Goal: Information Seeking & Learning: Learn about a topic

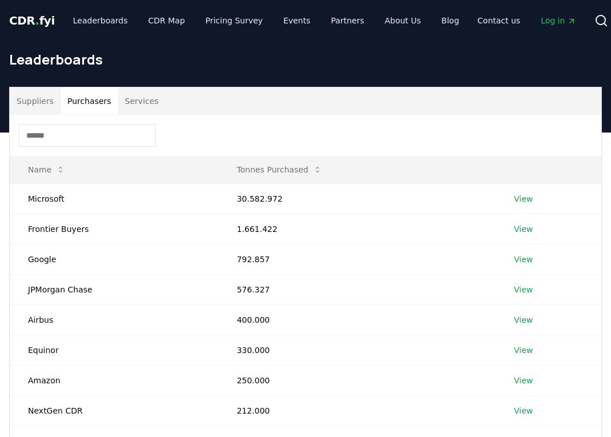
click at [90, 105] on button "Purchasers" at bounding box center [90, 100] width 58 height 27
click at [138, 108] on button "Services" at bounding box center [141, 100] width 47 height 27
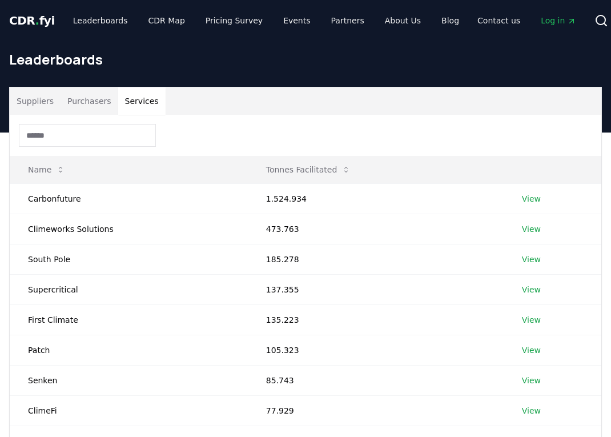
click at [29, 95] on button "Suppliers" at bounding box center [35, 100] width 51 height 27
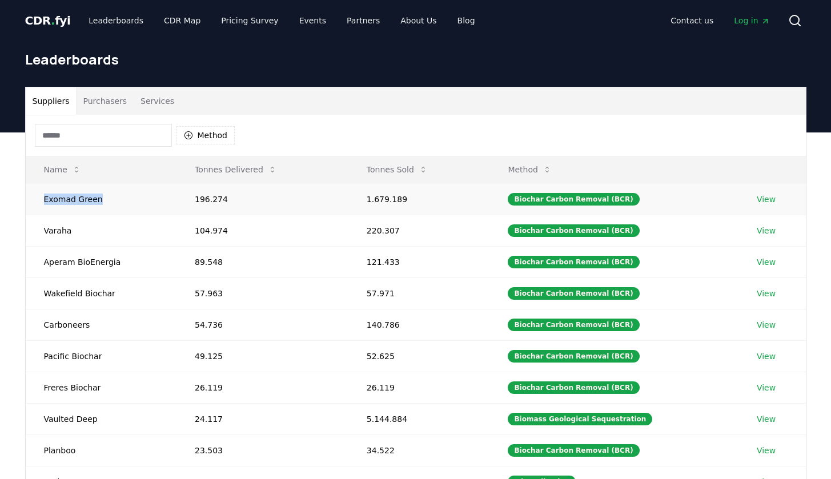
drag, startPoint x: 45, startPoint y: 201, endPoint x: 97, endPoint y: 199, distance: 52.0
click at [97, 199] on td "Exomad Green" at bounding box center [101, 198] width 151 height 31
copy td "Exomad Green"
drag, startPoint x: 93, startPoint y: 235, endPoint x: 44, endPoint y: 234, distance: 49.1
click at [44, 234] on td "Varaha" at bounding box center [101, 230] width 151 height 31
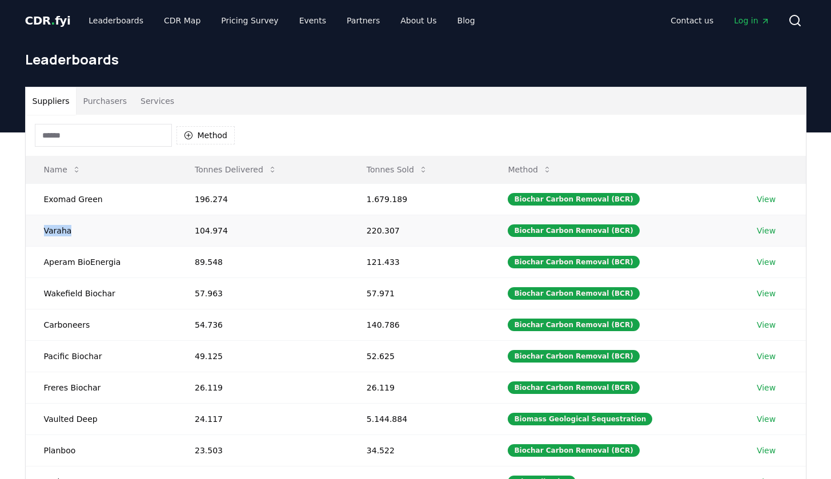
copy td "Varaha"
drag, startPoint x: 117, startPoint y: 264, endPoint x: 45, endPoint y: 264, distance: 71.9
click at [45, 264] on td "Aperam BioEnergia" at bounding box center [101, 261] width 151 height 31
copy td "Aperam BioEnergia"
click at [118, 286] on td "Wakefield Biochar" at bounding box center [101, 292] width 151 height 31
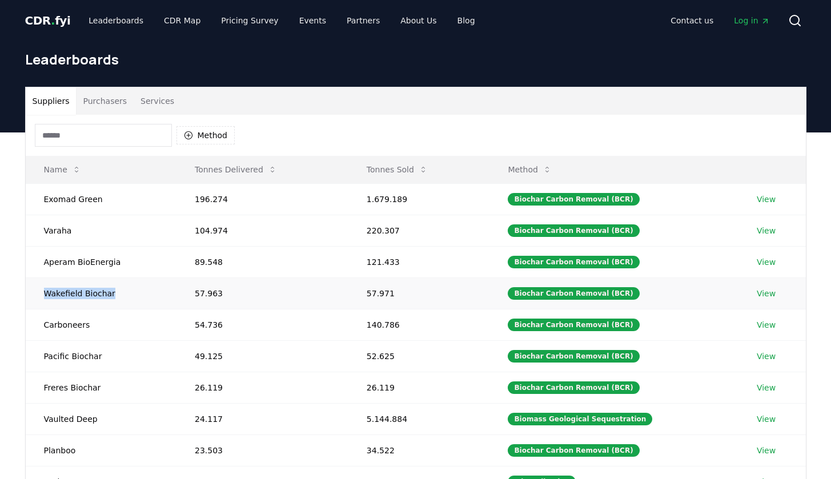
drag, startPoint x: 120, startPoint y: 293, endPoint x: 37, endPoint y: 295, distance: 83.4
click at [37, 294] on td "Wakefield Biochar" at bounding box center [101, 292] width 151 height 31
copy td "Wakefield Biochar"
drag, startPoint x: 96, startPoint y: 328, endPoint x: 31, endPoint y: 326, distance: 65.7
click at [31, 326] on td "Carboneers" at bounding box center [101, 324] width 151 height 31
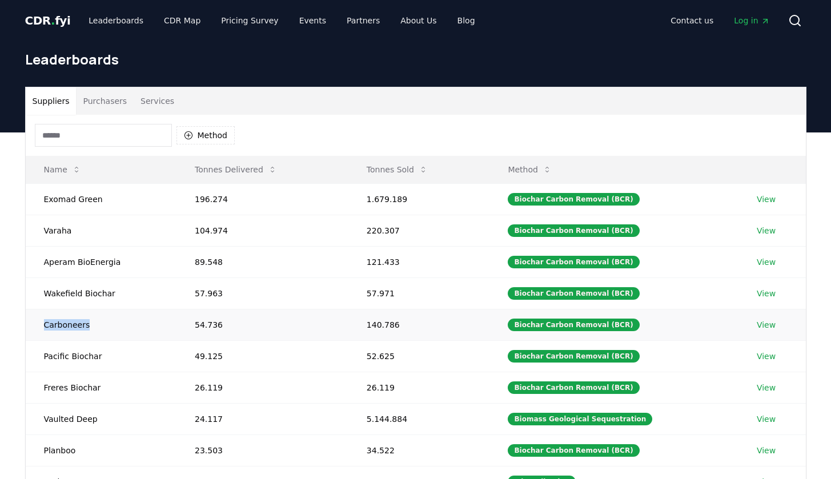
copy td "Carboneers"
drag, startPoint x: 115, startPoint y: 354, endPoint x: 26, endPoint y: 354, distance: 88.5
click at [26, 354] on td "Pacific Biochar" at bounding box center [101, 355] width 151 height 31
copy td "Pacific Biochar"
drag, startPoint x: 112, startPoint y: 390, endPoint x: 40, endPoint y: 389, distance: 72.0
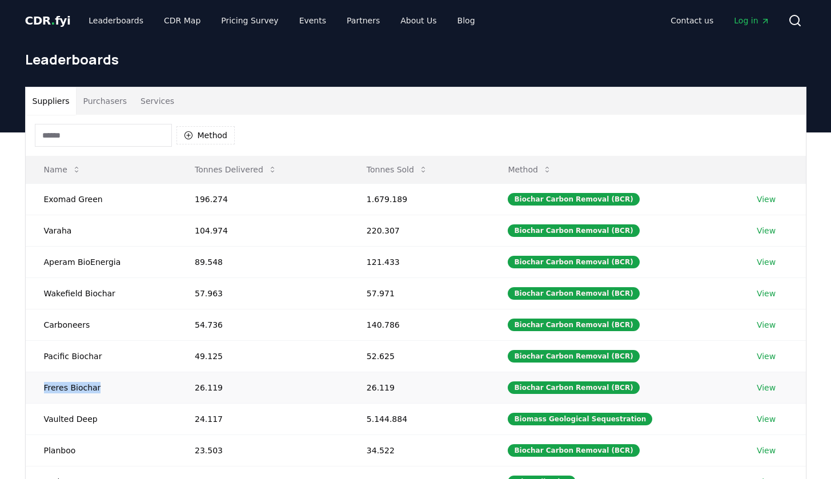
click at [40, 389] on td "Freres Biochar" at bounding box center [101, 387] width 151 height 31
copy td "Freres Biochar"
drag, startPoint x: 105, startPoint y: 419, endPoint x: 46, endPoint y: 419, distance: 59.4
click at [46, 419] on td "Vaulted Deep" at bounding box center [101, 418] width 151 height 31
copy td "Vaulted Deep"
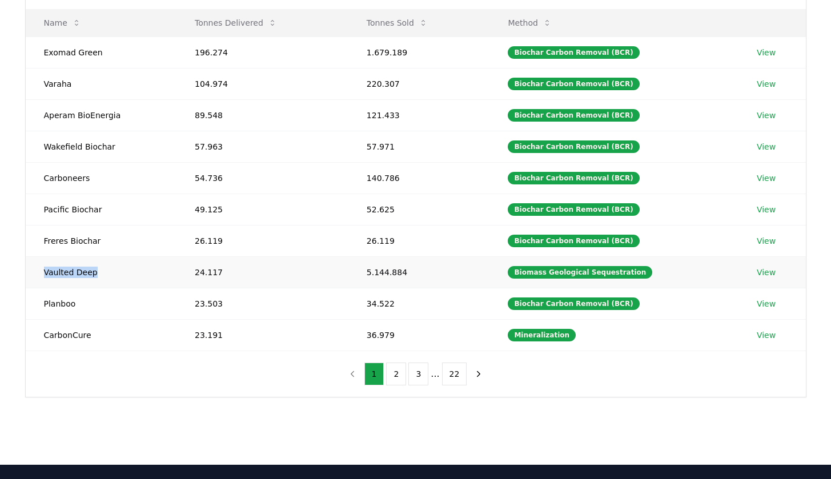
scroll to position [147, 0]
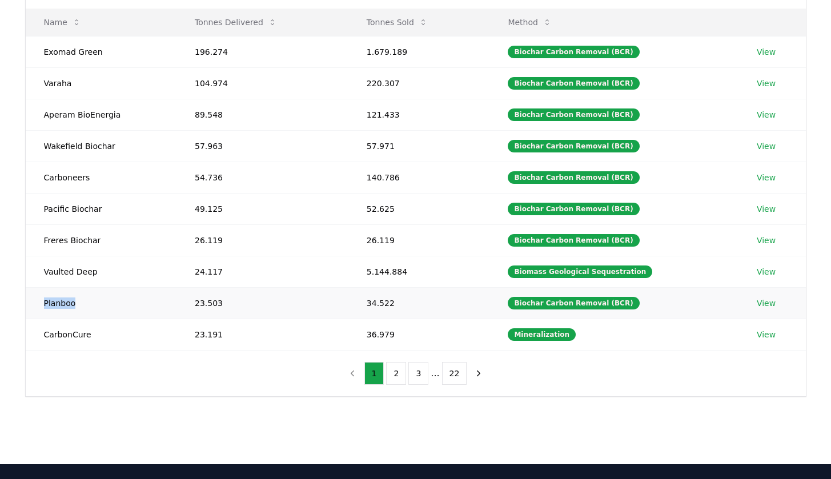
drag, startPoint x: 85, startPoint y: 304, endPoint x: 38, endPoint y: 303, distance: 46.8
click at [38, 303] on td "Planboo" at bounding box center [101, 302] width 151 height 31
copy td "Planboo"
drag, startPoint x: 107, startPoint y: 337, endPoint x: 35, endPoint y: 337, distance: 72.5
click at [35, 337] on td "CarbonCure" at bounding box center [101, 334] width 151 height 31
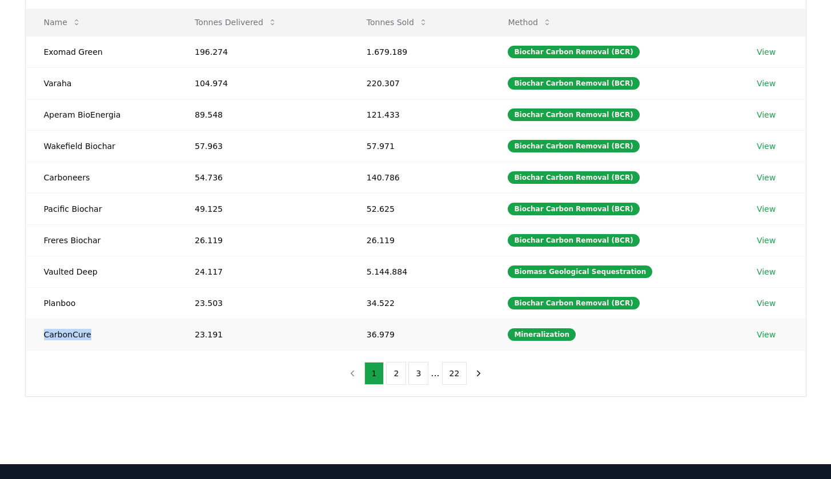
copy td "CarbonCure"
click at [404, 373] on button "2" at bounding box center [396, 373] width 20 height 23
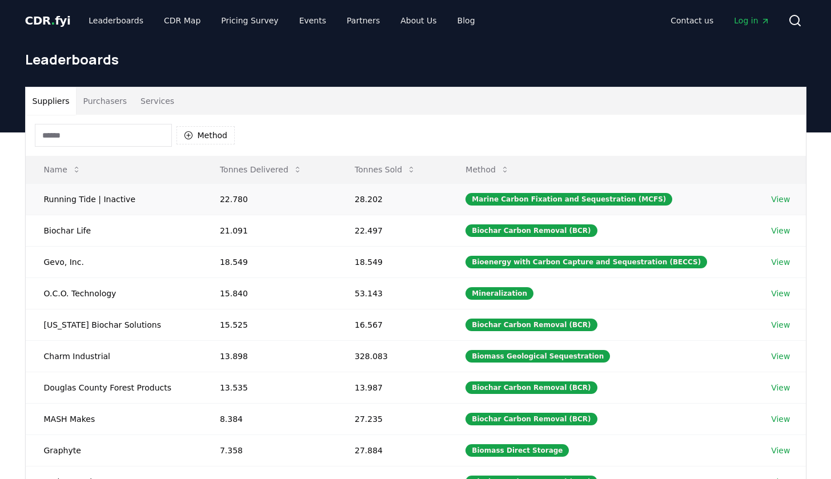
scroll to position [0, 0]
drag, startPoint x: 145, startPoint y: 203, endPoint x: 36, endPoint y: 203, distance: 109.1
click at [36, 203] on td "Running Tide | Inactive" at bounding box center [114, 198] width 176 height 31
click at [104, 226] on td "Biochar Life" at bounding box center [114, 230] width 176 height 31
drag, startPoint x: 104, startPoint y: 233, endPoint x: 42, endPoint y: 233, distance: 61.7
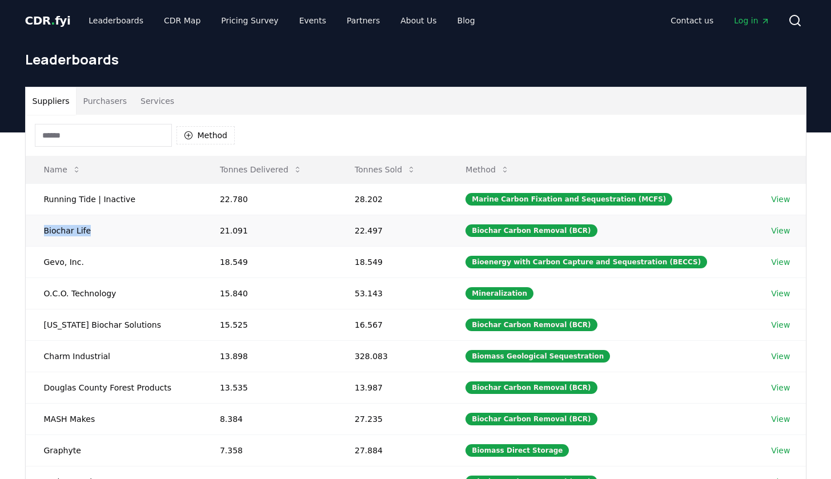
click at [42, 233] on td "Biochar Life" at bounding box center [114, 230] width 176 height 31
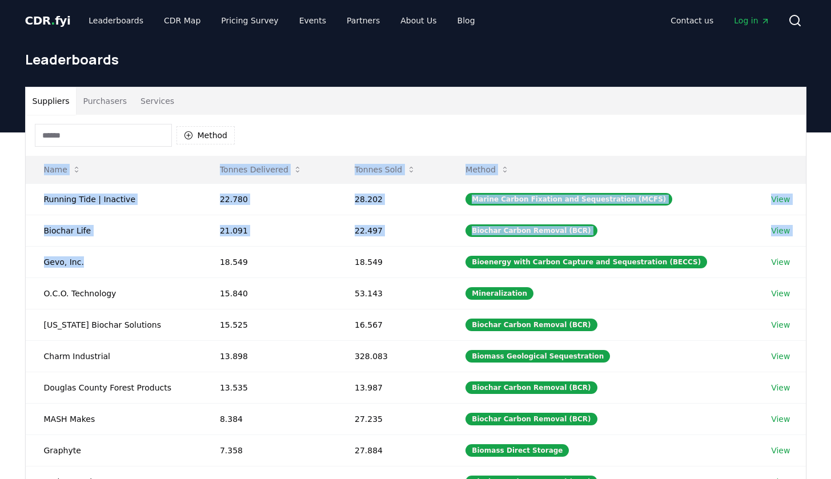
drag, startPoint x: 103, startPoint y: 263, endPoint x: 23, endPoint y: 263, distance: 79.4
click at [23, 263] on div "Suppliers Purchasers Services Method Name Tonnes Delivered Tonnes Sold Method R…" at bounding box center [415, 315] width 799 height 457
click at [112, 264] on td "Gevo, Inc." at bounding box center [114, 261] width 176 height 31
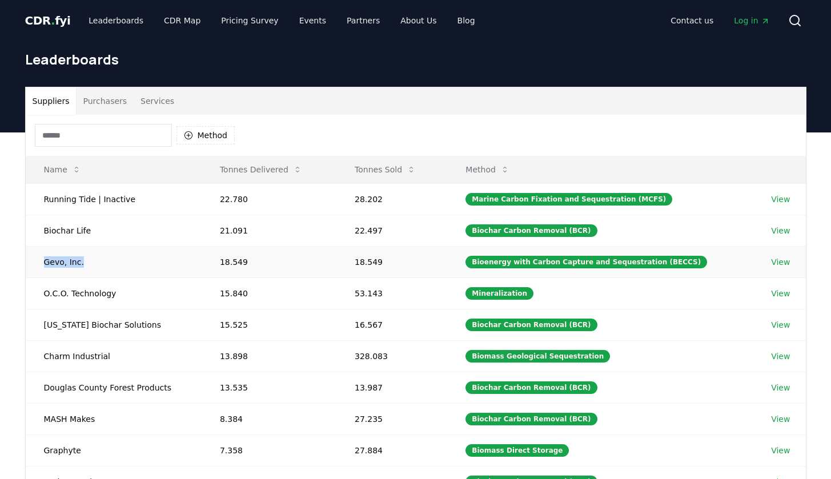
drag, startPoint x: 102, startPoint y: 264, endPoint x: 43, endPoint y: 263, distance: 58.8
click at [43, 263] on td "Gevo, Inc." at bounding box center [114, 261] width 176 height 31
drag, startPoint x: 116, startPoint y: 293, endPoint x: 43, endPoint y: 293, distance: 72.5
click at [43, 293] on td "O.C.O. Technology" at bounding box center [114, 292] width 176 height 31
drag, startPoint x: 151, startPoint y: 323, endPoint x: 40, endPoint y: 323, distance: 111.3
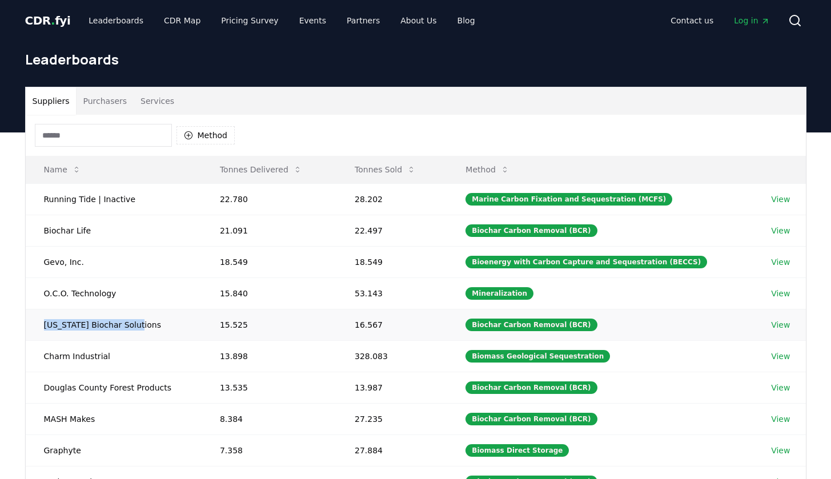
click at [40, 323] on td "[US_STATE] Biochar Solutions" at bounding box center [114, 324] width 176 height 31
drag, startPoint x: 111, startPoint y: 355, endPoint x: 44, endPoint y: 356, distance: 67.4
click at [44, 356] on td "Charm Industrial" at bounding box center [114, 355] width 176 height 31
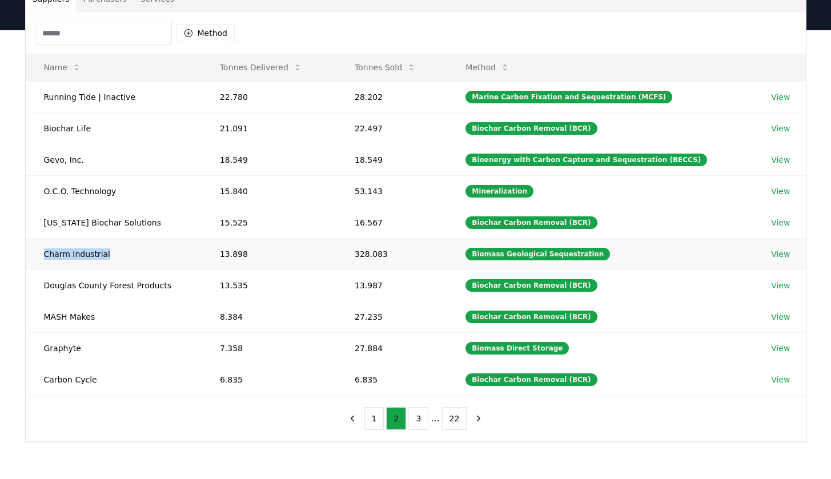
scroll to position [108, 0]
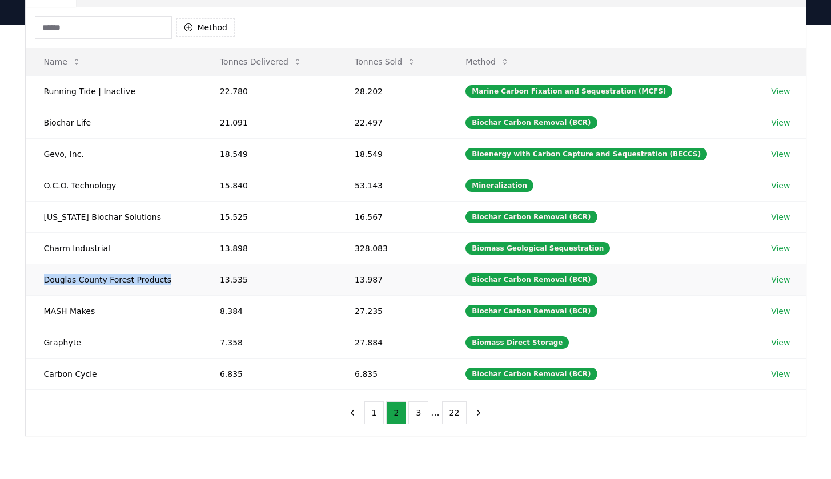
drag, startPoint x: 168, startPoint y: 280, endPoint x: 45, endPoint y: 281, distance: 123.9
click at [45, 281] on td "Douglas County Forest Products" at bounding box center [114, 279] width 176 height 31
drag, startPoint x: 107, startPoint y: 309, endPoint x: 34, endPoint y: 309, distance: 73.1
click at [34, 309] on td "MASH Makes" at bounding box center [114, 310] width 176 height 31
drag, startPoint x: 124, startPoint y: 345, endPoint x: 40, endPoint y: 344, distance: 84.5
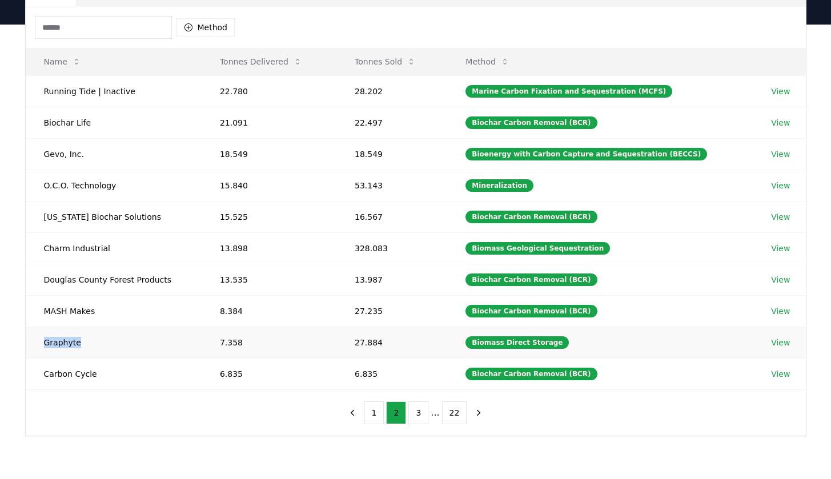
click at [40, 344] on td "Graphyte" at bounding box center [114, 342] width 176 height 31
drag, startPoint x: 125, startPoint y: 371, endPoint x: 44, endPoint y: 371, distance: 81.1
click at [44, 371] on td "Carbon Cycle" at bounding box center [114, 373] width 176 height 31
click at [413, 408] on button "3" at bounding box center [418, 412] width 20 height 23
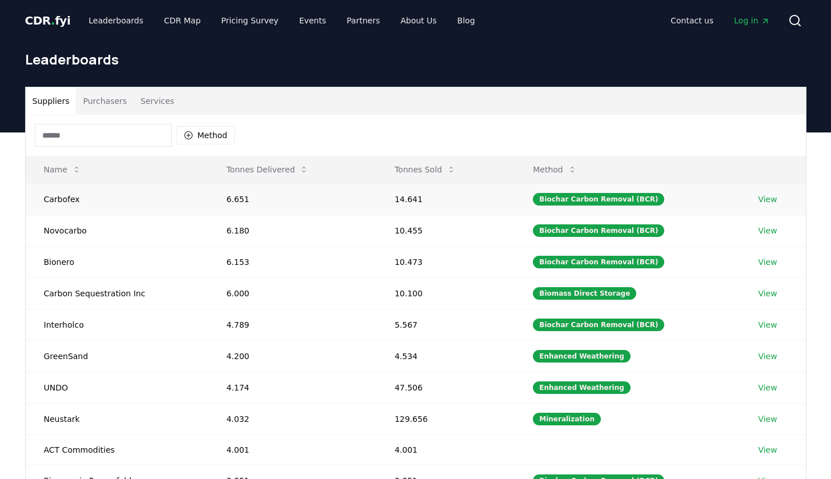
scroll to position [0, 0]
drag, startPoint x: 103, startPoint y: 200, endPoint x: 38, endPoint y: 198, distance: 64.6
click at [38, 198] on td "Carbofex" at bounding box center [117, 198] width 183 height 31
drag, startPoint x: 110, startPoint y: 232, endPoint x: 36, endPoint y: 232, distance: 74.2
click at [36, 232] on td "Novocarbo" at bounding box center [117, 230] width 183 height 31
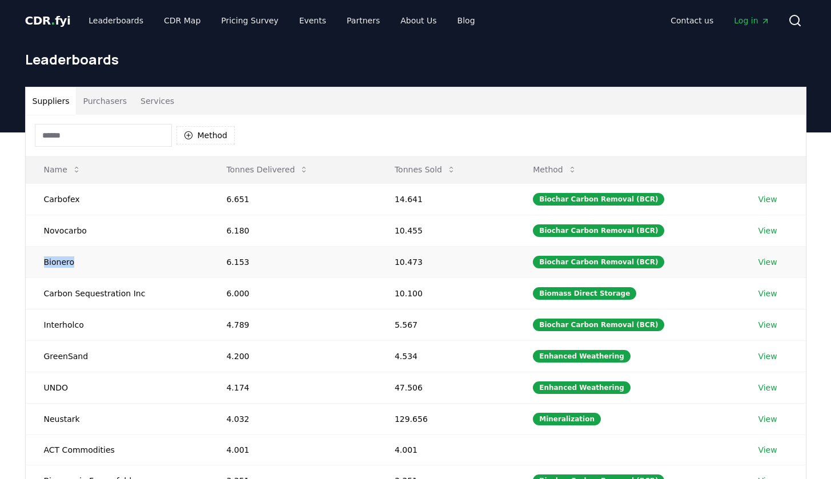
drag, startPoint x: 98, startPoint y: 264, endPoint x: 35, endPoint y: 264, distance: 62.8
click at [35, 264] on td "Bionero" at bounding box center [117, 261] width 183 height 31
drag, startPoint x: 164, startPoint y: 296, endPoint x: 45, endPoint y: 291, distance: 120.0
click at [45, 291] on td "Carbon Sequestration Inc" at bounding box center [117, 292] width 183 height 31
drag, startPoint x: 95, startPoint y: 326, endPoint x: 41, endPoint y: 326, distance: 54.8
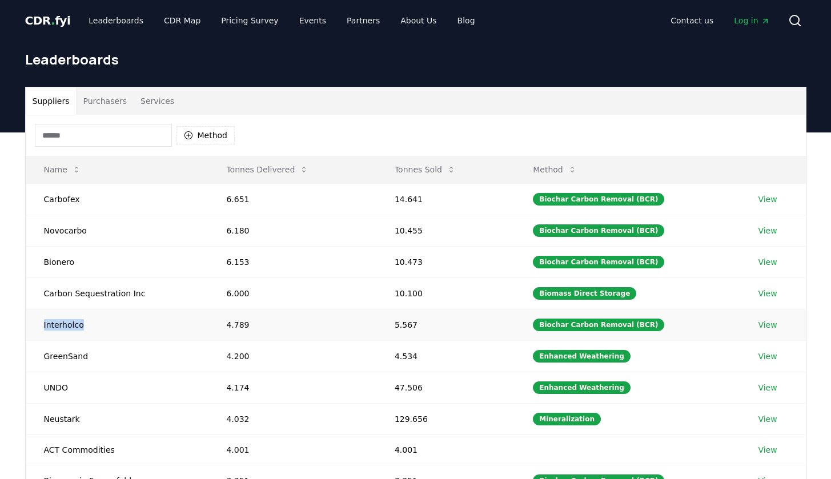
click at [41, 326] on td "Interholco" at bounding box center [117, 324] width 183 height 31
drag, startPoint x: 92, startPoint y: 358, endPoint x: 41, endPoint y: 360, distance: 50.9
click at [41, 360] on td "GreenSand" at bounding box center [117, 355] width 183 height 31
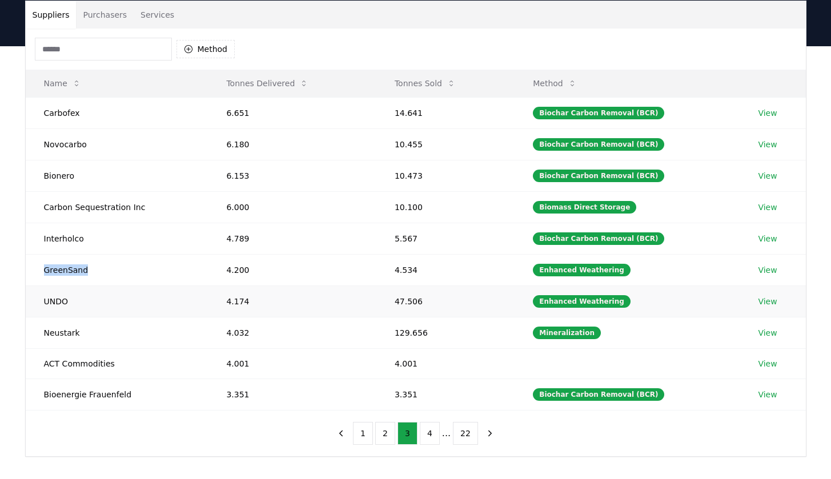
scroll to position [88, 0]
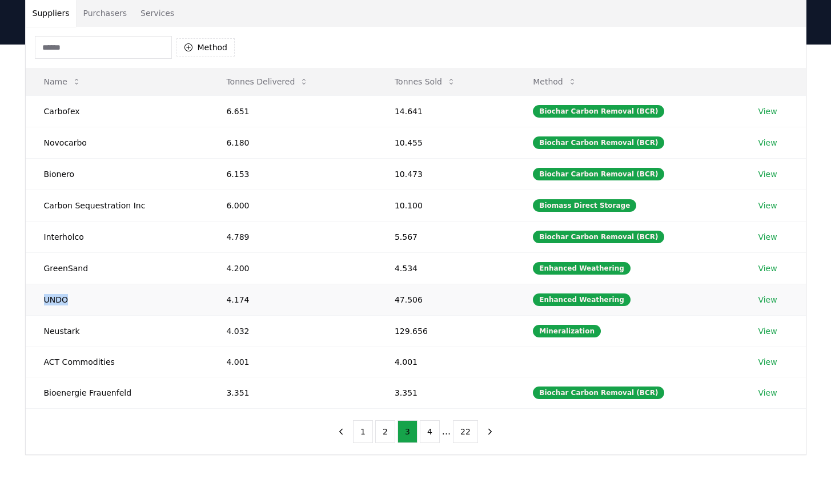
drag, startPoint x: 75, startPoint y: 302, endPoint x: 45, endPoint y: 303, distance: 30.8
click at [45, 303] on td "UNDO" at bounding box center [117, 299] width 183 height 31
drag, startPoint x: 94, startPoint y: 331, endPoint x: 26, endPoint y: 324, distance: 68.3
click at [26, 324] on td "Neustark" at bounding box center [117, 330] width 183 height 31
drag, startPoint x: 122, startPoint y: 365, endPoint x: 45, endPoint y: 362, distance: 77.7
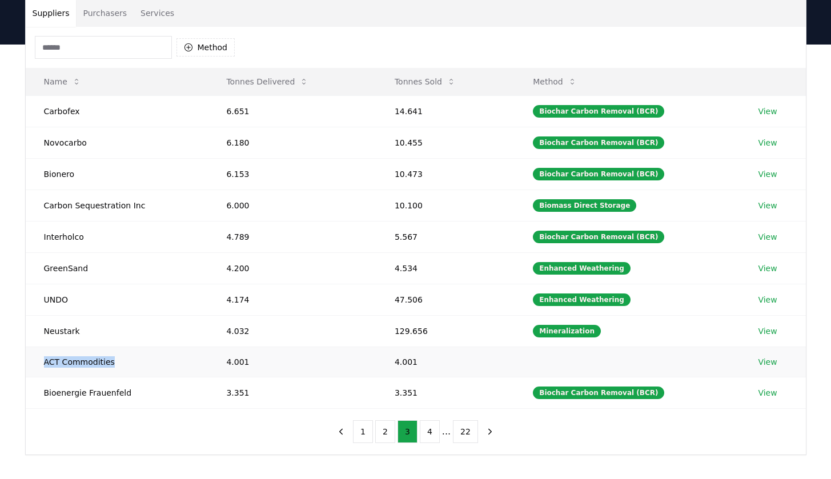
click at [45, 362] on td "ACT Commodities" at bounding box center [117, 362] width 183 height 30
drag, startPoint x: 136, startPoint y: 394, endPoint x: 41, endPoint y: 396, distance: 95.4
click at [41, 396] on td "Bioenergie Frauenfeld" at bounding box center [117, 392] width 183 height 31
click at [428, 435] on button "4" at bounding box center [430, 431] width 20 height 23
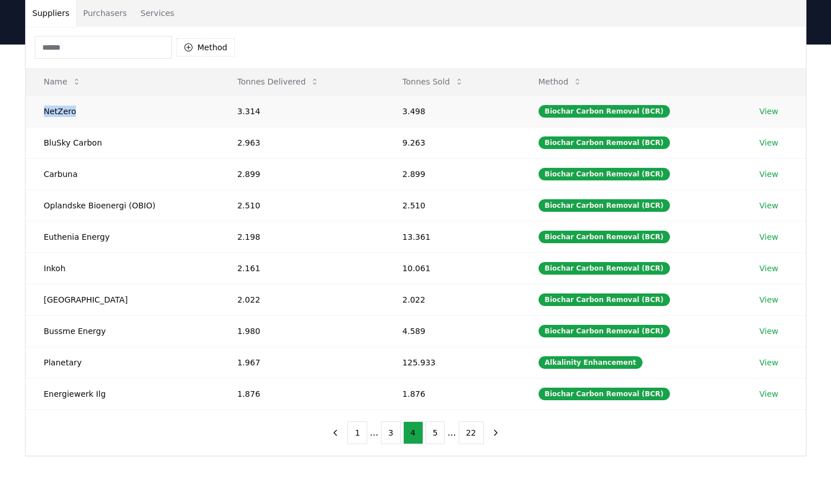
drag, startPoint x: 94, startPoint y: 114, endPoint x: 37, endPoint y: 112, distance: 57.1
click at [37, 112] on td "NetZero" at bounding box center [123, 110] width 194 height 31
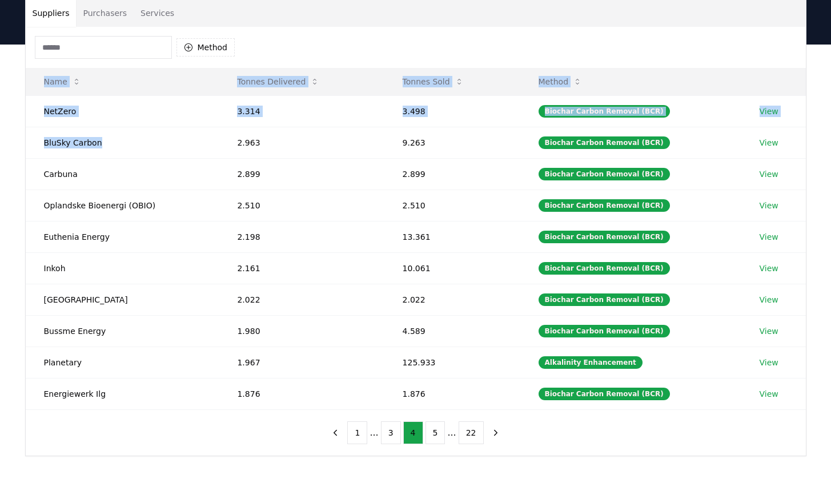
drag, startPoint x: 102, startPoint y: 142, endPoint x: 18, endPoint y: 143, distance: 83.9
click at [18, 143] on div "Suppliers Purchasers Services Method Name Tonnes Delivered Tonnes Sold Method N…" at bounding box center [415, 227] width 799 height 457
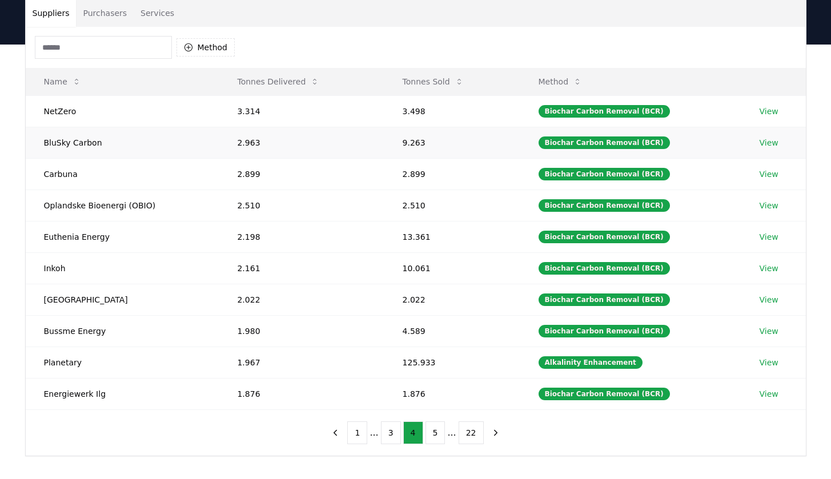
click at [119, 145] on td "BluSky Carbon" at bounding box center [123, 142] width 194 height 31
drag, startPoint x: 116, startPoint y: 145, endPoint x: 45, endPoint y: 139, distance: 71.0
click at [45, 139] on td "BluSky Carbon" at bounding box center [123, 142] width 194 height 31
drag, startPoint x: 81, startPoint y: 176, endPoint x: 41, endPoint y: 178, distance: 40.6
click at [41, 177] on td "Carbuna" at bounding box center [123, 173] width 194 height 31
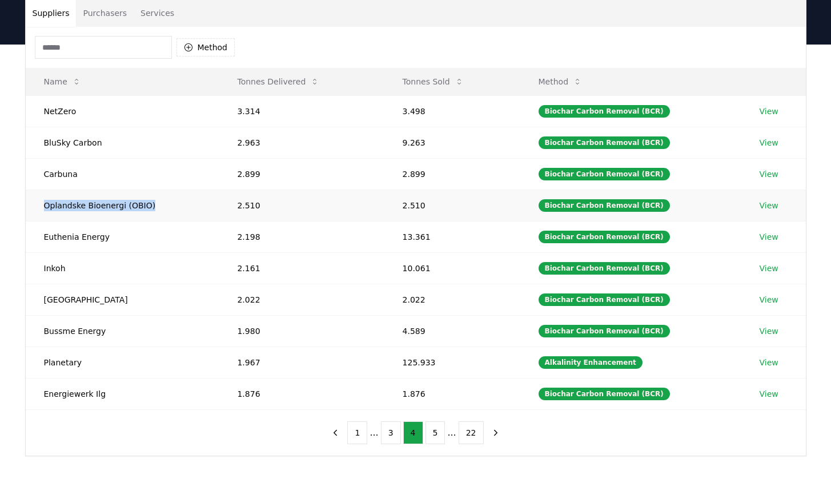
drag, startPoint x: 159, startPoint y: 207, endPoint x: 28, endPoint y: 208, distance: 131.3
click at [28, 208] on td "Oplandske Bioenergi (OBIO)" at bounding box center [123, 205] width 194 height 31
drag, startPoint x: 112, startPoint y: 239, endPoint x: 44, endPoint y: 234, distance: 68.7
click at [44, 234] on td "Euthenia Energy" at bounding box center [123, 236] width 194 height 31
drag, startPoint x: 96, startPoint y: 265, endPoint x: 40, endPoint y: 264, distance: 56.0
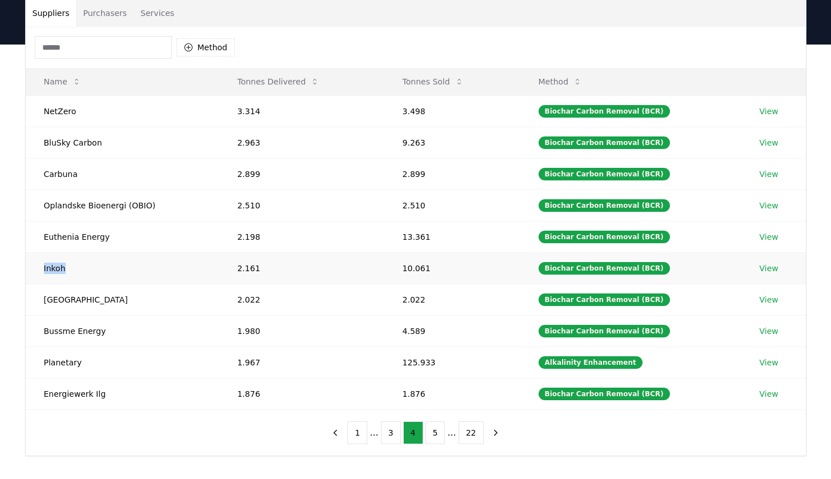
click at [40, 264] on td "Inkoh" at bounding box center [123, 267] width 194 height 31
drag, startPoint x: 85, startPoint y: 300, endPoint x: 45, endPoint y: 300, distance: 39.4
click at [45, 300] on td "[GEOGRAPHIC_DATA]" at bounding box center [123, 299] width 194 height 31
drag, startPoint x: 121, startPoint y: 333, endPoint x: 35, endPoint y: 327, distance: 86.4
click at [35, 327] on td "Bussme Energy" at bounding box center [123, 330] width 194 height 31
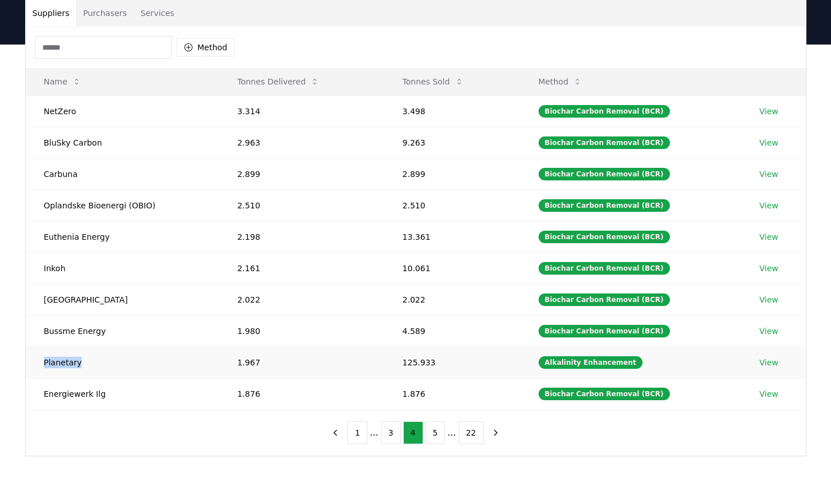
drag, startPoint x: 85, startPoint y: 363, endPoint x: 45, endPoint y: 363, distance: 40.5
click at [45, 363] on td "Planetary" at bounding box center [123, 362] width 194 height 31
drag, startPoint x: 147, startPoint y: 399, endPoint x: 42, endPoint y: 386, distance: 105.8
click at [42, 386] on td "Energiewerk Ilg" at bounding box center [123, 393] width 194 height 31
click at [430, 433] on button "5" at bounding box center [435, 432] width 20 height 23
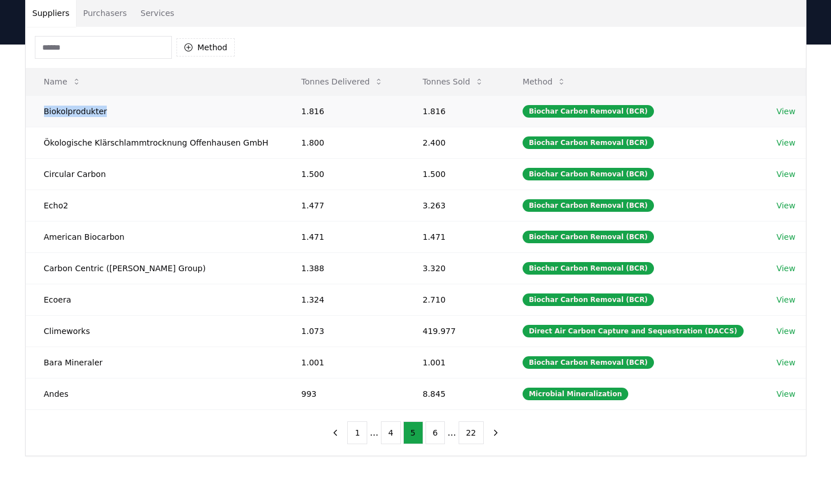
drag, startPoint x: 115, startPoint y: 120, endPoint x: 39, endPoint y: 113, distance: 76.2
click at [39, 113] on td "Biokolprodukter" at bounding box center [155, 110] width 258 height 31
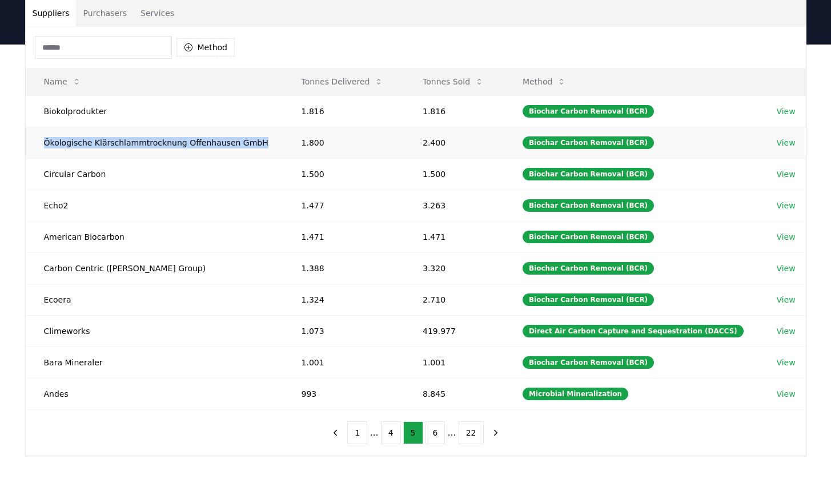
drag, startPoint x: 258, startPoint y: 143, endPoint x: 45, endPoint y: 139, distance: 213.6
click at [45, 139] on td "Ökologische Klärschlammtrocknung Offenhausen GmbH" at bounding box center [155, 142] width 258 height 31
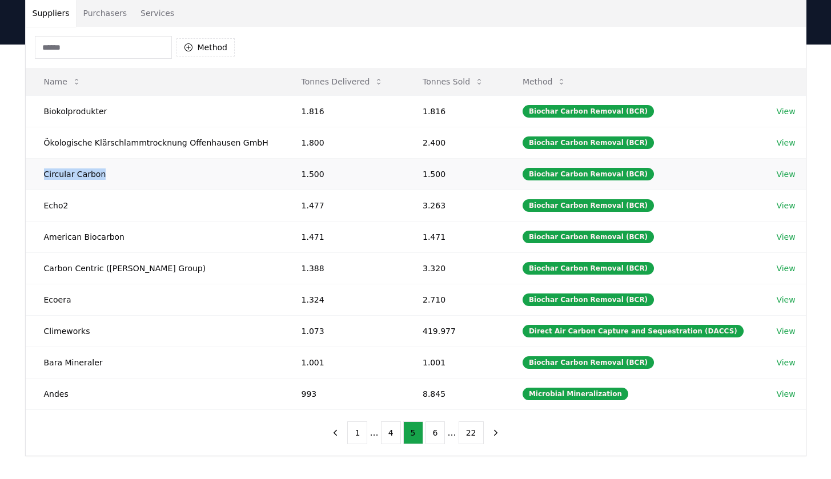
drag, startPoint x: 110, startPoint y: 177, endPoint x: 43, endPoint y: 177, distance: 66.2
click at [43, 177] on td "Circular Carbon" at bounding box center [155, 173] width 258 height 31
drag, startPoint x: 71, startPoint y: 203, endPoint x: 42, endPoint y: 203, distance: 28.5
click at [42, 203] on td "Echo2" at bounding box center [155, 205] width 258 height 31
drag, startPoint x: 139, startPoint y: 240, endPoint x: 43, endPoint y: 238, distance: 96.5
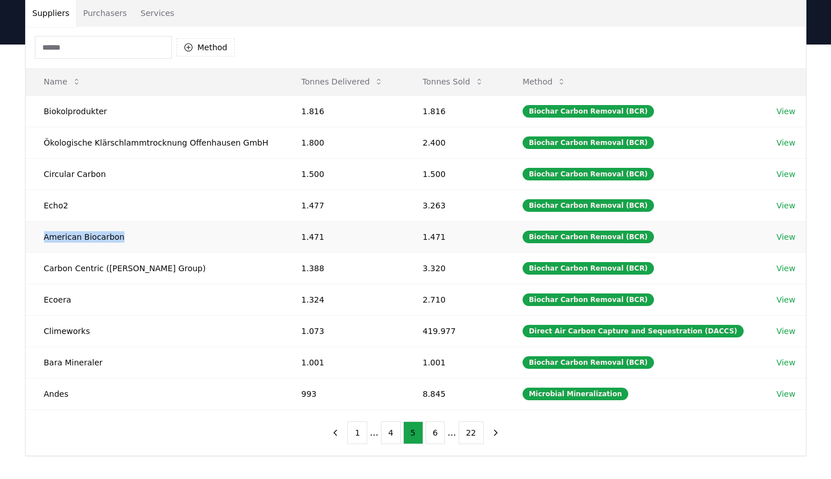
click at [43, 238] on td "American Biocarbon" at bounding box center [155, 236] width 258 height 31
drag, startPoint x: 170, startPoint y: 271, endPoint x: 40, endPoint y: 271, distance: 129.6
click at [40, 271] on td "Carbon Centric ([PERSON_NAME] Group)" at bounding box center [155, 267] width 258 height 31
drag, startPoint x: 78, startPoint y: 299, endPoint x: 38, endPoint y: 299, distance: 40.5
click at [38, 299] on td "Ecoera" at bounding box center [155, 299] width 258 height 31
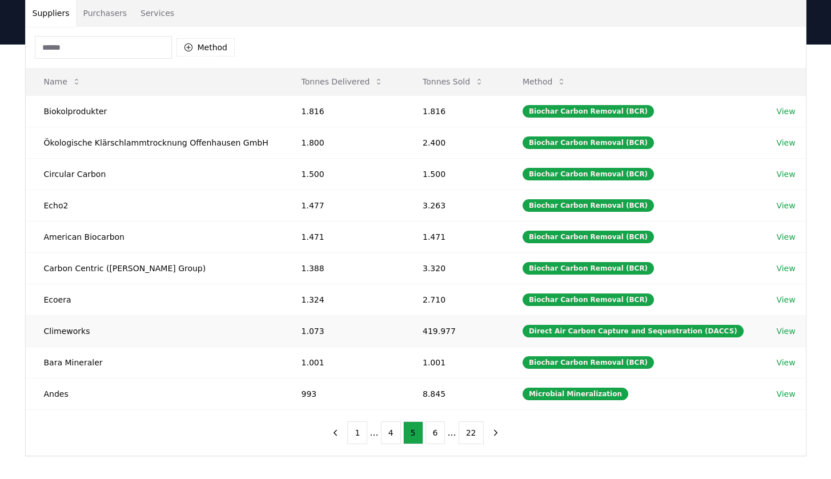
click at [119, 339] on td "Climeworks" at bounding box center [155, 330] width 258 height 31
drag, startPoint x: 92, startPoint y: 335, endPoint x: 45, endPoint y: 331, distance: 47.5
click at [45, 331] on td "Climeworks" at bounding box center [155, 330] width 258 height 31
drag, startPoint x: 107, startPoint y: 365, endPoint x: 39, endPoint y: 364, distance: 68.5
click at [39, 364] on td "Bara Mineraler" at bounding box center [155, 362] width 258 height 31
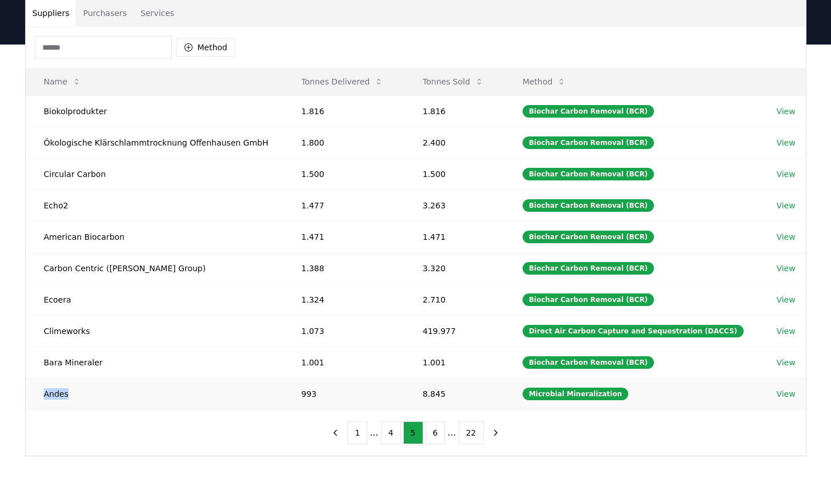
drag, startPoint x: 71, startPoint y: 392, endPoint x: 45, endPoint y: 392, distance: 26.8
click at [45, 392] on td "Andes" at bounding box center [155, 393] width 258 height 31
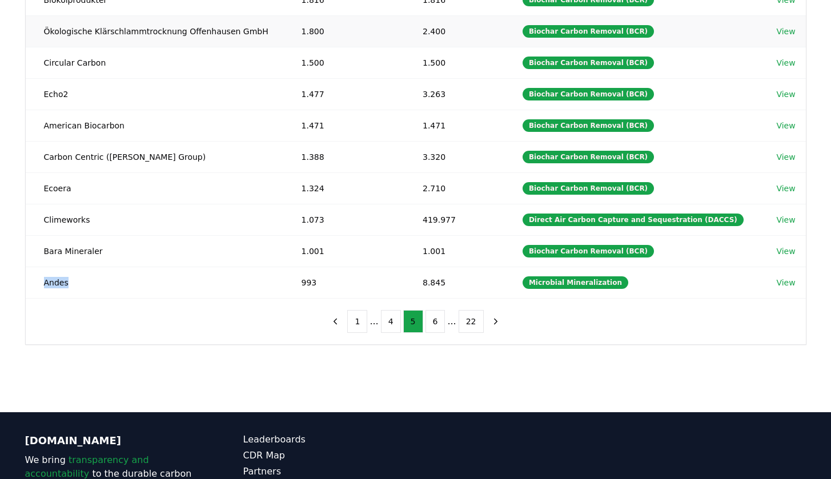
scroll to position [217, 0]
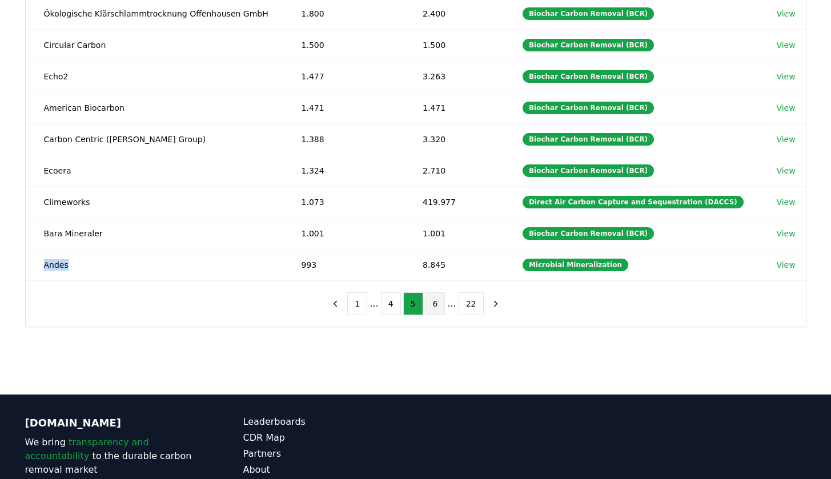
click at [425, 305] on button "6" at bounding box center [435, 303] width 20 height 23
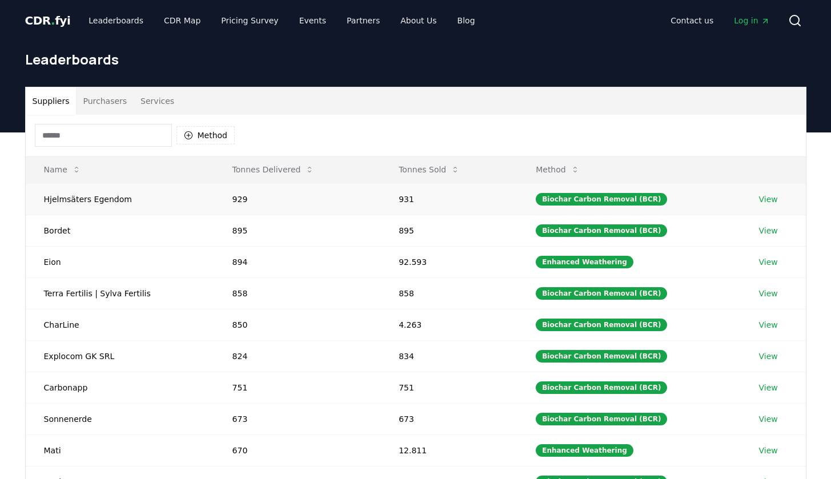
scroll to position [0, 0]
drag, startPoint x: 144, startPoint y: 199, endPoint x: 34, endPoint y: 199, distance: 110.2
click at [34, 199] on td "Hjelmsäters Egendom" at bounding box center [120, 198] width 188 height 31
drag, startPoint x: 79, startPoint y: 228, endPoint x: 29, endPoint y: 228, distance: 50.2
click at [29, 228] on td "Bordet" at bounding box center [120, 230] width 188 height 31
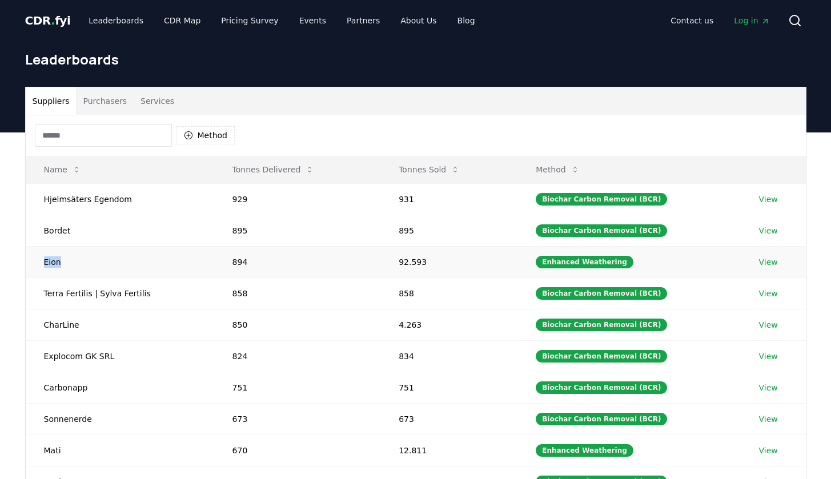
drag, startPoint x: 71, startPoint y: 264, endPoint x: 32, endPoint y: 263, distance: 39.4
click at [32, 263] on td "Eion" at bounding box center [120, 261] width 188 height 31
drag, startPoint x: 150, startPoint y: 297, endPoint x: 30, endPoint y: 296, distance: 119.9
click at [30, 296] on td "Terra Fertilis | Sylva Fertilis" at bounding box center [120, 292] width 188 height 31
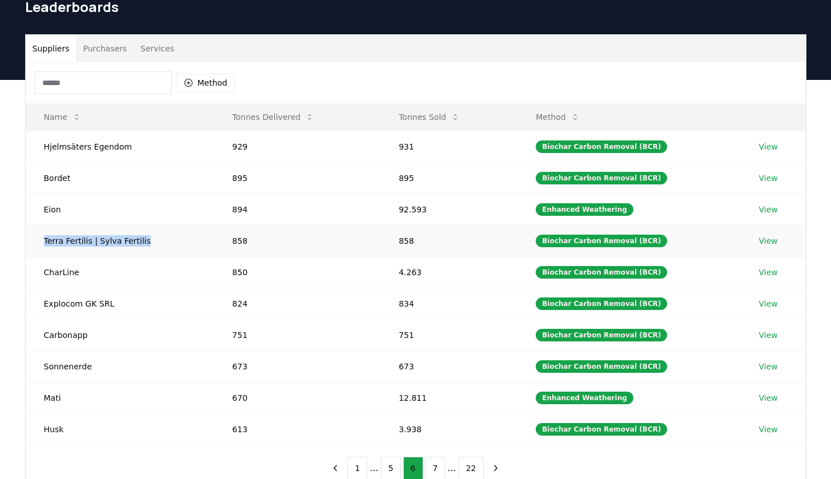
scroll to position [61, 0]
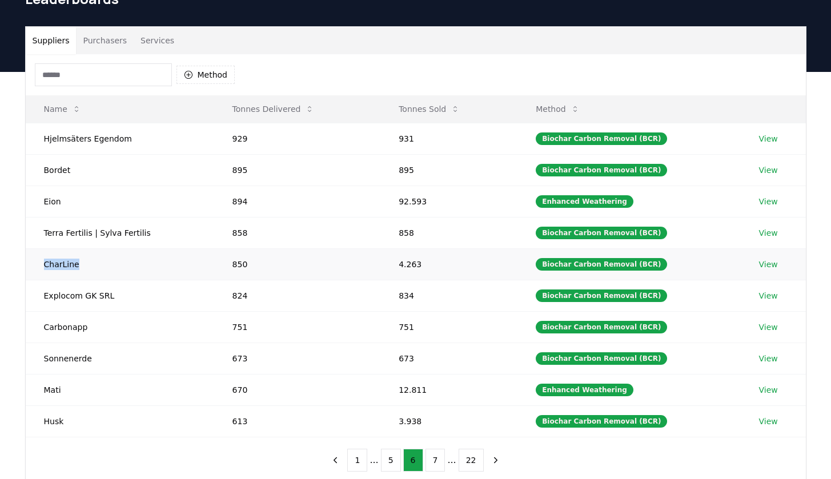
drag, startPoint x: 80, startPoint y: 262, endPoint x: 46, endPoint y: 262, distance: 33.7
click at [46, 262] on td "CharLine" at bounding box center [120, 263] width 188 height 31
drag, startPoint x: 118, startPoint y: 296, endPoint x: 43, endPoint y: 296, distance: 74.2
click at [43, 296] on td "Explocom GK SRL" at bounding box center [120, 295] width 188 height 31
drag, startPoint x: 97, startPoint y: 328, endPoint x: 46, endPoint y: 328, distance: 50.8
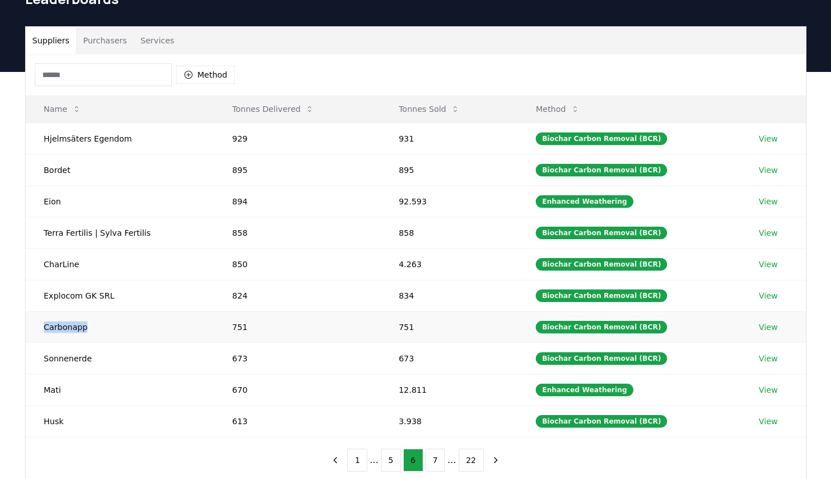
click at [46, 328] on td "Carbonapp" at bounding box center [120, 326] width 188 height 31
drag, startPoint x: 96, startPoint y: 365, endPoint x: 38, endPoint y: 359, distance: 58.5
click at [38, 359] on td "Sonnenerde" at bounding box center [120, 358] width 188 height 31
drag, startPoint x: 70, startPoint y: 391, endPoint x: 37, endPoint y: 390, distance: 33.7
click at [37, 390] on td "Mati" at bounding box center [120, 389] width 188 height 31
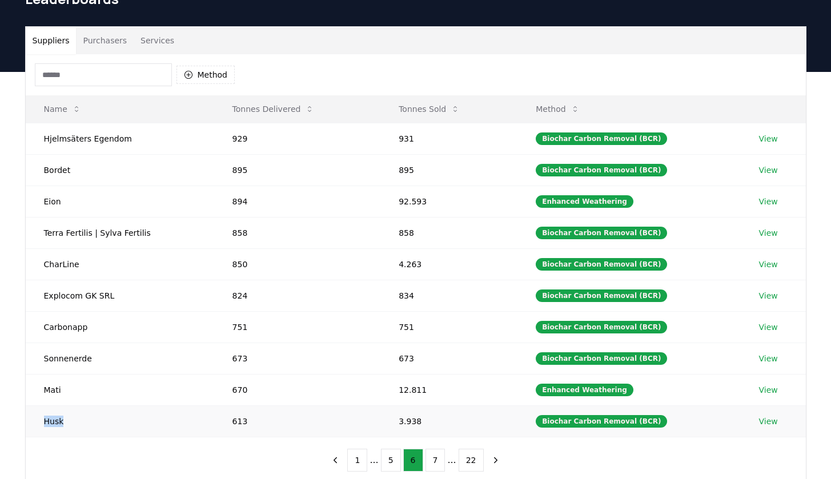
drag, startPoint x: 78, startPoint y: 425, endPoint x: 37, endPoint y: 425, distance: 41.1
click at [37, 425] on td "Husk" at bounding box center [120, 420] width 188 height 31
click at [436, 436] on button "7" at bounding box center [435, 460] width 20 height 23
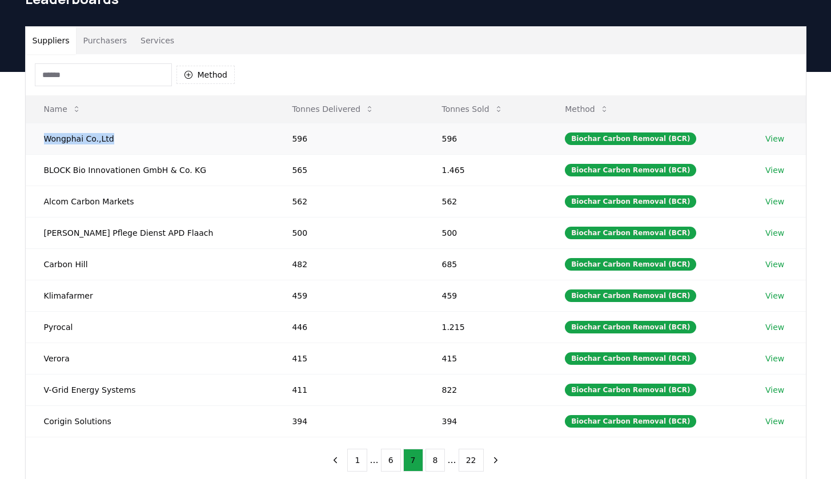
drag, startPoint x: 138, startPoint y: 140, endPoint x: 39, endPoint y: 138, distance: 98.2
click at [39, 138] on td "Wongphai Co.,Ltd" at bounding box center [150, 138] width 248 height 31
drag, startPoint x: 210, startPoint y: 172, endPoint x: 43, endPoint y: 167, distance: 166.2
click at [43, 167] on td "BLOCK Bio Innovationen GmbH & Co. KG" at bounding box center [150, 169] width 248 height 31
drag, startPoint x: 129, startPoint y: 203, endPoint x: 43, endPoint y: 202, distance: 86.2
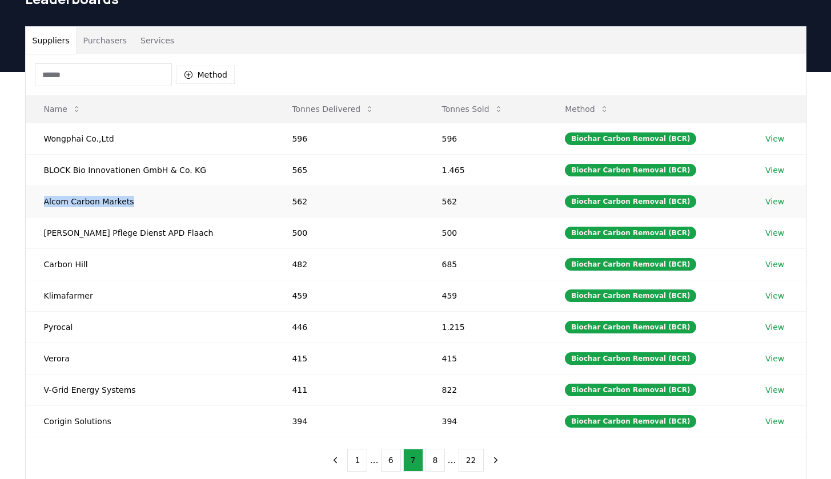
click at [43, 202] on td "Alcom Carbon Markets" at bounding box center [150, 201] width 248 height 31
drag, startPoint x: 164, startPoint y: 236, endPoint x: 32, endPoint y: 224, distance: 132.4
click at [32, 224] on td "[PERSON_NAME] Pflege Dienst APD Flaach" at bounding box center [150, 232] width 248 height 31
drag, startPoint x: 91, startPoint y: 267, endPoint x: 42, endPoint y: 267, distance: 49.7
click at [42, 267] on td "Carbon Hill" at bounding box center [150, 263] width 248 height 31
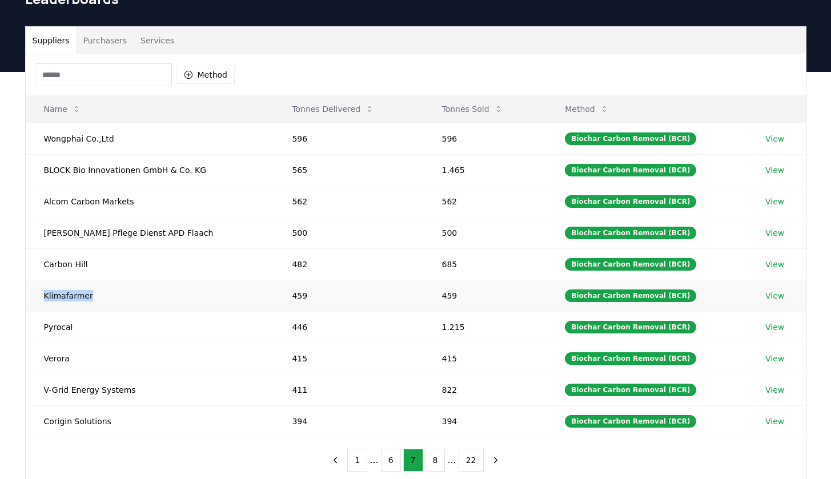
drag, startPoint x: 98, startPoint y: 295, endPoint x: 37, endPoint y: 293, distance: 61.1
click at [37, 293] on td "Klimafarmer" at bounding box center [150, 295] width 248 height 31
drag, startPoint x: 89, startPoint y: 332, endPoint x: 43, endPoint y: 327, distance: 45.9
click at [43, 327] on td "Pyrocal" at bounding box center [150, 326] width 248 height 31
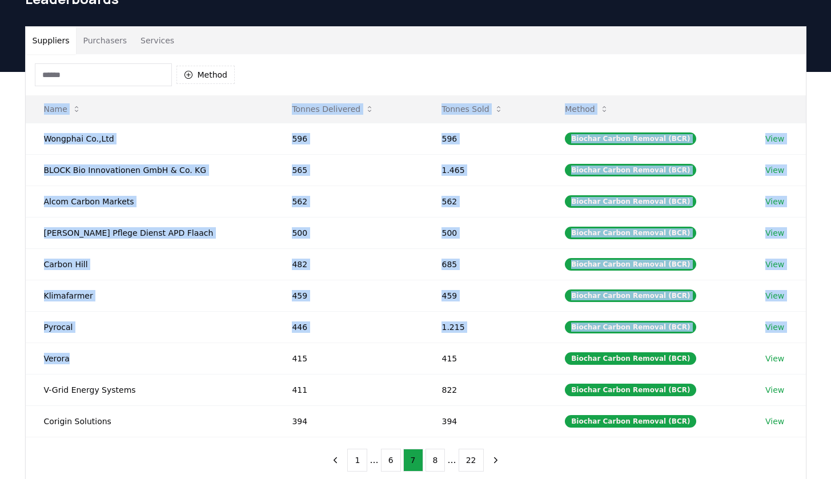
drag, startPoint x: 95, startPoint y: 359, endPoint x: 19, endPoint y: 359, distance: 75.9
click at [19, 359] on div "Suppliers Purchasers Services Method Name Tonnes Delivered Tonnes Sold Method W…" at bounding box center [415, 254] width 799 height 457
click at [100, 363] on td "Verora" at bounding box center [150, 358] width 248 height 31
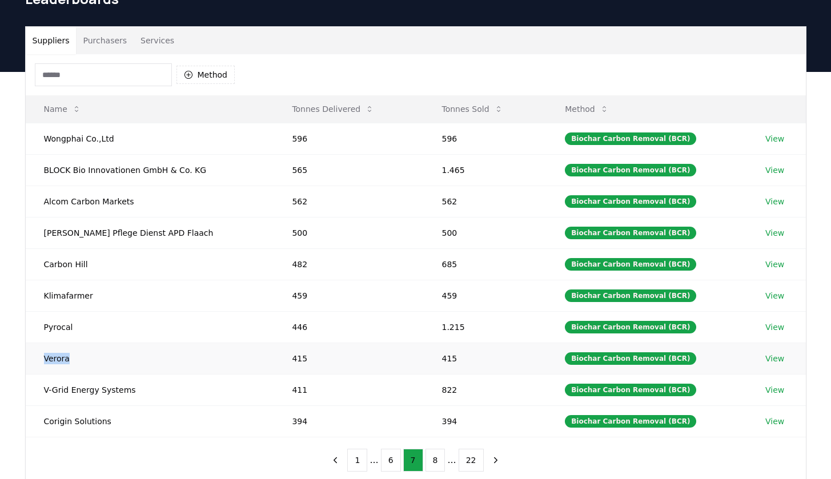
drag, startPoint x: 77, startPoint y: 363, endPoint x: 43, endPoint y: 362, distance: 33.7
click at [43, 362] on td "Verora" at bounding box center [150, 358] width 248 height 31
click at [132, 396] on td "V-Grid Energy Systems" at bounding box center [150, 389] width 248 height 31
drag, startPoint x: 132, startPoint y: 396, endPoint x: 115, endPoint y: 396, distance: 17.7
click at [115, 396] on td "V-Grid Energy Systems" at bounding box center [150, 389] width 248 height 31
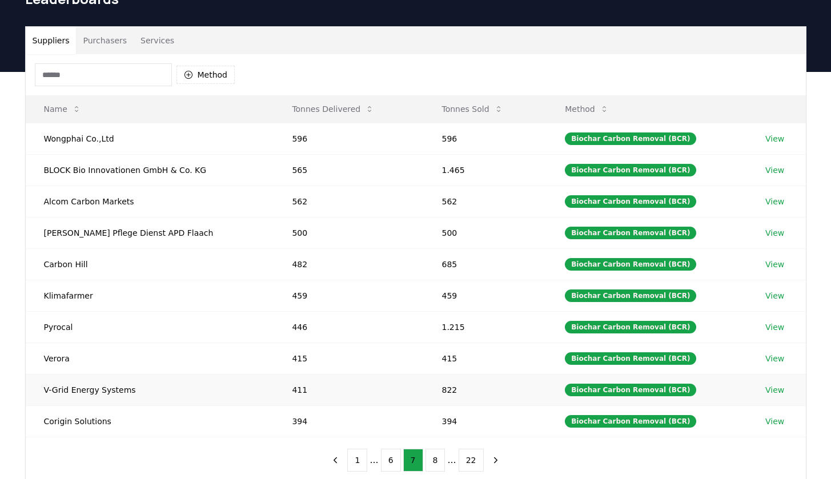
click at [143, 389] on td "V-Grid Energy Systems" at bounding box center [150, 389] width 248 height 31
drag, startPoint x: 134, startPoint y: 389, endPoint x: 43, endPoint y: 391, distance: 91.4
click at [43, 391] on td "V-Grid Energy Systems" at bounding box center [150, 389] width 248 height 31
drag, startPoint x: 115, startPoint y: 422, endPoint x: 41, endPoint y: 419, distance: 73.7
click at [41, 419] on td "Corigin Solutions" at bounding box center [150, 420] width 248 height 31
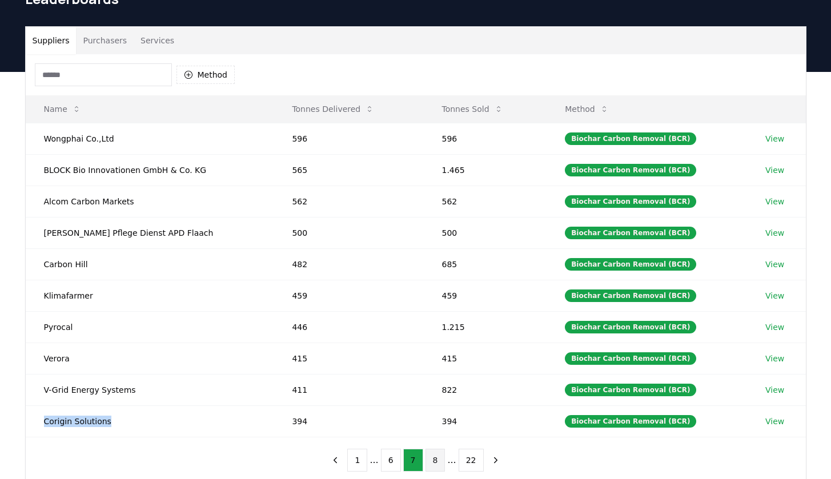
click at [436, 436] on button "8" at bounding box center [435, 460] width 20 height 23
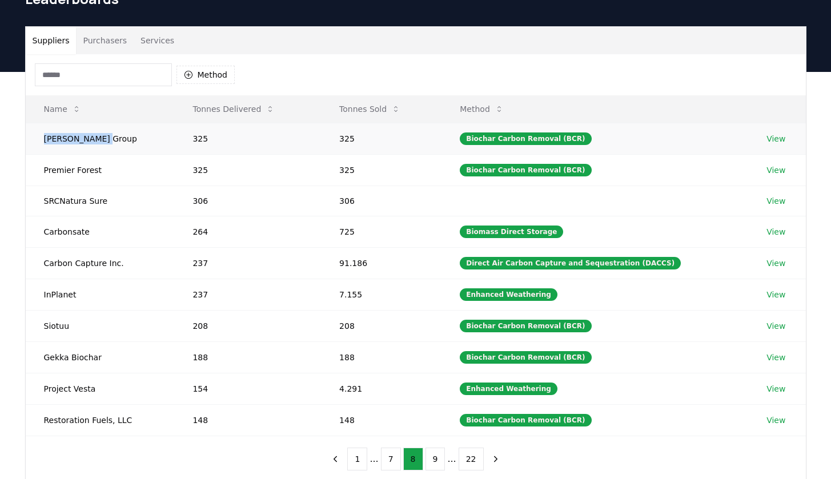
drag, startPoint x: 112, startPoint y: 138, endPoint x: 41, endPoint y: 136, distance: 71.4
click at [41, 136] on td "[PERSON_NAME] Group" at bounding box center [100, 138] width 149 height 31
drag, startPoint x: 123, startPoint y: 166, endPoint x: 37, endPoint y: 166, distance: 86.2
click at [37, 166] on td "Premier Forest" at bounding box center [100, 169] width 149 height 31
drag, startPoint x: 111, startPoint y: 206, endPoint x: 41, endPoint y: 202, distance: 69.8
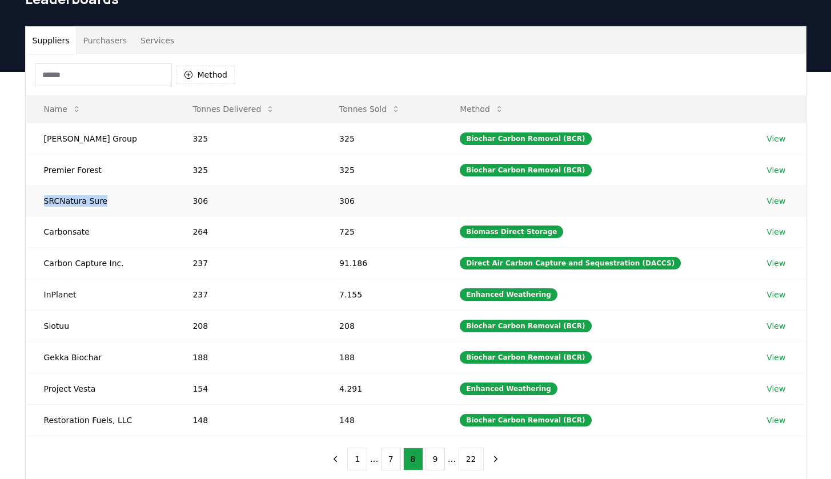
click at [41, 202] on td "SRCNatura Sure" at bounding box center [100, 201] width 149 height 30
drag, startPoint x: 112, startPoint y: 235, endPoint x: 39, endPoint y: 234, distance: 73.7
click at [39, 234] on td "Carbonsate" at bounding box center [100, 231] width 149 height 31
drag, startPoint x: 121, startPoint y: 268, endPoint x: 42, endPoint y: 266, distance: 78.8
click at [42, 266] on td "Carbon Capture Inc." at bounding box center [100, 262] width 149 height 31
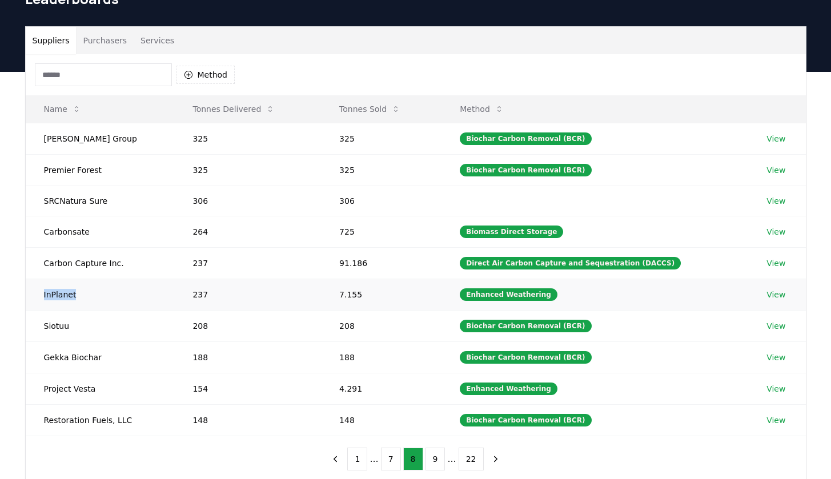
drag, startPoint x: 84, startPoint y: 296, endPoint x: 36, endPoint y: 296, distance: 48.0
click at [36, 296] on td "InPlanet" at bounding box center [100, 294] width 149 height 31
drag, startPoint x: 84, startPoint y: 330, endPoint x: 43, endPoint y: 328, distance: 40.6
click at [43, 328] on td "Siotuu" at bounding box center [100, 325] width 149 height 31
drag, startPoint x: 106, startPoint y: 358, endPoint x: 45, endPoint y: 359, distance: 61.1
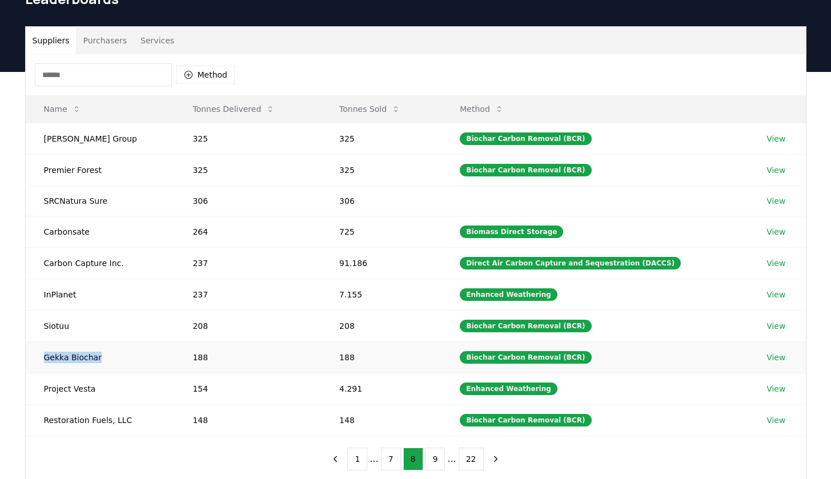
click at [45, 359] on td "Gekka Biochar" at bounding box center [100, 356] width 149 height 31
drag, startPoint x: 100, startPoint y: 391, endPoint x: 40, endPoint y: 388, distance: 60.6
click at [40, 388] on td "Project Vesta" at bounding box center [100, 388] width 149 height 31
drag, startPoint x: 142, startPoint y: 423, endPoint x: 42, endPoint y: 421, distance: 99.9
click at [42, 421] on td "Restoration Fuels, LLC" at bounding box center [100, 419] width 149 height 31
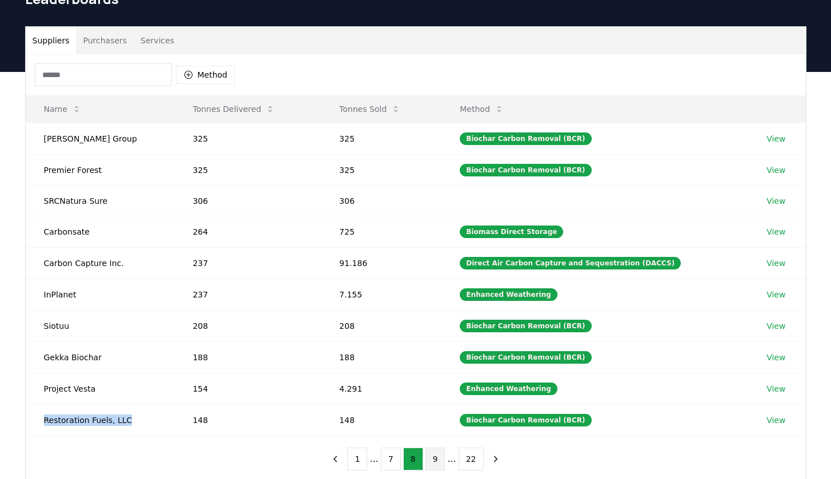
click at [431, 436] on button "9" at bounding box center [435, 459] width 20 height 23
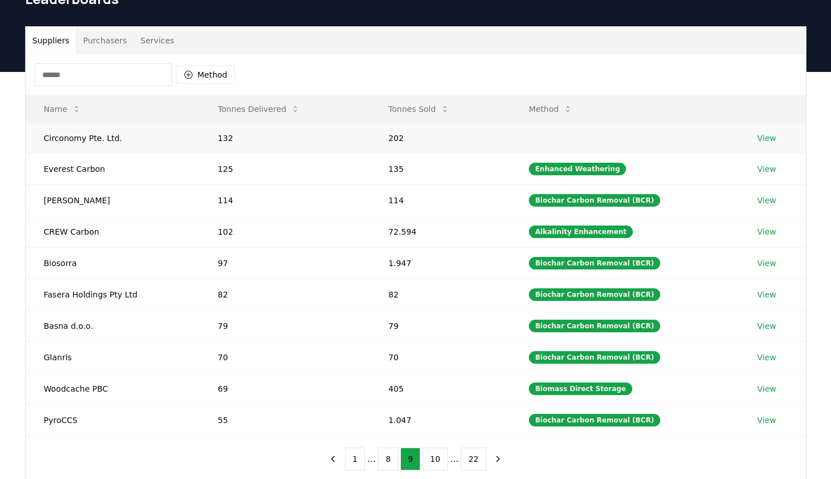
click at [74, 138] on td "Circonomy Pte. Ltd." at bounding box center [113, 138] width 174 height 30
click at [114, 143] on td "Circonomy Pte. Ltd." at bounding box center [113, 138] width 174 height 30
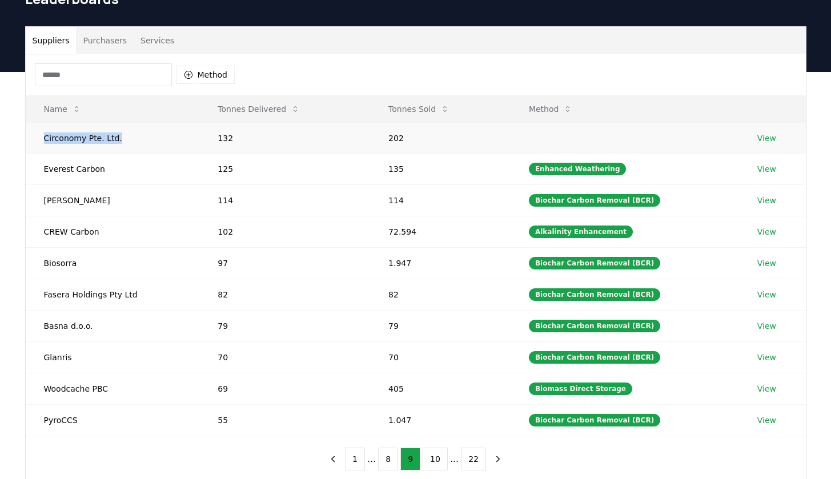
drag, startPoint x: 115, startPoint y: 139, endPoint x: 46, endPoint y: 134, distance: 69.8
click at [46, 134] on td "Circonomy Pte. Ltd." at bounding box center [113, 138] width 174 height 30
drag, startPoint x: 111, startPoint y: 172, endPoint x: 42, endPoint y: 171, distance: 68.5
click at [42, 171] on td "Everest Carbon" at bounding box center [113, 168] width 174 height 31
drag, startPoint x: 125, startPoint y: 200, endPoint x: 41, endPoint y: 200, distance: 83.9
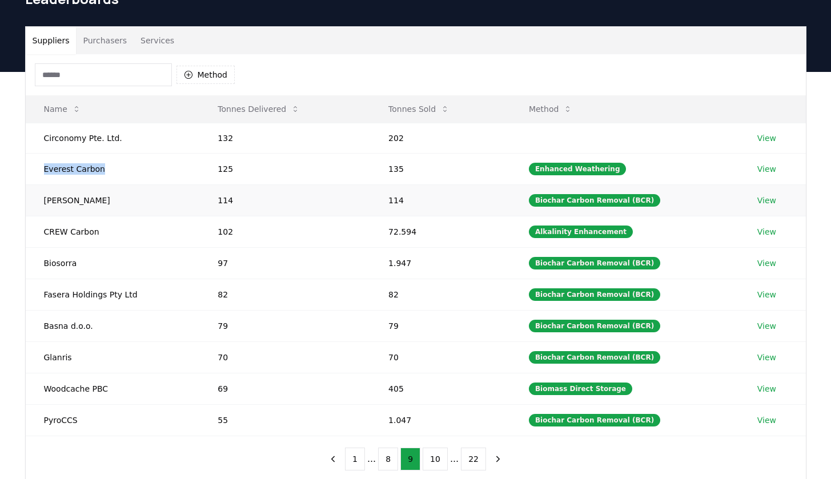
click at [41, 200] on td "[PERSON_NAME]" at bounding box center [113, 199] width 174 height 31
drag, startPoint x: 110, startPoint y: 232, endPoint x: 42, endPoint y: 231, distance: 68.0
click at [42, 231] on td "CREW Carbon" at bounding box center [113, 231] width 174 height 31
drag, startPoint x: 110, startPoint y: 269, endPoint x: 41, endPoint y: 264, distance: 68.7
click at [41, 264] on td "Biosorra" at bounding box center [113, 262] width 174 height 31
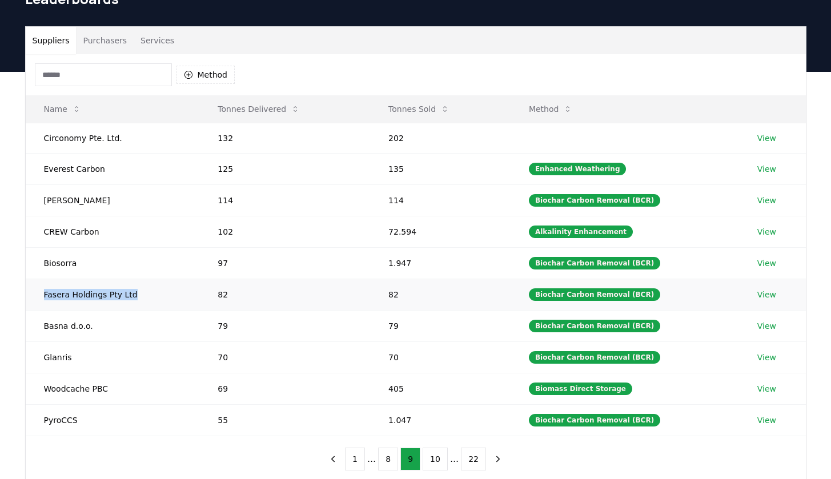
drag, startPoint x: 136, startPoint y: 291, endPoint x: 41, endPoint y: 292, distance: 95.4
click at [41, 292] on td "Fasera Holdings Pty Ltd" at bounding box center [113, 294] width 174 height 31
drag, startPoint x: 89, startPoint y: 325, endPoint x: 36, endPoint y: 324, distance: 52.5
click at [36, 324] on td "Basna d.o.o." at bounding box center [113, 325] width 174 height 31
drag, startPoint x: 87, startPoint y: 359, endPoint x: 43, endPoint y: 359, distance: 44.5
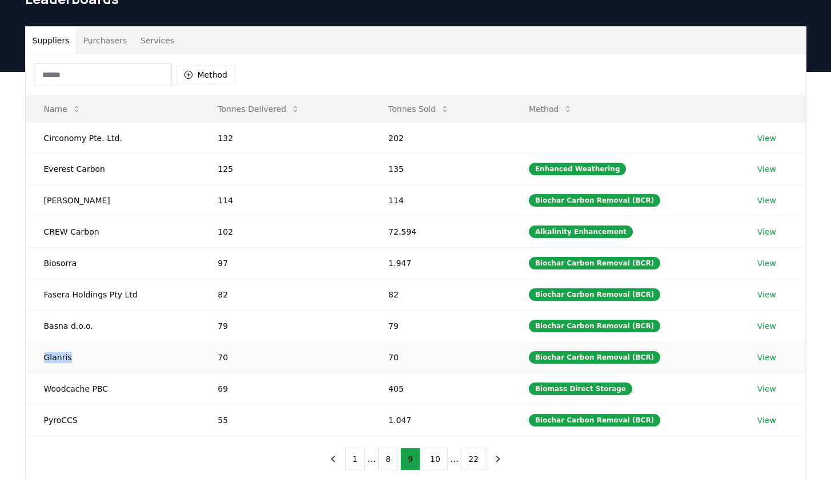
click at [43, 359] on td "Glanris" at bounding box center [113, 356] width 174 height 31
drag, startPoint x: 114, startPoint y: 389, endPoint x: 34, endPoint y: 389, distance: 80.5
click at [34, 389] on td "Woodcache PBC" at bounding box center [113, 388] width 174 height 31
drag, startPoint x: 88, startPoint y: 419, endPoint x: 37, endPoint y: 419, distance: 50.8
click at [37, 419] on td "PyroCCS" at bounding box center [113, 419] width 174 height 31
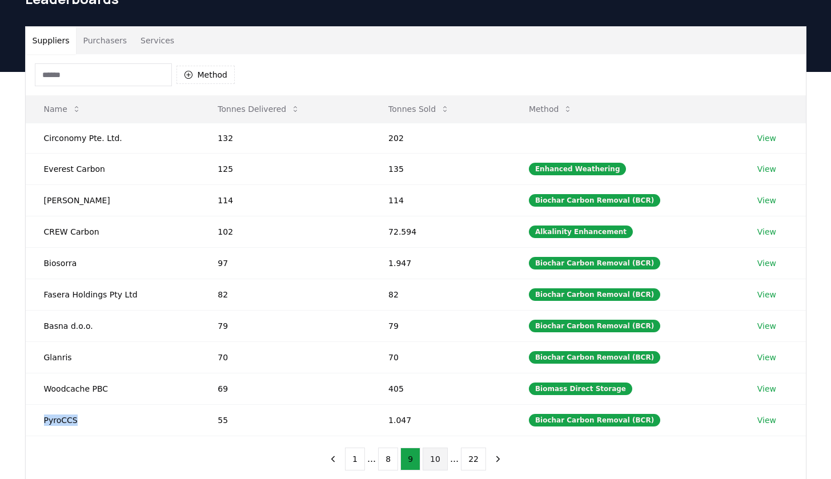
click at [425, 436] on button "10" at bounding box center [435, 459] width 25 height 23
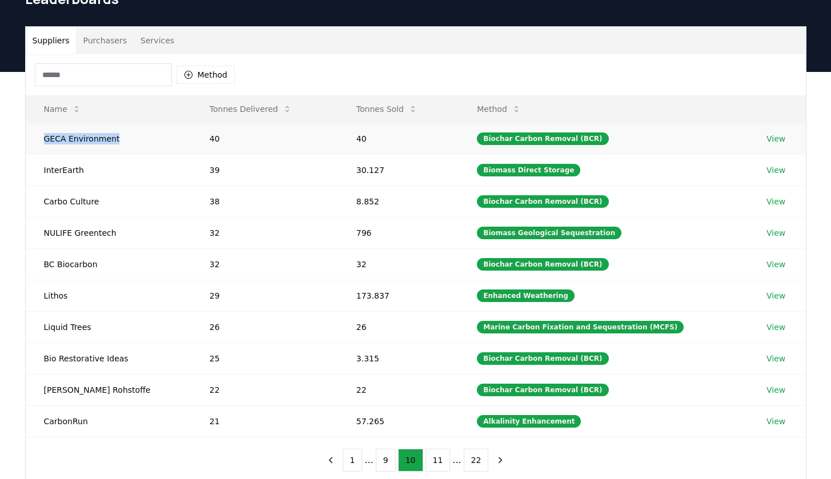
drag, startPoint x: 119, startPoint y: 140, endPoint x: 26, endPoint y: 139, distance: 93.1
click at [26, 139] on td "GECA Environment" at bounding box center [109, 138] width 166 height 31
drag, startPoint x: 107, startPoint y: 172, endPoint x: 34, endPoint y: 170, distance: 73.1
click at [34, 170] on td "InterEarth" at bounding box center [109, 169] width 166 height 31
drag, startPoint x: 116, startPoint y: 198, endPoint x: 45, endPoint y: 198, distance: 70.8
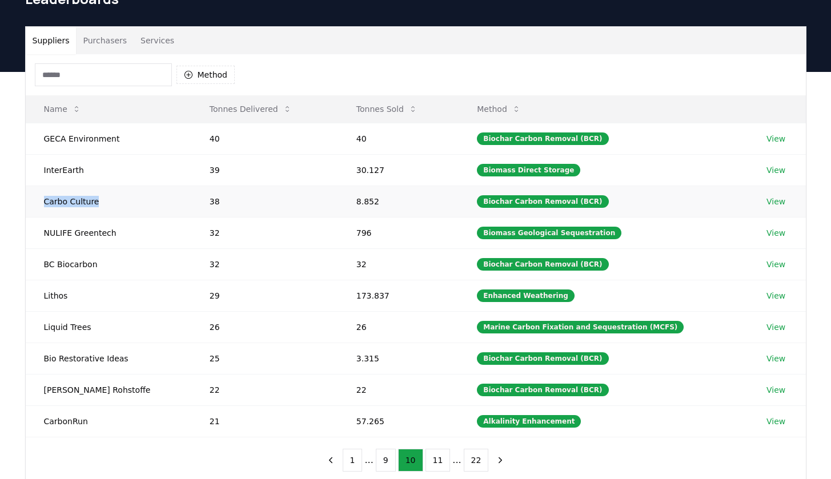
click at [45, 198] on td "Carbo Culture" at bounding box center [109, 201] width 166 height 31
drag, startPoint x: 118, startPoint y: 238, endPoint x: 39, endPoint y: 234, distance: 78.9
click at [39, 234] on td "NULIFE Greentech" at bounding box center [109, 232] width 166 height 31
drag, startPoint x: 102, startPoint y: 265, endPoint x: 38, endPoint y: 262, distance: 64.0
click at [38, 262] on td "BC Biocarbon" at bounding box center [109, 263] width 166 height 31
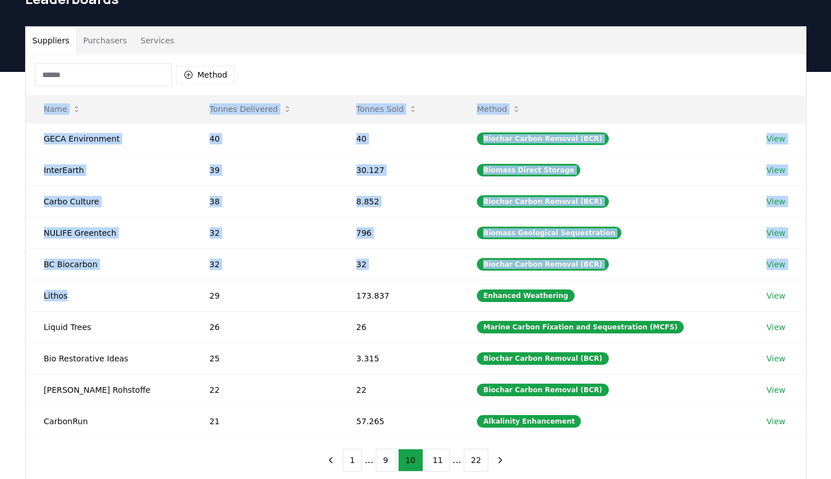
drag, startPoint x: 88, startPoint y: 295, endPoint x: 23, endPoint y: 295, distance: 65.1
click at [23, 295] on div "Suppliers Purchasers Services Method Name Tonnes Delivered Tonnes Sold Method G…" at bounding box center [415, 254] width 799 height 457
click at [96, 302] on td "Lithos" at bounding box center [109, 295] width 166 height 31
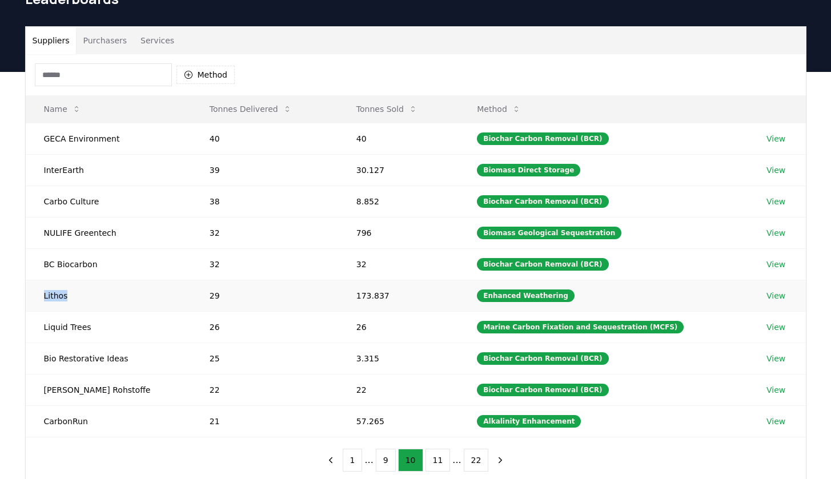
drag, startPoint x: 76, startPoint y: 302, endPoint x: 40, endPoint y: 297, distance: 36.3
click at [40, 297] on td "Lithos" at bounding box center [109, 295] width 166 height 31
drag, startPoint x: 100, startPoint y: 326, endPoint x: 45, endPoint y: 326, distance: 54.8
click at [45, 326] on td "Liquid Trees" at bounding box center [109, 326] width 166 height 31
drag, startPoint x: 128, startPoint y: 363, endPoint x: 44, endPoint y: 358, distance: 84.1
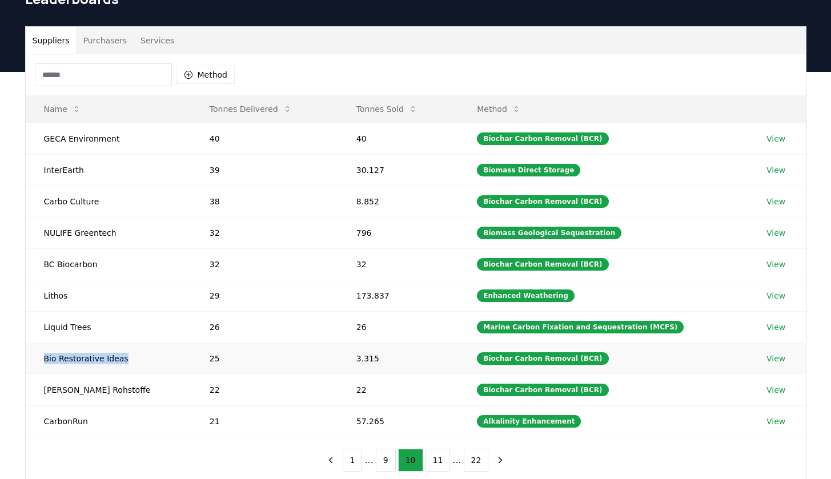
click at [44, 358] on td "Bio Restorative Ideas" at bounding box center [109, 358] width 166 height 31
drag, startPoint x: 111, startPoint y: 389, endPoint x: 38, endPoint y: 389, distance: 73.1
click at [38, 389] on td "[PERSON_NAME] Rohstoffe" at bounding box center [109, 389] width 166 height 31
drag, startPoint x: 96, startPoint y: 421, endPoint x: 42, endPoint y: 421, distance: 54.2
click at [42, 421] on td "CarbonRun" at bounding box center [109, 420] width 166 height 31
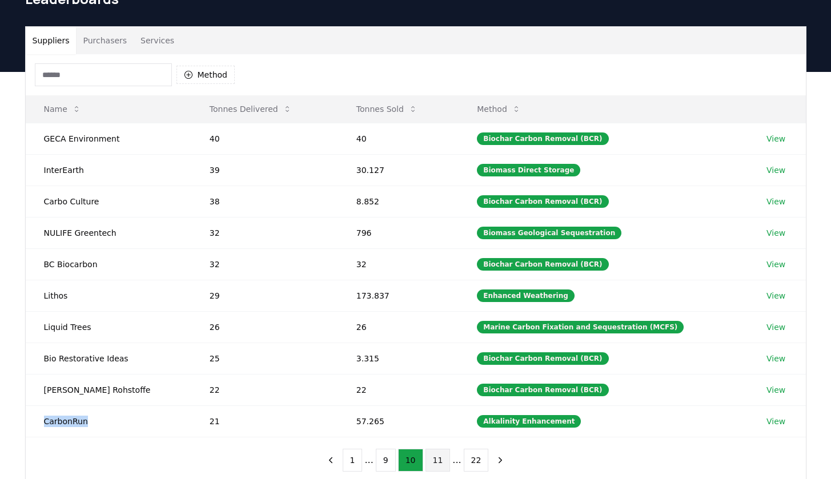
click at [436, 436] on button "11" at bounding box center [437, 460] width 25 height 23
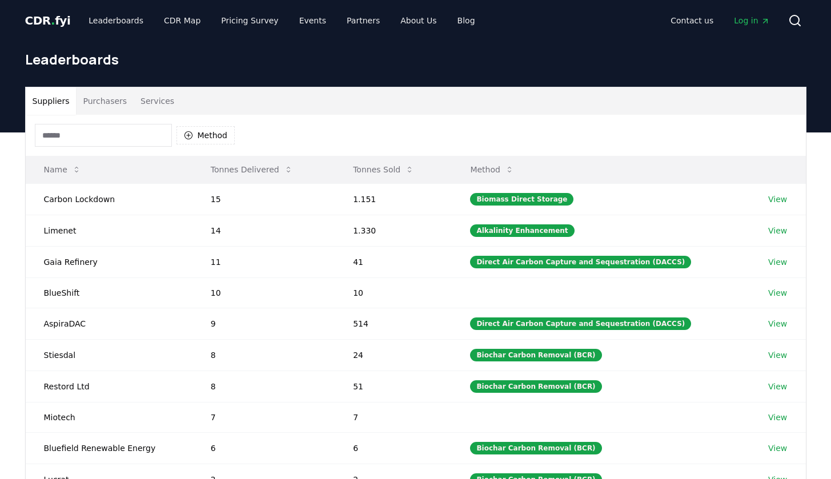
scroll to position [0, 0]
drag, startPoint x: 114, startPoint y: 198, endPoint x: 42, endPoint y: 198, distance: 71.9
click at [42, 198] on td "Carbon Lockdown" at bounding box center [109, 198] width 167 height 31
drag, startPoint x: 106, startPoint y: 230, endPoint x: 37, endPoint y: 229, distance: 69.1
click at [37, 229] on td "Limenet" at bounding box center [109, 230] width 167 height 31
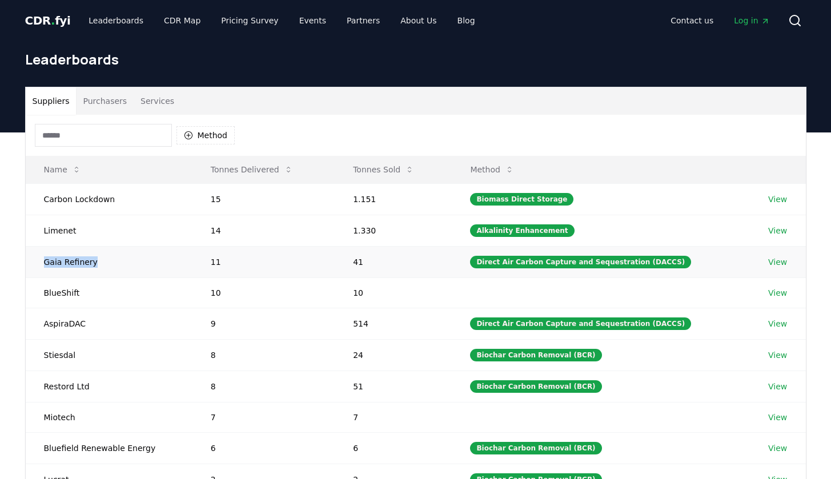
drag, startPoint x: 102, startPoint y: 263, endPoint x: 30, endPoint y: 263, distance: 71.9
click at [30, 263] on td "Gaia Refinery" at bounding box center [109, 261] width 167 height 31
drag, startPoint x: 83, startPoint y: 293, endPoint x: 33, endPoint y: 293, distance: 49.7
click at [33, 293] on td "BlueShift" at bounding box center [109, 292] width 167 height 30
drag, startPoint x: 115, startPoint y: 328, endPoint x: 38, endPoint y: 321, distance: 77.9
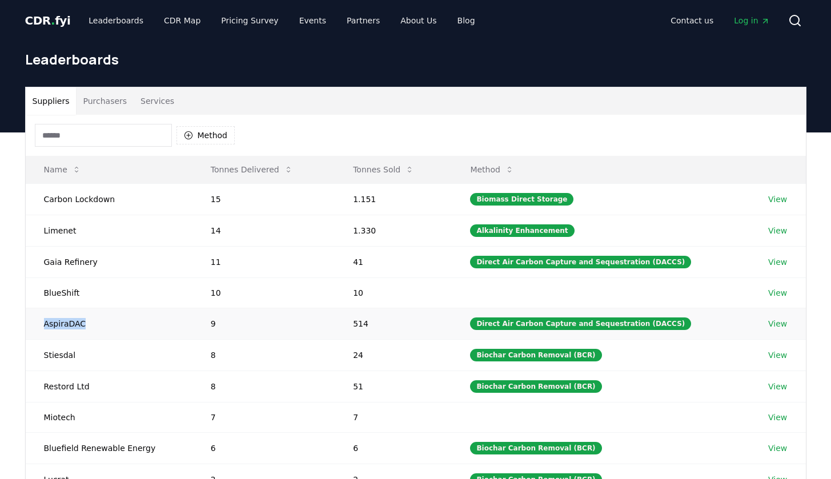
click at [38, 321] on td "AspiraDAC" at bounding box center [109, 323] width 167 height 31
drag, startPoint x: 85, startPoint y: 355, endPoint x: 33, endPoint y: 355, distance: 52.0
click at [33, 355] on td "Stiesdal" at bounding box center [109, 354] width 167 height 31
drag, startPoint x: 92, startPoint y: 387, endPoint x: 30, endPoint y: 384, distance: 62.3
click at [30, 384] on td "Restord Ltd" at bounding box center [109, 386] width 167 height 31
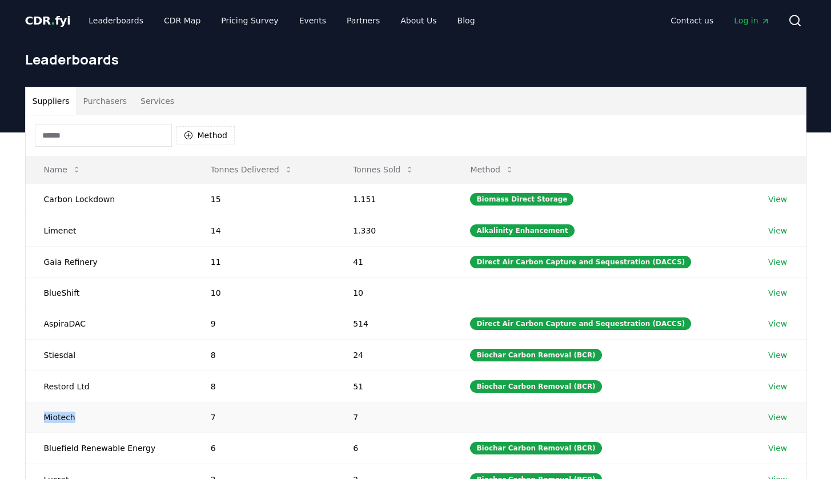
drag, startPoint x: 86, startPoint y: 418, endPoint x: 39, endPoint y: 419, distance: 46.3
click at [39, 418] on td "Miotech" at bounding box center [109, 417] width 167 height 30
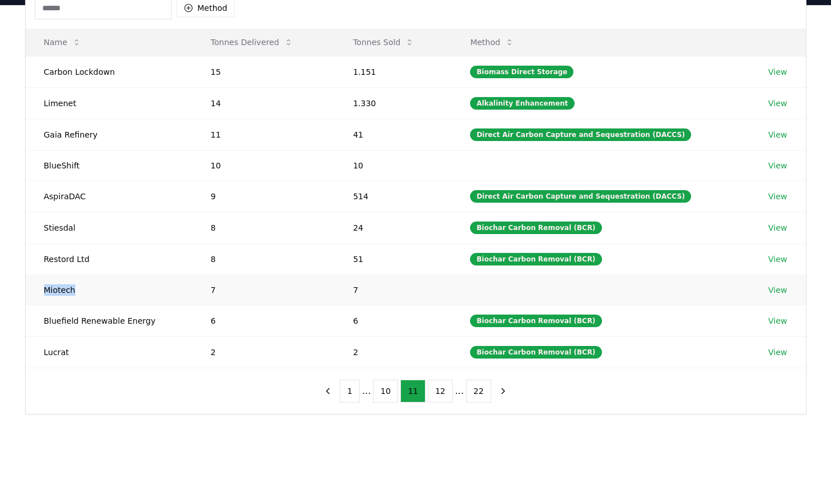
scroll to position [129, 0]
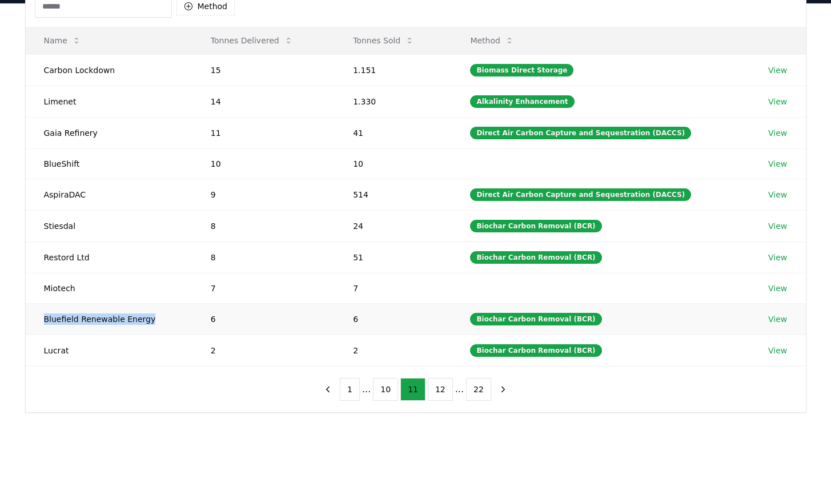
drag, startPoint x: 163, startPoint y: 317, endPoint x: 37, endPoint y: 316, distance: 126.8
click at [37, 316] on td "Bluefield Renewable Energy" at bounding box center [109, 318] width 167 height 31
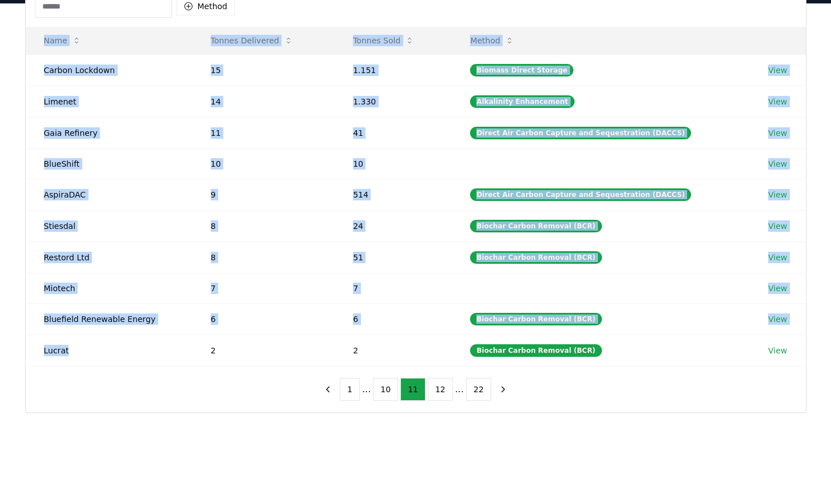
drag, startPoint x: 93, startPoint y: 355, endPoint x: 13, endPoint y: 352, distance: 80.5
click at [13, 352] on div "Suppliers Purchasers Services Method Name Tonnes Delivered Tonnes Sold Method C…" at bounding box center [415, 230] width 831 height 455
click at [85, 356] on td "Lucrat" at bounding box center [109, 350] width 167 height 31
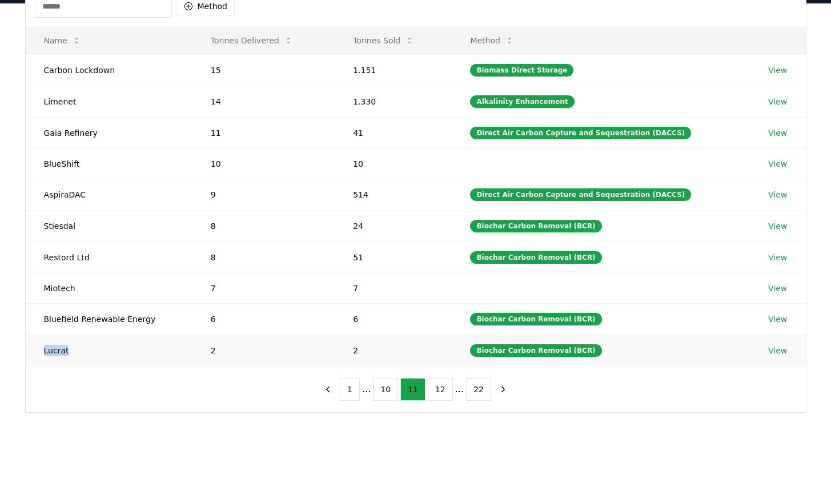
drag, startPoint x: 85, startPoint y: 353, endPoint x: 27, endPoint y: 353, distance: 57.1
click at [27, 353] on td "Lucrat" at bounding box center [109, 350] width 167 height 31
click at [433, 391] on button "12" at bounding box center [440, 389] width 25 height 23
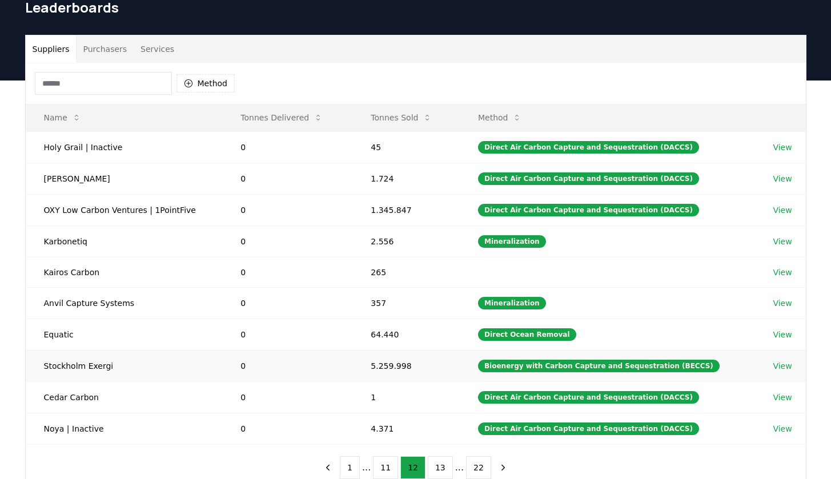
scroll to position [51, 0]
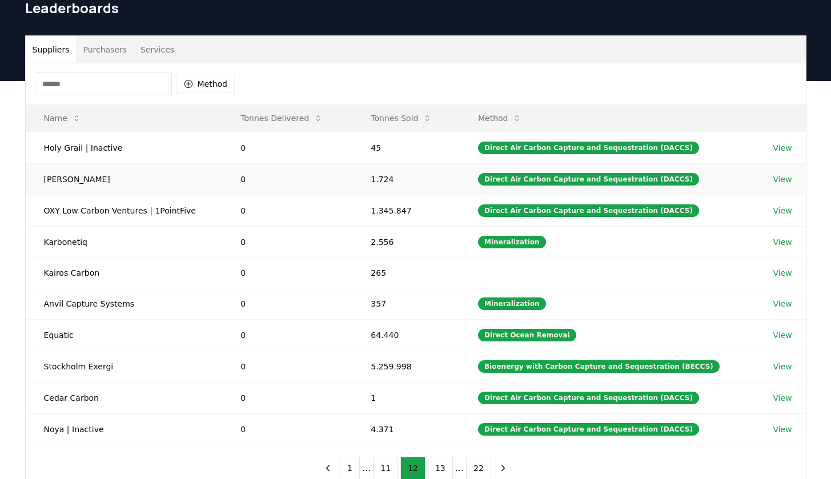
drag, startPoint x: 111, startPoint y: 179, endPoint x: 39, endPoint y: 178, distance: 72.0
click at [39, 178] on td "[PERSON_NAME]" at bounding box center [124, 178] width 197 height 31
drag, startPoint x: 190, startPoint y: 212, endPoint x: 37, endPoint y: 211, distance: 152.5
click at [37, 211] on td "OXY Low Carbon Ventures | 1PointFive" at bounding box center [124, 210] width 197 height 31
drag, startPoint x: 107, startPoint y: 244, endPoint x: 43, endPoint y: 240, distance: 63.5
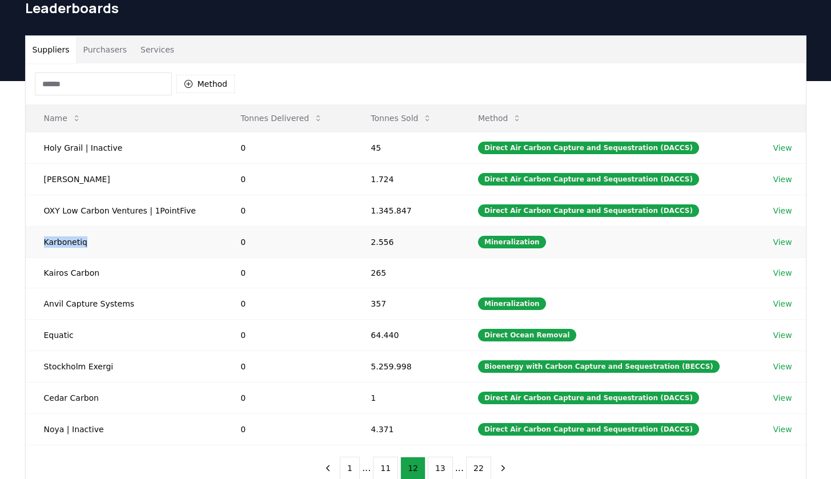
click at [43, 240] on td "Karbonetiq" at bounding box center [124, 241] width 197 height 31
drag, startPoint x: 105, startPoint y: 272, endPoint x: 45, endPoint y: 272, distance: 60.5
click at [45, 272] on td "Kairos Carbon" at bounding box center [124, 273] width 197 height 30
drag, startPoint x: 136, startPoint y: 304, endPoint x: 42, endPoint y: 304, distance: 94.2
click at [41, 304] on td "Anvil Capture Systems" at bounding box center [124, 303] width 197 height 31
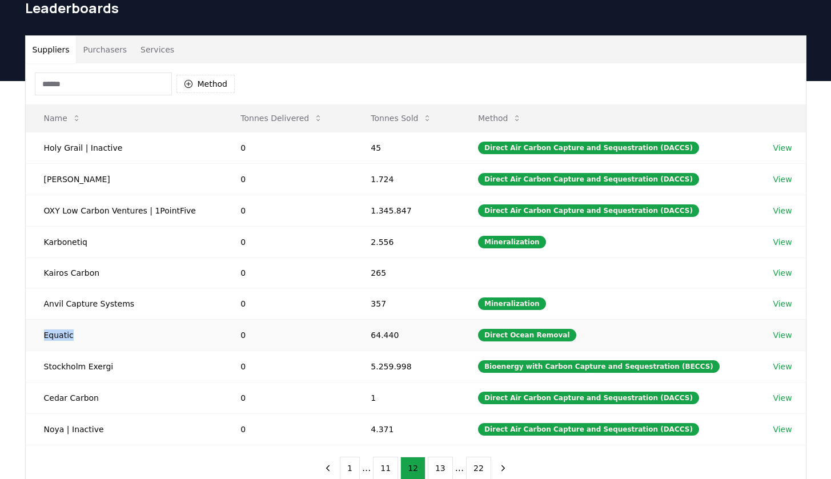
drag, startPoint x: 70, startPoint y: 333, endPoint x: 45, endPoint y: 333, distance: 25.7
click at [45, 333] on td "Equatic" at bounding box center [124, 334] width 197 height 31
drag, startPoint x: 111, startPoint y: 367, endPoint x: 29, endPoint y: 367, distance: 82.2
click at [29, 367] on td "Stockholm Exergi" at bounding box center [124, 366] width 197 height 31
drag, startPoint x: 116, startPoint y: 403, endPoint x: 42, endPoint y: 397, distance: 73.9
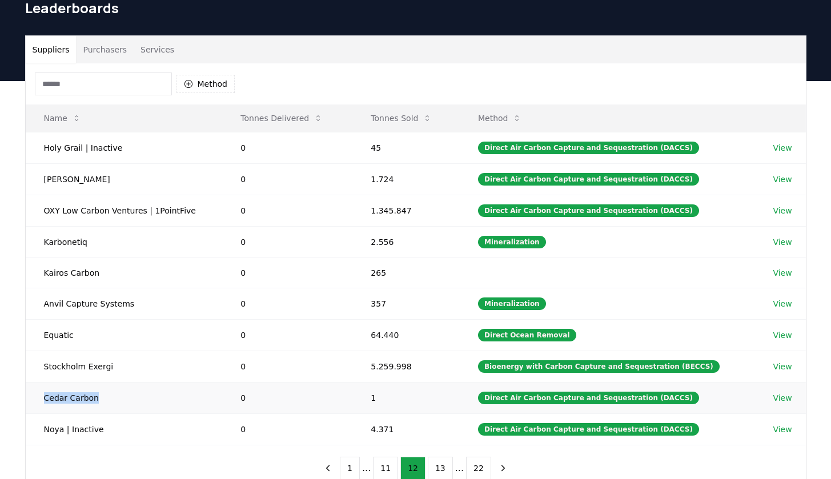
click at [42, 397] on td "Cedar Carbon" at bounding box center [124, 397] width 197 height 31
click at [432, 436] on button "13" at bounding box center [440, 468] width 25 height 23
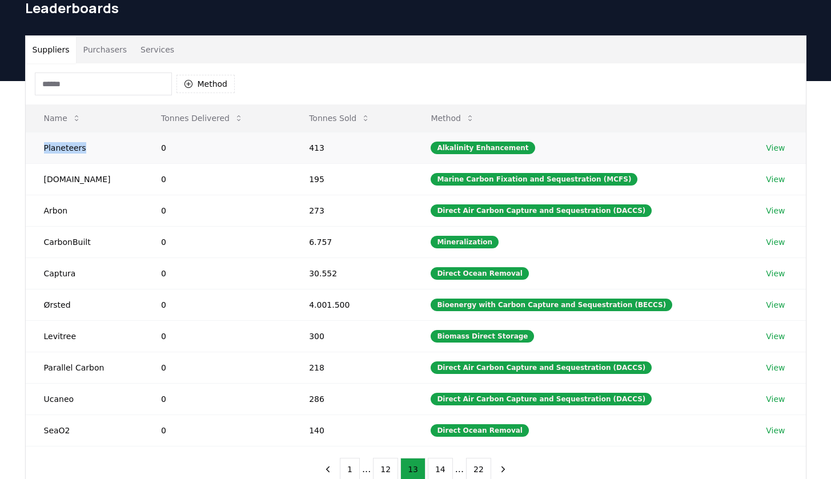
drag, startPoint x: 102, startPoint y: 151, endPoint x: 27, endPoint y: 151, distance: 75.4
click at [27, 151] on td "Planeteers" at bounding box center [85, 147] width 118 height 31
drag, startPoint x: 99, startPoint y: 178, endPoint x: 41, endPoint y: 177, distance: 57.7
click at [41, 177] on td "[DOMAIN_NAME]" at bounding box center [85, 178] width 118 height 31
drag, startPoint x: 72, startPoint y: 214, endPoint x: 34, endPoint y: 212, distance: 37.8
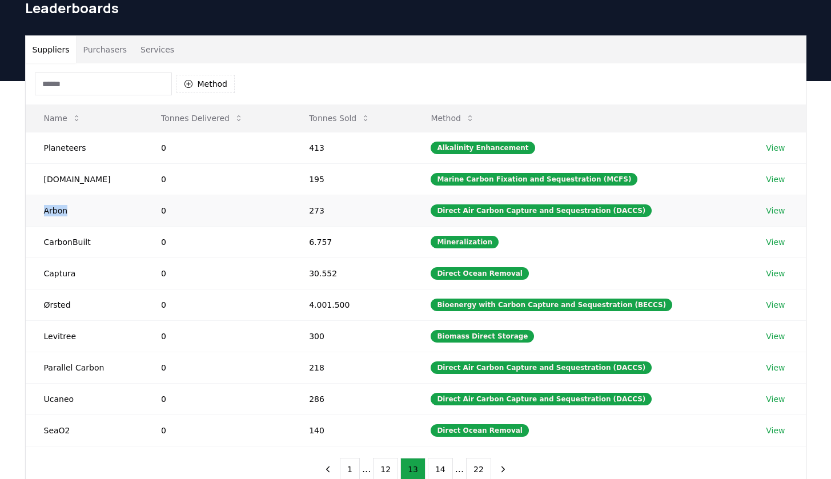
click at [34, 212] on td "Arbon" at bounding box center [85, 210] width 118 height 31
drag, startPoint x: 98, startPoint y: 244, endPoint x: 25, endPoint y: 239, distance: 73.3
click at [26, 239] on td "CarbonBuilt" at bounding box center [85, 241] width 118 height 31
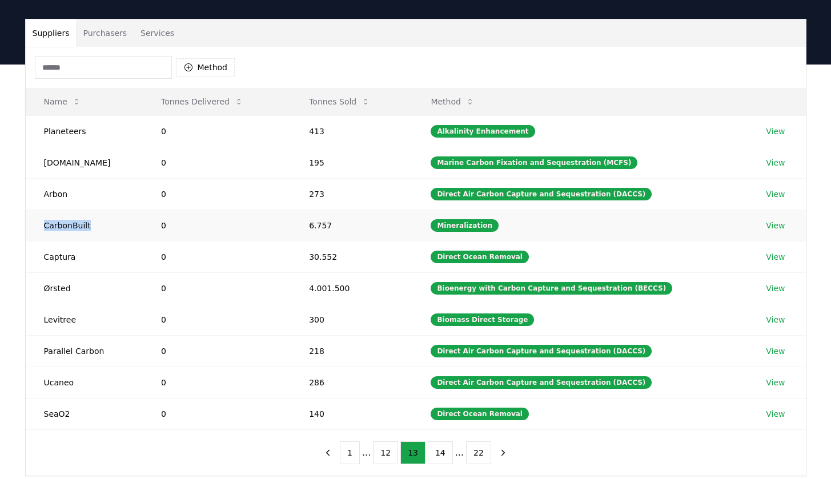
scroll to position [69, 0]
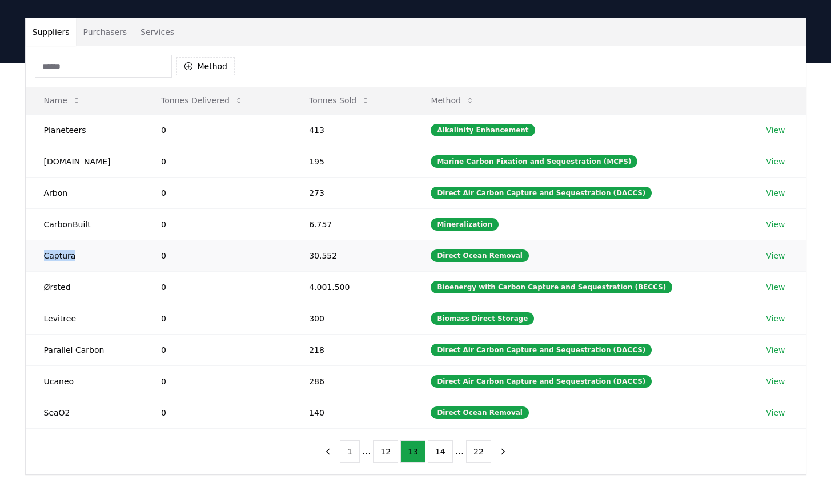
drag, startPoint x: 79, startPoint y: 257, endPoint x: 39, endPoint y: 257, distance: 40.5
click at [39, 257] on td "Captura" at bounding box center [85, 255] width 118 height 31
drag, startPoint x: 91, startPoint y: 289, endPoint x: 34, endPoint y: 289, distance: 57.1
click at [34, 289] on td "Ørsted" at bounding box center [85, 286] width 118 height 31
drag, startPoint x: 85, startPoint y: 324, endPoint x: 33, endPoint y: 318, distance: 52.3
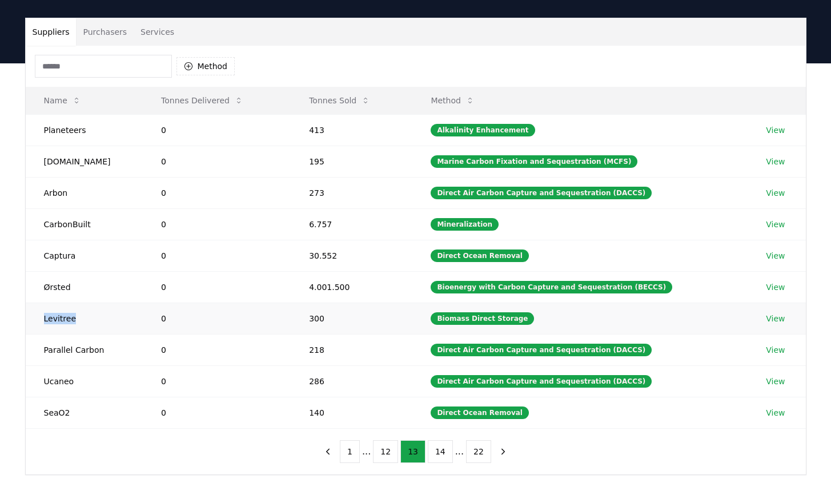
click at [33, 318] on td "Levitree" at bounding box center [85, 318] width 118 height 31
drag, startPoint x: 100, startPoint y: 352, endPoint x: 40, endPoint y: 349, distance: 60.0
click at [40, 349] on td "Parallel Carbon" at bounding box center [85, 349] width 118 height 31
drag, startPoint x: 81, startPoint y: 384, endPoint x: 31, endPoint y: 383, distance: 49.7
click at [31, 383] on td "Ucaneo" at bounding box center [85, 380] width 118 height 31
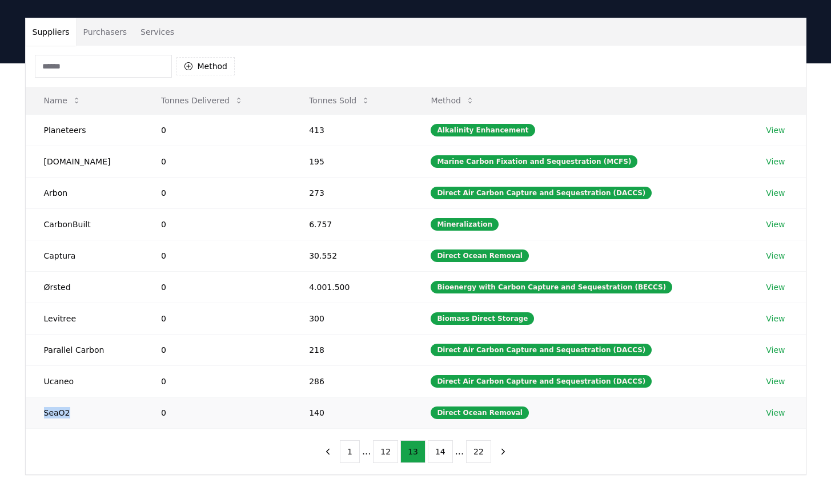
drag, startPoint x: 95, startPoint y: 410, endPoint x: 32, endPoint y: 410, distance: 62.8
click at [32, 410] on td "SeaO2" at bounding box center [85, 412] width 118 height 31
click at [436, 436] on button "14" at bounding box center [440, 451] width 25 height 23
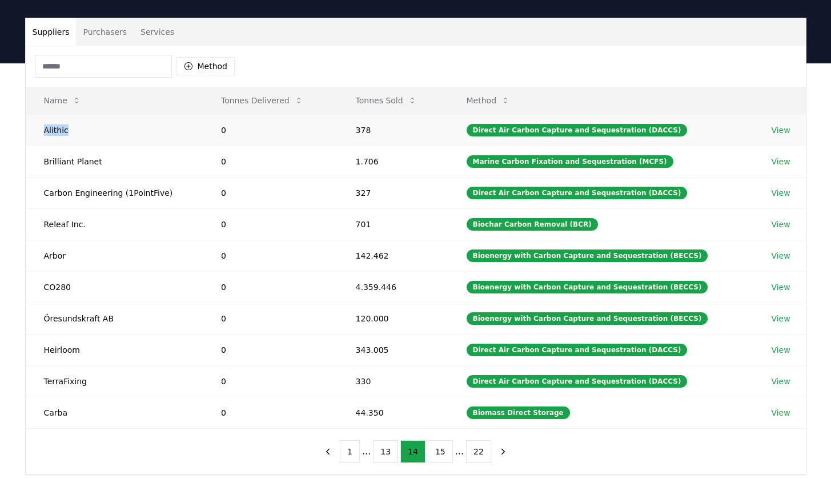
drag, startPoint x: 78, startPoint y: 132, endPoint x: 41, endPoint y: 130, distance: 37.2
click at [41, 130] on td "Alithic" at bounding box center [114, 129] width 177 height 31
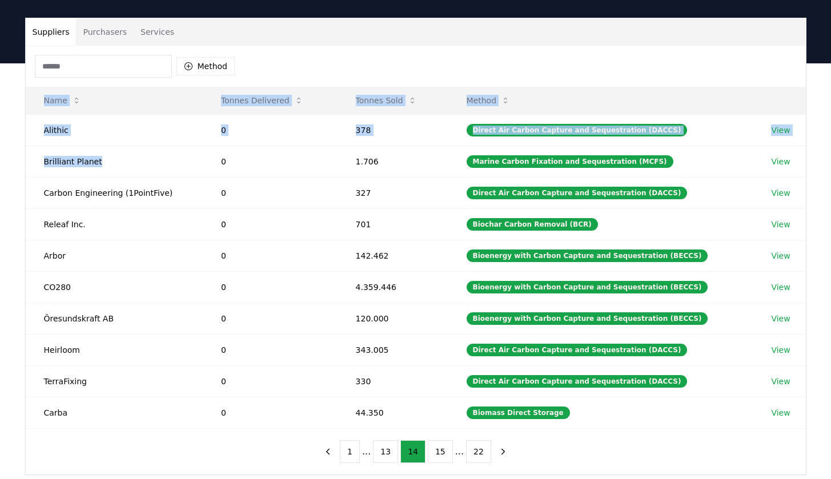
drag, startPoint x: 107, startPoint y: 161, endPoint x: 17, endPoint y: 158, distance: 90.3
click at [17, 158] on div "Suppliers Purchasers Services Method Name Tonnes Delivered Tonnes Sold Method A…" at bounding box center [415, 246] width 799 height 457
click at [122, 166] on td "Brilliant Planet" at bounding box center [114, 161] width 177 height 31
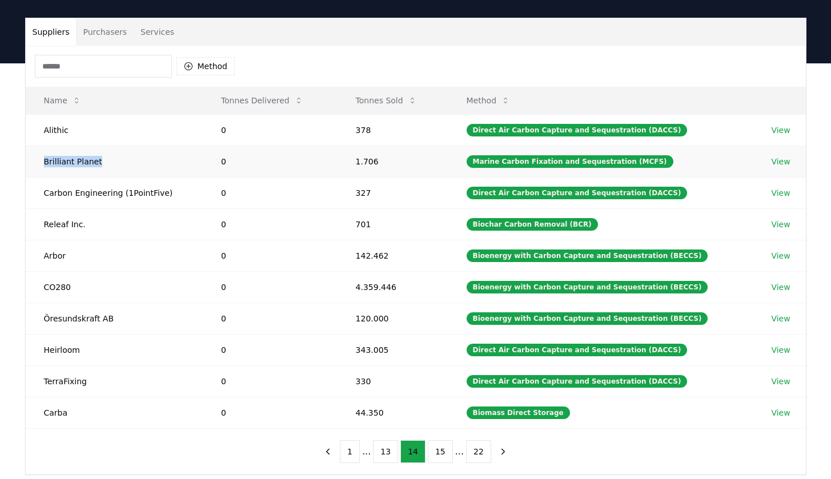
drag, startPoint x: 99, startPoint y: 160, endPoint x: 43, endPoint y: 159, distance: 56.0
click at [43, 159] on td "Brilliant Planet" at bounding box center [114, 161] width 177 height 31
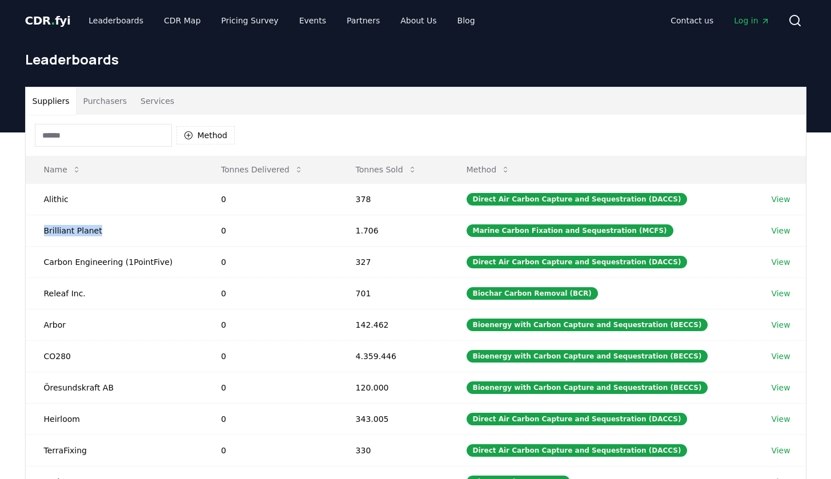
scroll to position [0, 0]
drag, startPoint x: 167, startPoint y: 264, endPoint x: 33, endPoint y: 258, distance: 133.8
click at [33, 258] on td "Carbon Engineering (1PointFive)" at bounding box center [114, 261] width 177 height 31
drag, startPoint x: 99, startPoint y: 292, endPoint x: 33, endPoint y: 292, distance: 65.7
click at [33, 292] on td "Releaf Inc." at bounding box center [114, 292] width 177 height 31
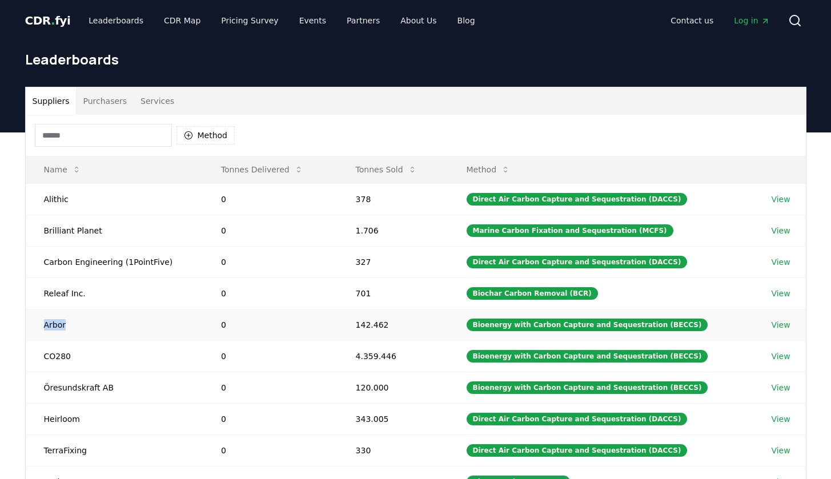
drag, startPoint x: 70, startPoint y: 325, endPoint x: 28, endPoint y: 325, distance: 41.7
click at [28, 325] on td "Arbor" at bounding box center [114, 324] width 177 height 31
drag, startPoint x: 76, startPoint y: 361, endPoint x: 45, endPoint y: 357, distance: 31.7
click at [45, 357] on td "CO280" at bounding box center [114, 355] width 177 height 31
drag, startPoint x: 123, startPoint y: 388, endPoint x: 43, endPoint y: 385, distance: 80.0
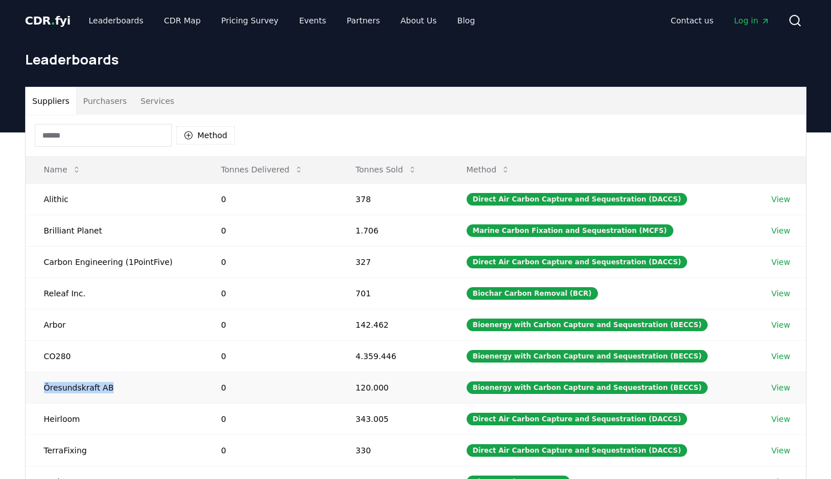
click at [43, 385] on td "Öresundskraft AB" at bounding box center [114, 387] width 177 height 31
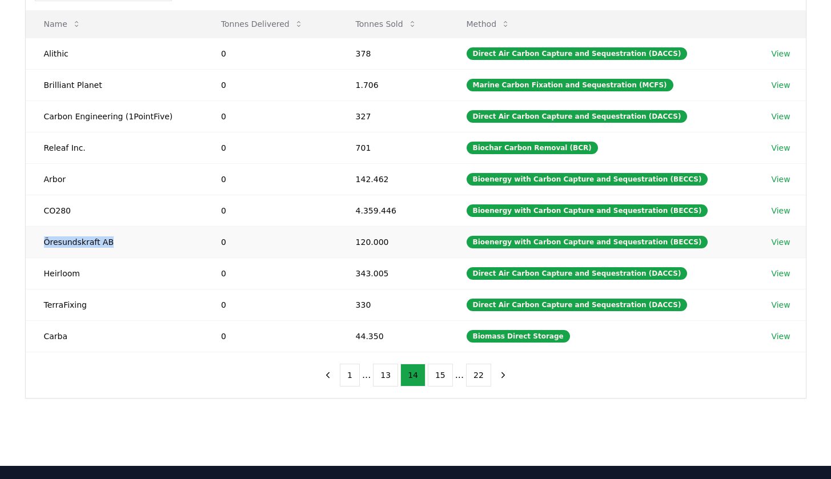
scroll to position [151, 0]
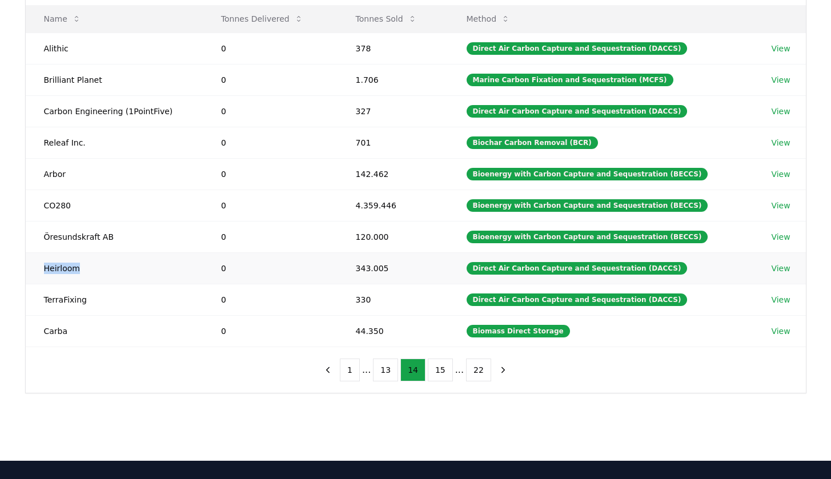
drag, startPoint x: 96, startPoint y: 273, endPoint x: 37, endPoint y: 266, distance: 59.8
click at [37, 266] on td "Heirloom" at bounding box center [114, 267] width 177 height 31
drag, startPoint x: 92, startPoint y: 303, endPoint x: 38, endPoint y: 303, distance: 53.7
click at [38, 303] on td "TerraFixing" at bounding box center [114, 299] width 177 height 31
drag, startPoint x: 82, startPoint y: 331, endPoint x: 34, endPoint y: 331, distance: 48.0
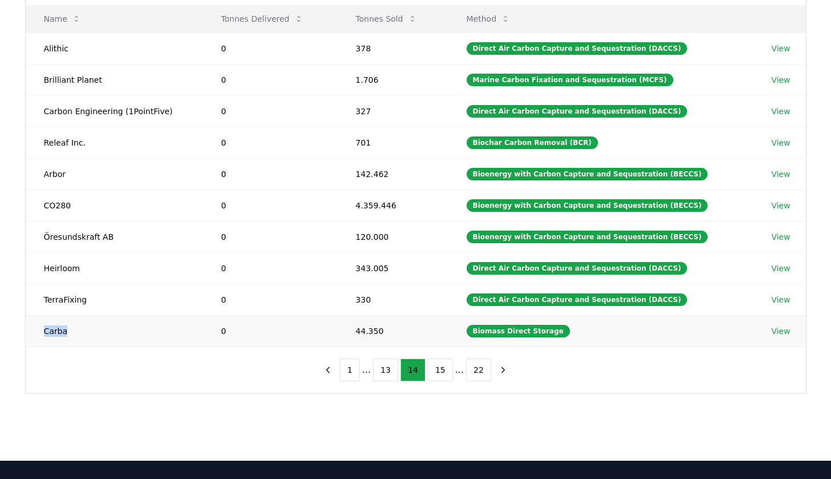
click at [34, 331] on td "Carba" at bounding box center [114, 330] width 177 height 31
click at [439, 363] on button "15" at bounding box center [440, 370] width 25 height 23
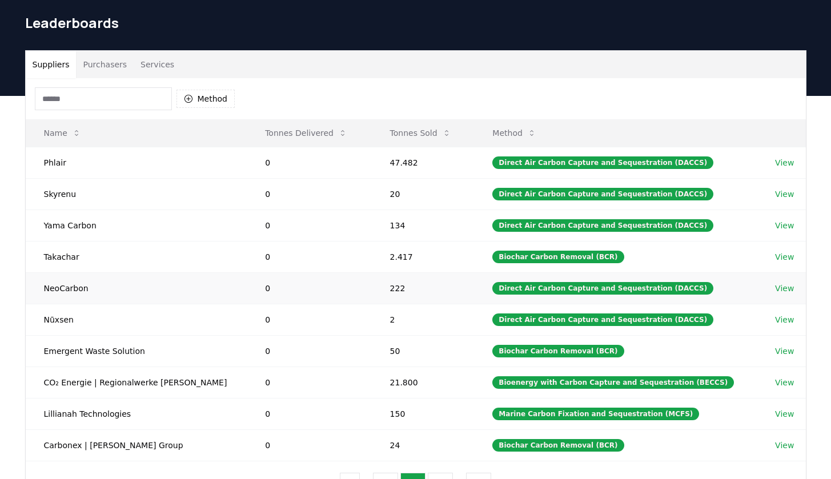
scroll to position [31, 0]
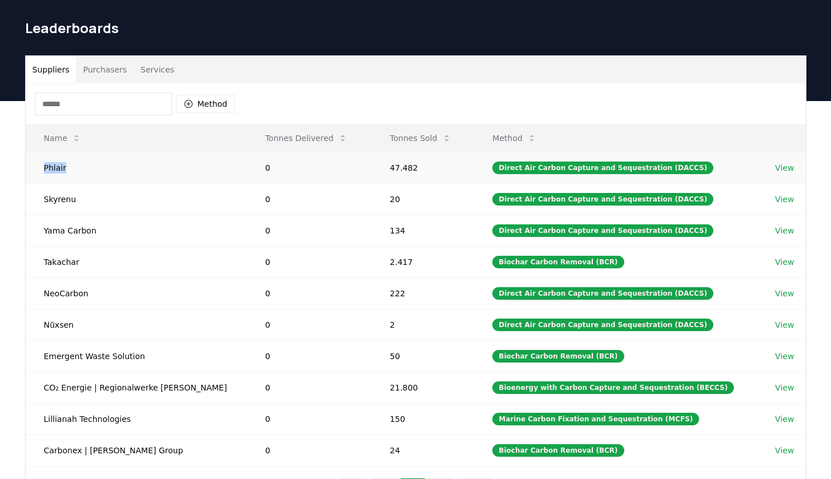
drag, startPoint x: 83, startPoint y: 170, endPoint x: 29, endPoint y: 170, distance: 54.2
click at [29, 170] on td "Phlair" at bounding box center [137, 167] width 222 height 31
drag, startPoint x: 82, startPoint y: 198, endPoint x: 35, endPoint y: 197, distance: 46.8
click at [35, 197] on td "Skyrenu" at bounding box center [137, 198] width 222 height 31
drag, startPoint x: 102, startPoint y: 231, endPoint x: 47, endPoint y: 230, distance: 54.8
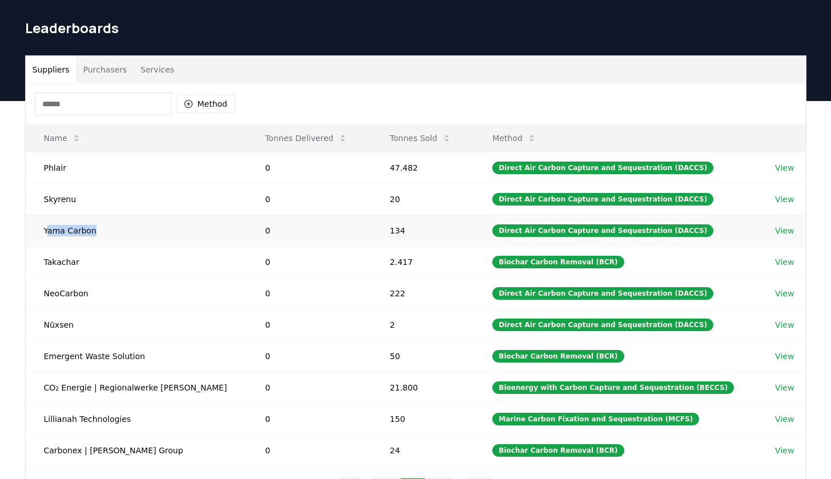
click at [47, 230] on td "Yama Carbon" at bounding box center [137, 230] width 222 height 31
click at [114, 232] on td "Yama Carbon" at bounding box center [137, 230] width 222 height 31
drag, startPoint x: 91, startPoint y: 231, endPoint x: 37, endPoint y: 230, distance: 54.3
click at [37, 230] on td "Yama Carbon" at bounding box center [137, 230] width 222 height 31
drag, startPoint x: 86, startPoint y: 266, endPoint x: 43, endPoint y: 266, distance: 42.3
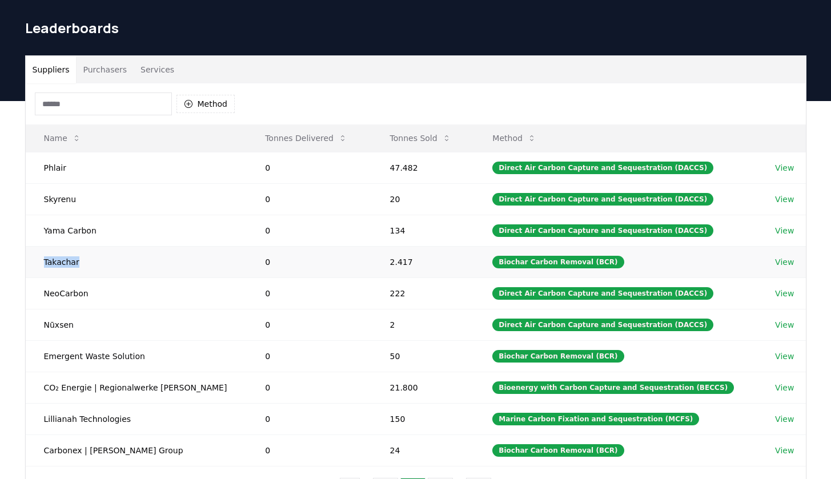
click at [43, 266] on td "Takachar" at bounding box center [137, 261] width 222 height 31
drag, startPoint x: 109, startPoint y: 294, endPoint x: 40, endPoint y: 291, distance: 69.2
click at [40, 291] on td "NeoCarbon" at bounding box center [137, 292] width 222 height 31
drag, startPoint x: 81, startPoint y: 325, endPoint x: 42, endPoint y: 324, distance: 38.3
click at [42, 324] on td "Nūxsen" at bounding box center [137, 324] width 222 height 31
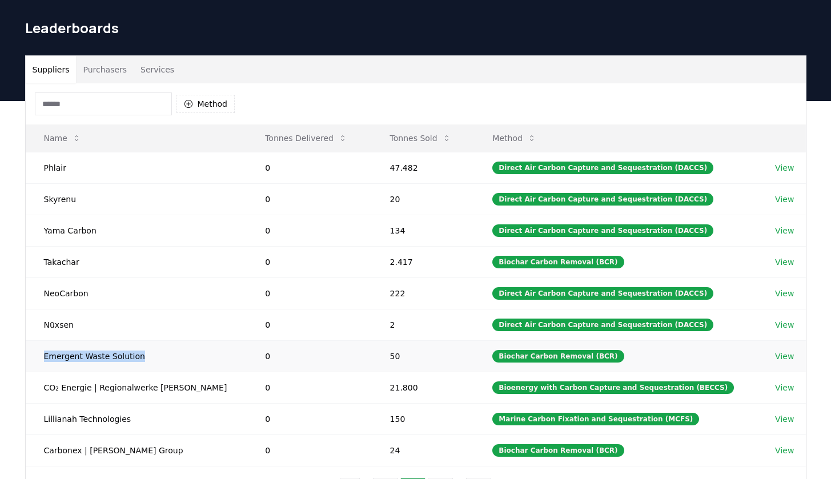
drag, startPoint x: 143, startPoint y: 357, endPoint x: 45, endPoint y: 356, distance: 98.2
click at [45, 356] on td "Emergent Waste Solution" at bounding box center [137, 355] width 222 height 31
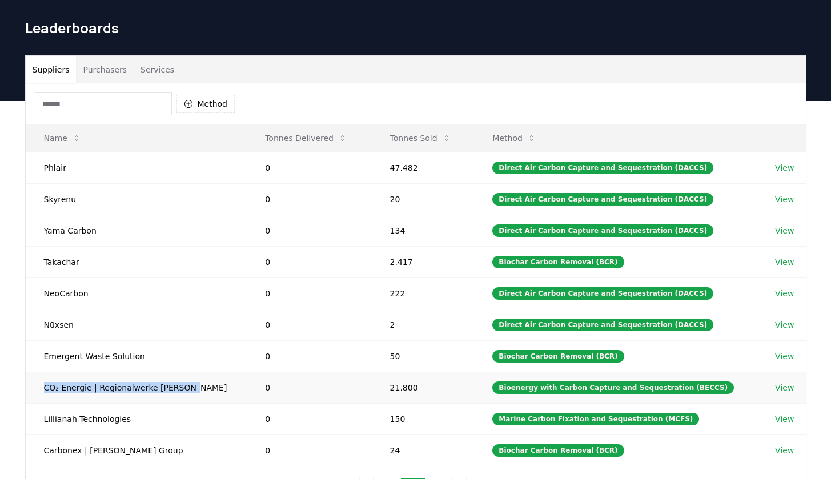
drag, startPoint x: 190, startPoint y: 388, endPoint x: 31, endPoint y: 388, distance: 158.2
click at [31, 388] on td "CO₂ Energie | Regionalwerke [PERSON_NAME]" at bounding box center [137, 387] width 222 height 31
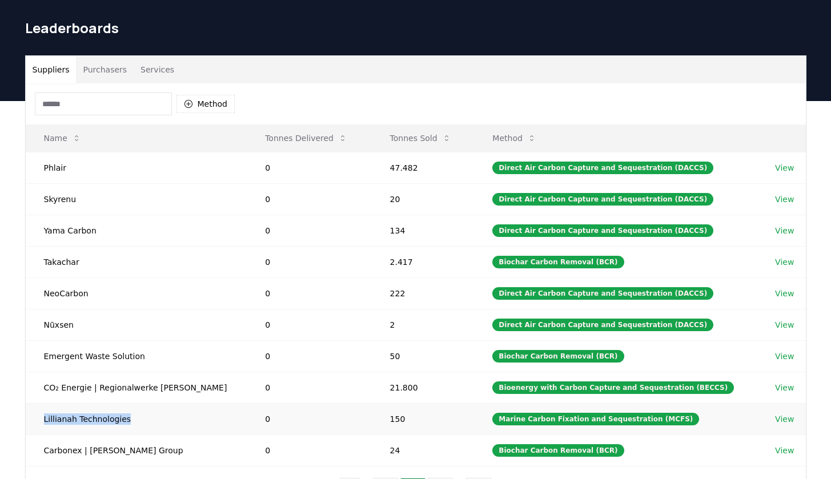
drag, startPoint x: 142, startPoint y: 419, endPoint x: 42, endPoint y: 417, distance: 99.4
click at [42, 417] on td "Lillianah Technologies" at bounding box center [137, 418] width 222 height 31
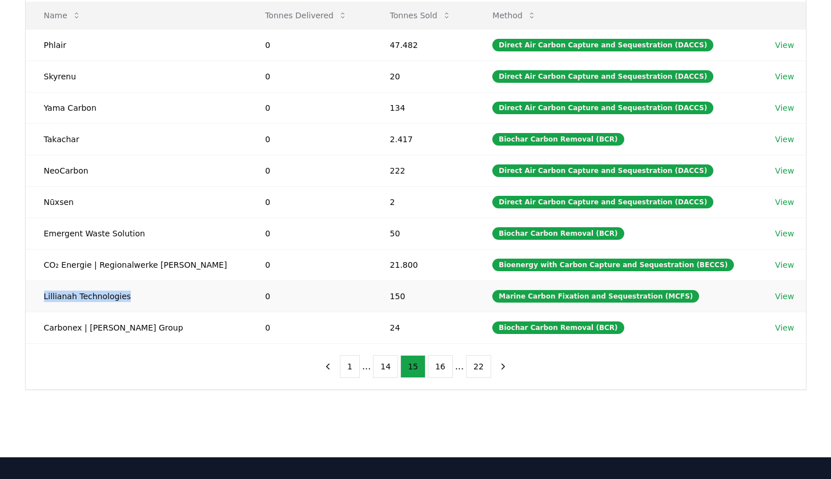
scroll to position [162, 0]
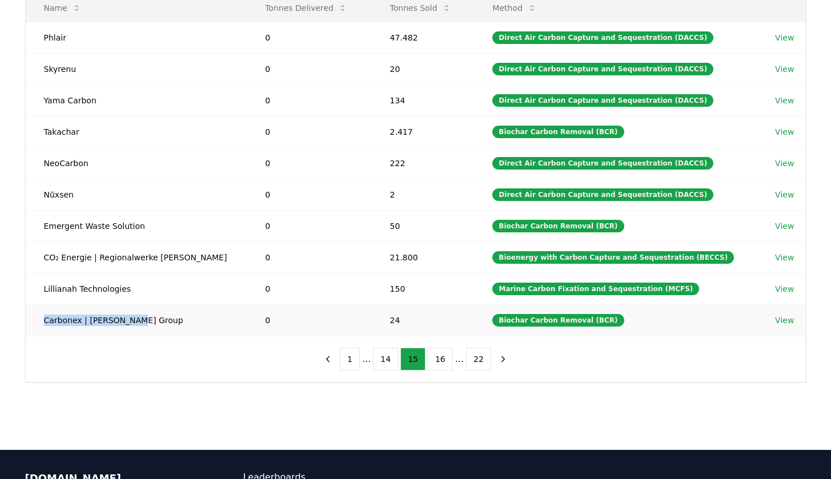
drag, startPoint x: 135, startPoint y: 322, endPoint x: 36, endPoint y: 319, distance: 99.4
click at [36, 319] on td "Carbonex | [PERSON_NAME] Group" at bounding box center [137, 319] width 222 height 31
click at [443, 360] on button "16" at bounding box center [440, 359] width 25 height 23
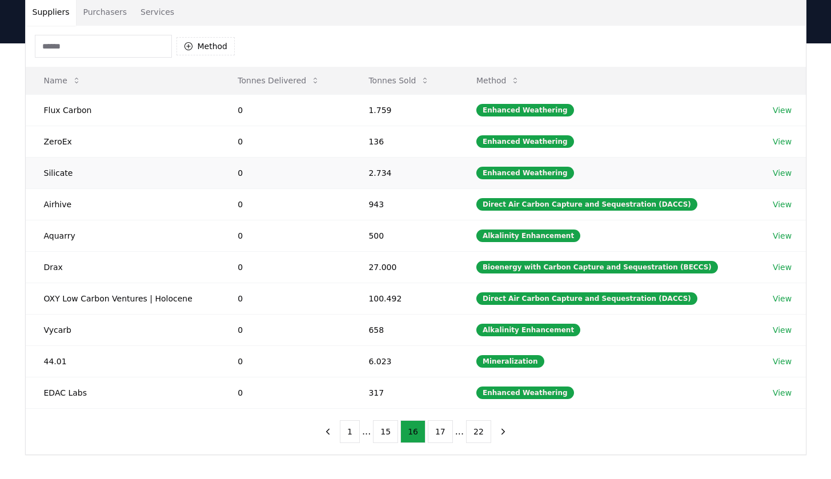
scroll to position [99, 0]
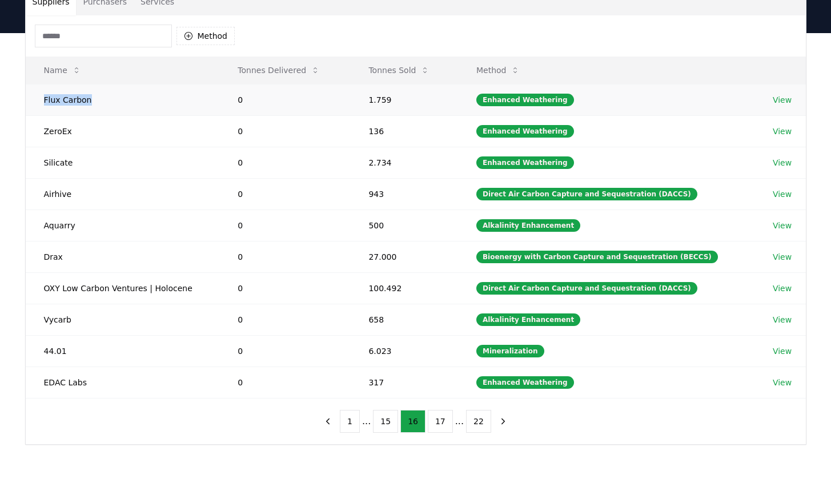
drag, startPoint x: 92, startPoint y: 99, endPoint x: 37, endPoint y: 98, distance: 54.8
click at [37, 98] on td "Flux Carbon" at bounding box center [123, 99] width 194 height 31
drag, startPoint x: 90, startPoint y: 135, endPoint x: 40, endPoint y: 132, distance: 50.4
click at [40, 132] on td "ZeroEx" at bounding box center [123, 130] width 194 height 31
drag, startPoint x: 78, startPoint y: 161, endPoint x: 27, endPoint y: 160, distance: 50.2
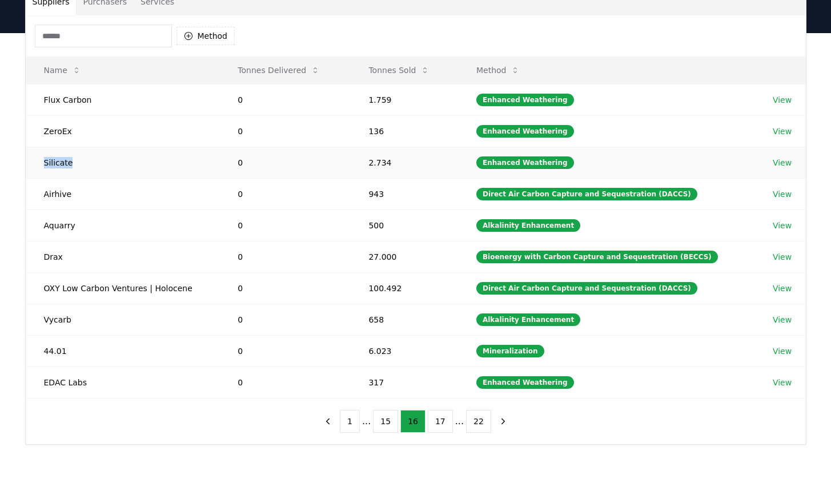
click at [27, 160] on td "Silicate" at bounding box center [123, 162] width 194 height 31
drag, startPoint x: 74, startPoint y: 192, endPoint x: 35, endPoint y: 192, distance: 38.3
click at [35, 192] on td "Airhive" at bounding box center [123, 193] width 194 height 31
drag, startPoint x: 77, startPoint y: 220, endPoint x: 27, endPoint y: 219, distance: 49.1
click at [27, 219] on td "Aquarry" at bounding box center [123, 225] width 194 height 31
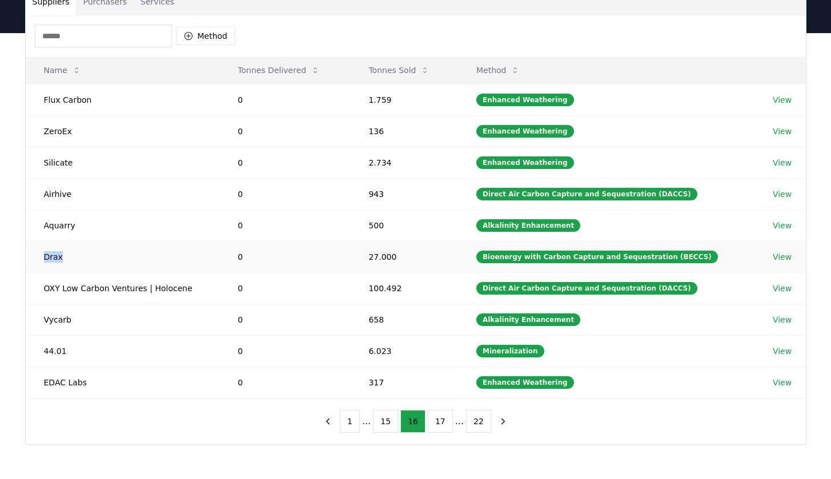
drag, startPoint x: 70, startPoint y: 256, endPoint x: 29, endPoint y: 255, distance: 40.5
click at [29, 255] on td "Drax" at bounding box center [123, 256] width 194 height 31
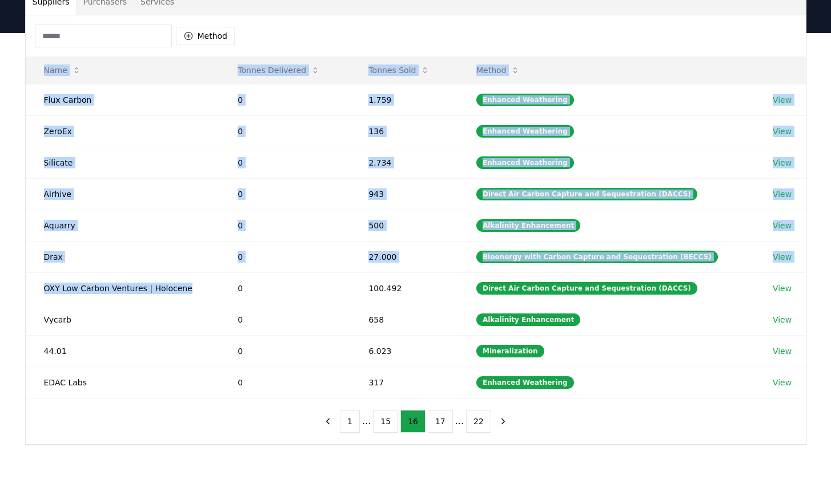
drag, startPoint x: 193, startPoint y: 290, endPoint x: 16, endPoint y: 285, distance: 177.1
click at [16, 285] on div "Suppliers Purchasers Services Method Name Tonnes Delivered Tonnes Sold Method F…" at bounding box center [415, 215] width 799 height 457
click at [143, 297] on td "OXY Low Carbon Ventures | Holocene" at bounding box center [123, 287] width 194 height 31
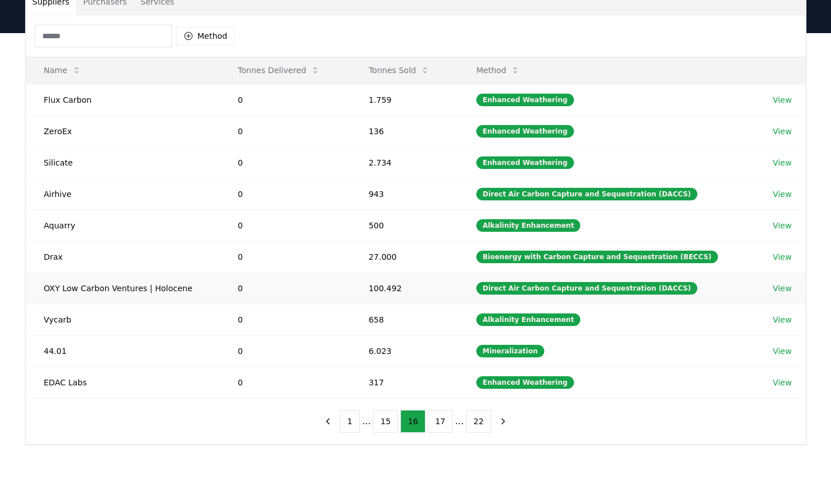
click at [104, 292] on td "OXY Low Carbon Ventures | Holocene" at bounding box center [123, 287] width 194 height 31
drag, startPoint x: 44, startPoint y: 288, endPoint x: 186, endPoint y: 288, distance: 142.2
click at [186, 288] on td "OXY Low Carbon Ventures | Holocene" at bounding box center [123, 287] width 194 height 31
drag, startPoint x: 87, startPoint y: 322, endPoint x: 39, endPoint y: 320, distance: 47.4
click at [39, 320] on td "Vycarb" at bounding box center [123, 319] width 194 height 31
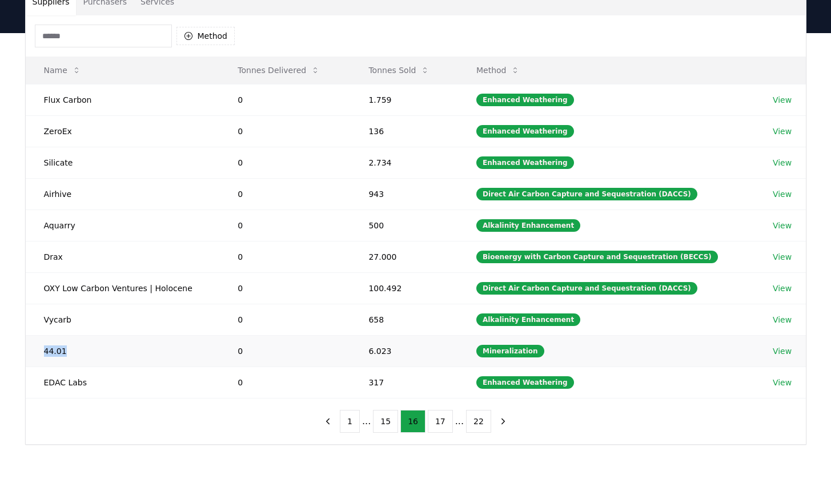
drag, startPoint x: 73, startPoint y: 351, endPoint x: 41, endPoint y: 351, distance: 32.0
click at [41, 351] on td "44.01" at bounding box center [123, 350] width 194 height 31
drag, startPoint x: 99, startPoint y: 381, endPoint x: 34, endPoint y: 381, distance: 64.5
click at [34, 381] on td "EDAC Labs" at bounding box center [123, 382] width 194 height 31
click at [441, 427] on button "17" at bounding box center [440, 421] width 25 height 23
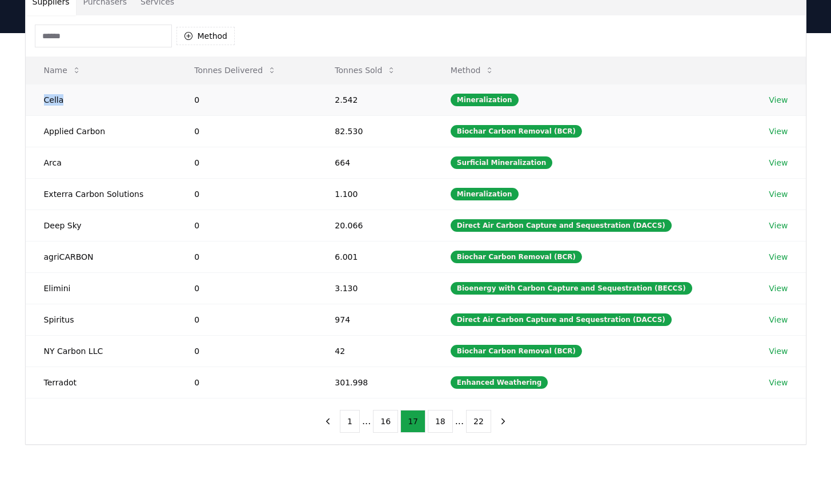
drag, startPoint x: 92, startPoint y: 99, endPoint x: 39, endPoint y: 102, distance: 53.7
click at [39, 102] on td "Cella" at bounding box center [101, 99] width 151 height 31
drag, startPoint x: 110, startPoint y: 131, endPoint x: 37, endPoint y: 129, distance: 73.7
click at [37, 129] on td "Applied Carbon" at bounding box center [101, 130] width 151 height 31
drag, startPoint x: 68, startPoint y: 167, endPoint x: 31, endPoint y: 166, distance: 37.1
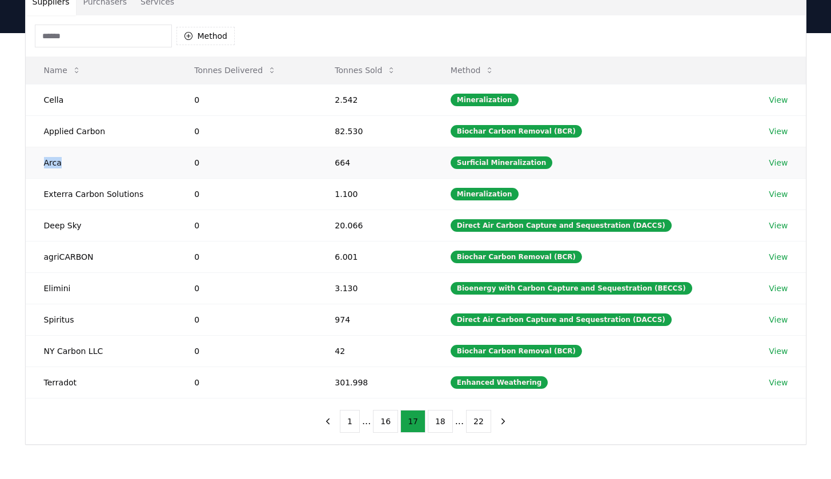
click at [31, 165] on td "Arca" at bounding box center [101, 162] width 151 height 31
drag, startPoint x: 158, startPoint y: 193, endPoint x: 42, endPoint y: 191, distance: 116.5
click at [42, 191] on td "Exterra Carbon Solutions" at bounding box center [101, 193] width 151 height 31
drag, startPoint x: 91, startPoint y: 233, endPoint x: 43, endPoint y: 225, distance: 48.6
click at [43, 225] on td "Deep Sky" at bounding box center [101, 225] width 151 height 31
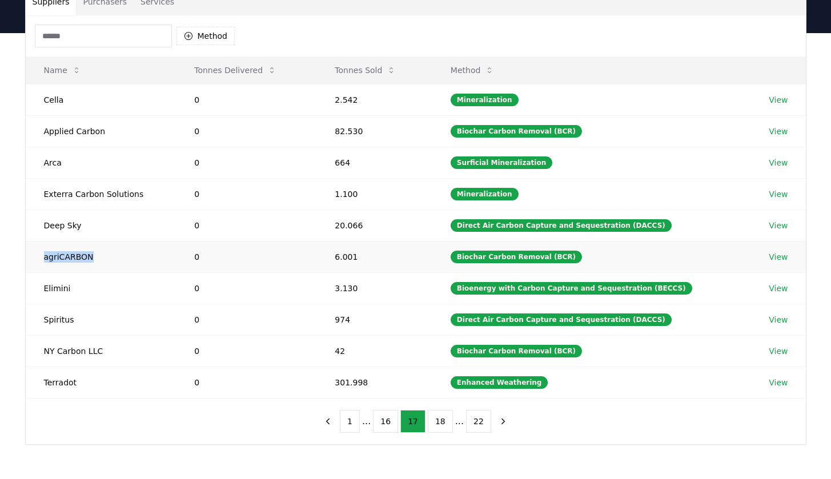
drag, startPoint x: 103, startPoint y: 259, endPoint x: 40, endPoint y: 258, distance: 62.8
click at [40, 258] on td "agriCARBON" at bounding box center [101, 256] width 151 height 31
drag, startPoint x: 84, startPoint y: 286, endPoint x: 27, endPoint y: 286, distance: 57.1
click at [27, 286] on td "Elimini" at bounding box center [101, 287] width 151 height 31
drag, startPoint x: 82, startPoint y: 323, endPoint x: 49, endPoint y: 323, distance: 33.1
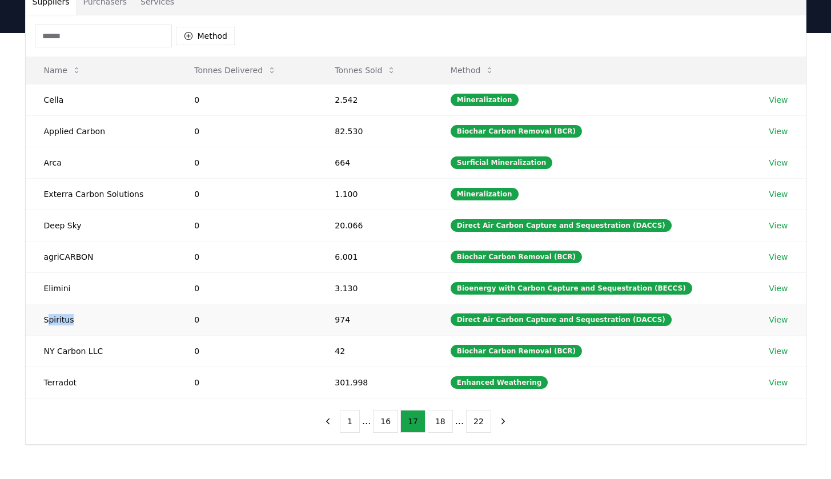
click at [49, 323] on td "Spiritus" at bounding box center [101, 319] width 151 height 31
click at [98, 320] on td "Spiritus" at bounding box center [101, 319] width 151 height 31
drag, startPoint x: 89, startPoint y: 321, endPoint x: 35, endPoint y: 321, distance: 54.2
click at [35, 321] on td "Spiritus" at bounding box center [101, 319] width 151 height 31
click at [105, 358] on td "NY Carbon LLC" at bounding box center [101, 350] width 151 height 31
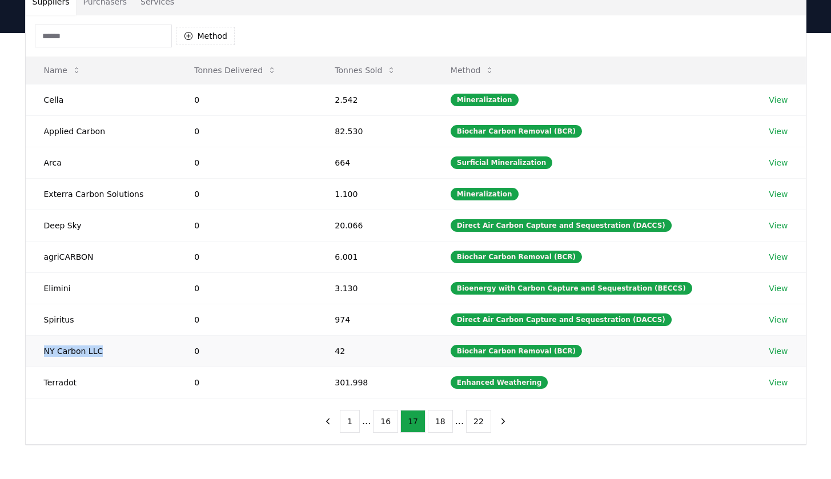
drag, startPoint x: 105, startPoint y: 352, endPoint x: 35, endPoint y: 351, distance: 69.7
click at [35, 351] on td "NY Carbon LLC" at bounding box center [101, 350] width 151 height 31
drag, startPoint x: 131, startPoint y: 385, endPoint x: 42, endPoint y: 383, distance: 89.7
click at [42, 383] on td "Terradot" at bounding box center [101, 382] width 151 height 31
click at [429, 423] on button "18" at bounding box center [440, 421] width 25 height 23
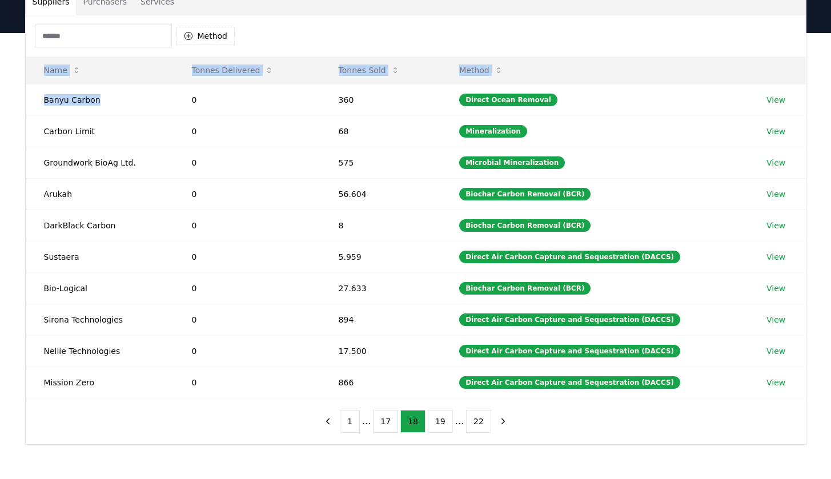
drag, startPoint x: 116, startPoint y: 103, endPoint x: 18, endPoint y: 99, distance: 97.7
click at [18, 99] on div "Suppliers Purchasers Services Method Name Tonnes Delivered Tonnes Sold Method B…" at bounding box center [415, 215] width 799 height 457
click at [130, 126] on td "Carbon Limit" at bounding box center [100, 130] width 148 height 31
drag, startPoint x: 107, startPoint y: 98, endPoint x: 45, endPoint y: 98, distance: 61.7
click at [45, 98] on td "Banyu Carbon" at bounding box center [100, 99] width 148 height 31
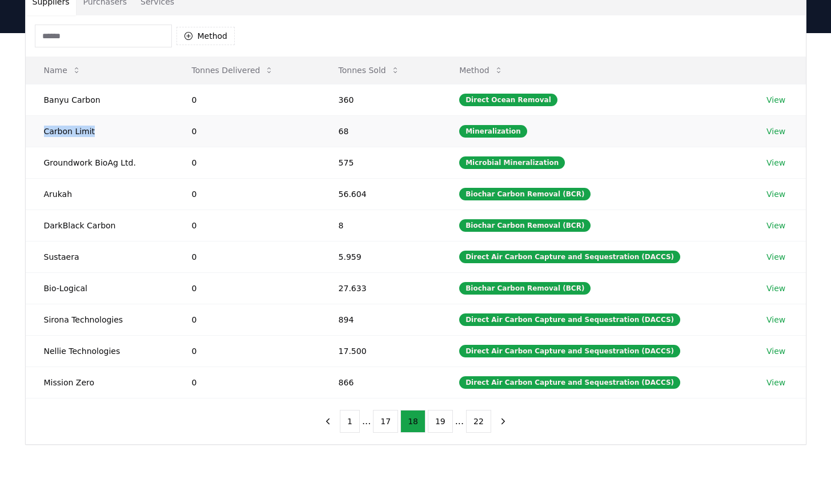
drag, startPoint x: 106, startPoint y: 133, endPoint x: 42, endPoint y: 131, distance: 64.0
click at [42, 131] on td "Carbon Limit" at bounding box center [100, 130] width 148 height 31
drag, startPoint x: 142, startPoint y: 166, endPoint x: 40, endPoint y: 163, distance: 102.3
click at [40, 163] on td "Groundwork BioAg Ltd." at bounding box center [100, 162] width 148 height 31
drag, startPoint x: 94, startPoint y: 194, endPoint x: 25, endPoint y: 191, distance: 69.2
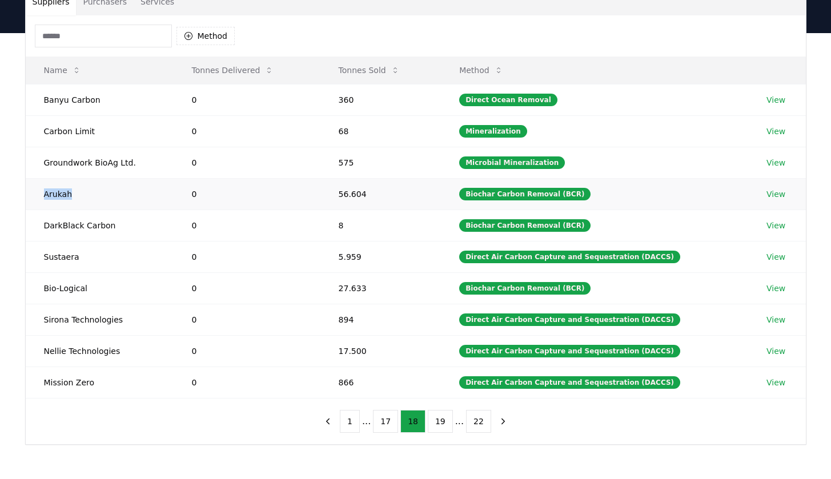
click at [26, 191] on td "Arukah" at bounding box center [100, 193] width 148 height 31
drag, startPoint x: 124, startPoint y: 227, endPoint x: 39, endPoint y: 226, distance: 84.5
click at [39, 226] on td "DarkBlack Carbon" at bounding box center [100, 225] width 148 height 31
drag, startPoint x: 87, startPoint y: 255, endPoint x: 36, endPoint y: 255, distance: 50.8
click at [36, 255] on td "Sustaera" at bounding box center [100, 256] width 148 height 31
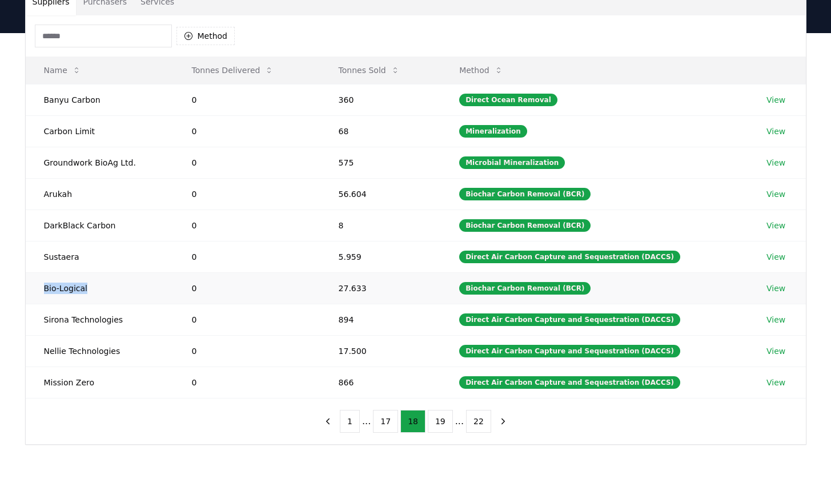
drag, startPoint x: 97, startPoint y: 285, endPoint x: 40, endPoint y: 285, distance: 57.1
click at [40, 285] on td "Bio-Logical" at bounding box center [100, 287] width 148 height 31
drag, startPoint x: 123, startPoint y: 355, endPoint x: 39, endPoint y: 355, distance: 84.5
click at [39, 355] on td "Nellie Technologies" at bounding box center [100, 350] width 148 height 31
drag, startPoint x: 103, startPoint y: 383, endPoint x: 33, endPoint y: 383, distance: 70.2
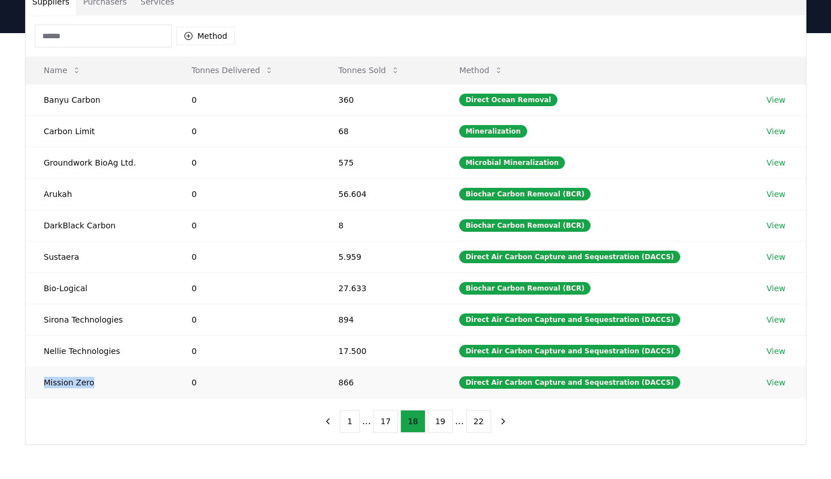
click at [33, 383] on td "Mission Zero" at bounding box center [100, 382] width 148 height 31
click at [431, 424] on button "19" at bounding box center [440, 421] width 25 height 23
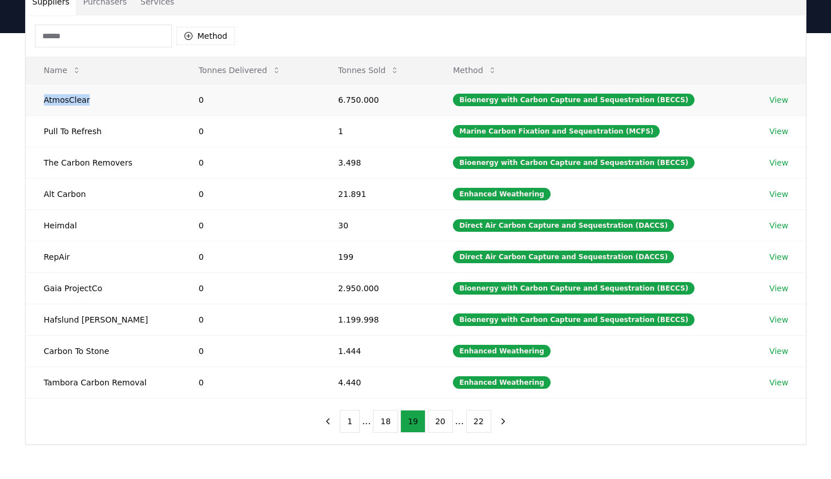
drag, startPoint x: 86, startPoint y: 104, endPoint x: 30, endPoint y: 99, distance: 56.8
click at [30, 99] on td "AtmosClear" at bounding box center [103, 99] width 155 height 31
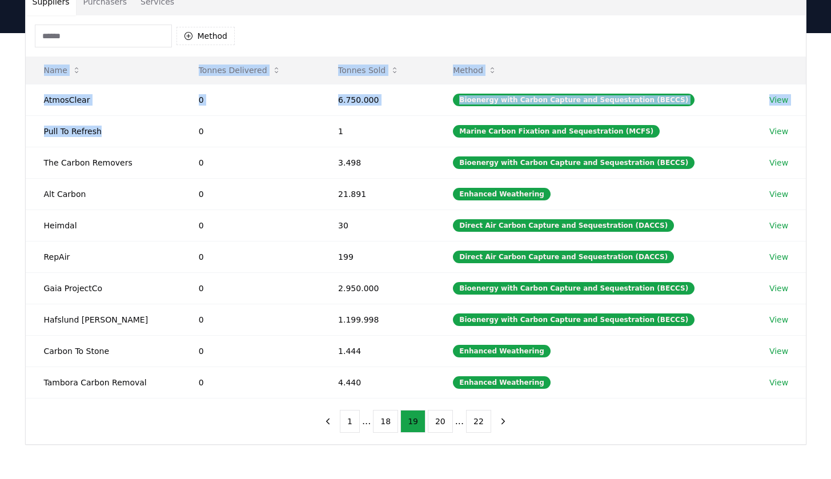
drag, startPoint x: 112, startPoint y: 132, endPoint x: 14, endPoint y: 132, distance: 98.8
click at [14, 132] on div "Suppliers Purchasers Services Method Name Tonnes Delivered Tonnes Sold Method A…" at bounding box center [415, 261] width 831 height 457
click at [144, 134] on td "Pull To Refresh" at bounding box center [103, 130] width 155 height 31
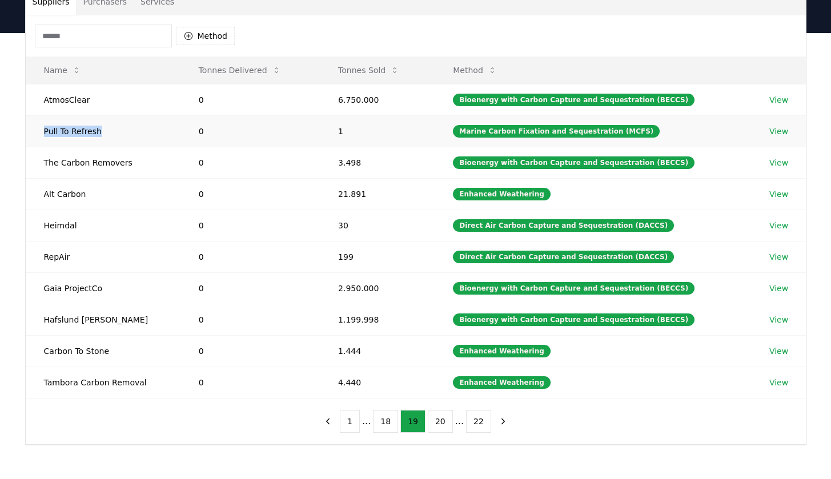
drag, startPoint x: 108, startPoint y: 131, endPoint x: 41, endPoint y: 130, distance: 67.4
click at [41, 130] on td "Pull To Refresh" at bounding box center [103, 130] width 155 height 31
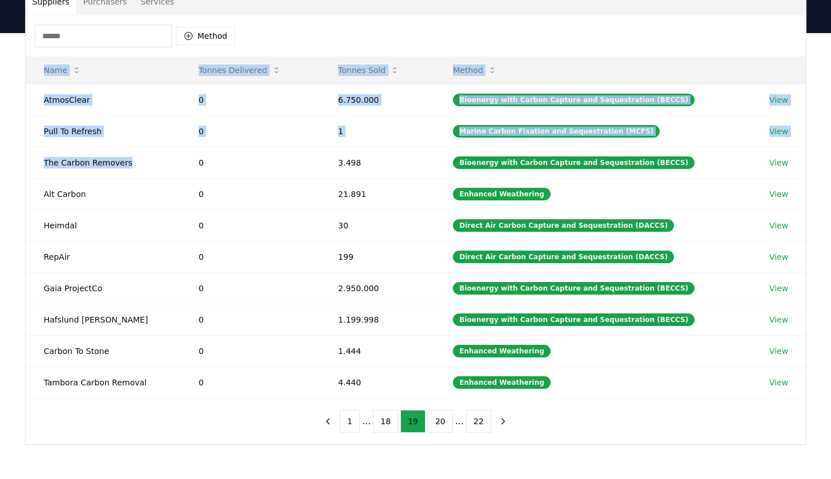
drag, startPoint x: 139, startPoint y: 166, endPoint x: 23, endPoint y: 166, distance: 116.5
click at [23, 166] on div "Suppliers Purchasers Services Method Name Tonnes Delivered Tonnes Sold Method A…" at bounding box center [415, 215] width 799 height 457
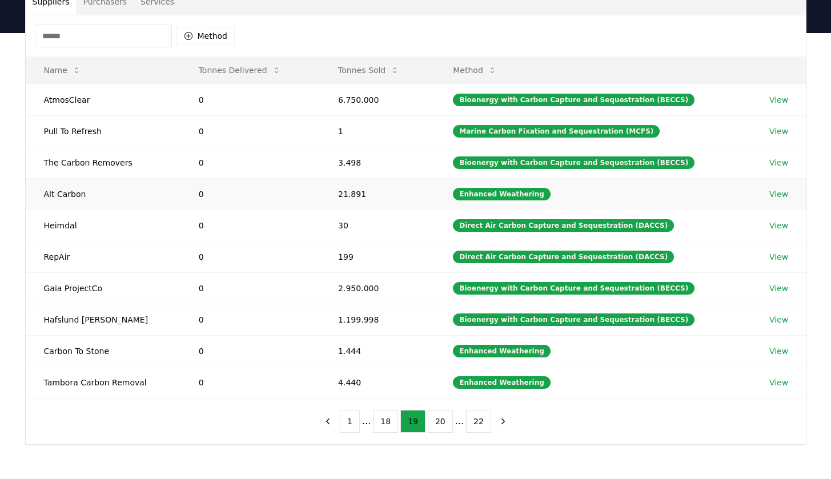
click at [167, 186] on td "Alt Carbon" at bounding box center [103, 193] width 155 height 31
drag, startPoint x: 141, startPoint y: 163, endPoint x: 43, endPoint y: 163, distance: 97.6
click at [43, 163] on td "The Carbon Removers" at bounding box center [103, 162] width 155 height 31
drag, startPoint x: 106, startPoint y: 196, endPoint x: 32, endPoint y: 195, distance: 74.2
click at [32, 195] on td "Alt Carbon" at bounding box center [103, 193] width 155 height 31
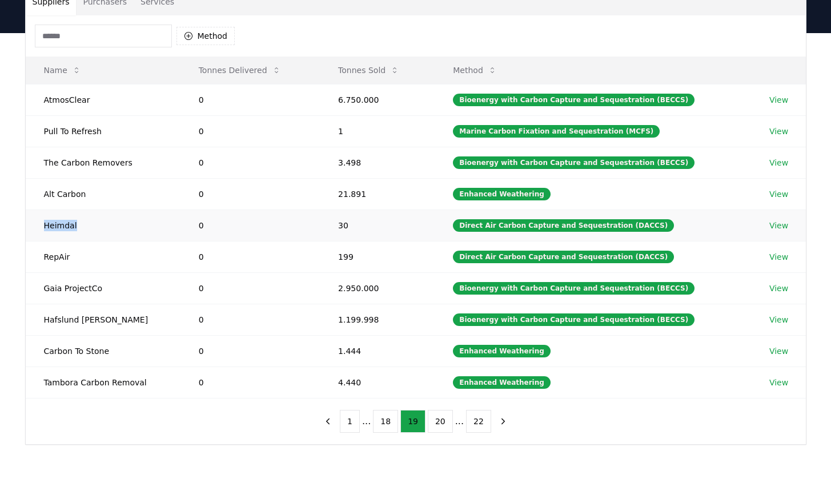
drag, startPoint x: 90, startPoint y: 226, endPoint x: 32, endPoint y: 226, distance: 57.7
click at [32, 226] on td "Heimdal" at bounding box center [103, 225] width 155 height 31
drag, startPoint x: 83, startPoint y: 262, endPoint x: 39, endPoint y: 258, distance: 43.6
click at [39, 258] on td "RepAir" at bounding box center [103, 256] width 155 height 31
drag, startPoint x: 122, startPoint y: 287, endPoint x: 42, endPoint y: 287, distance: 79.9
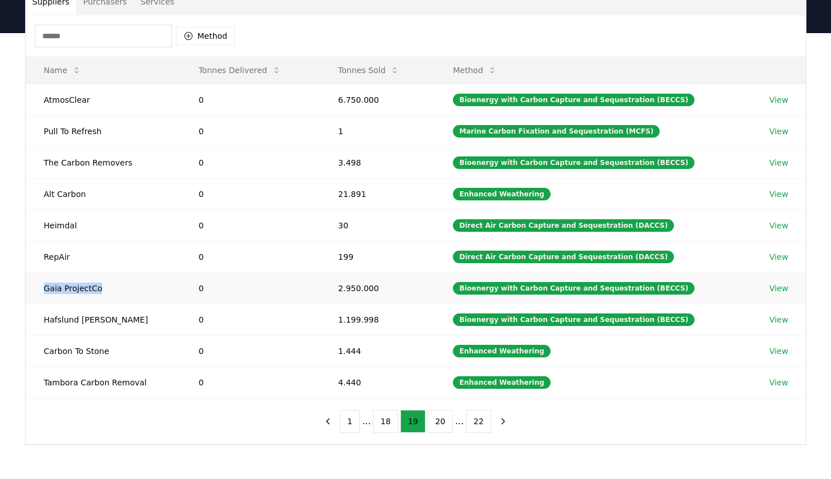
click at [42, 287] on td "Gaia ProjectCo" at bounding box center [103, 287] width 155 height 31
drag, startPoint x: 118, startPoint y: 317, endPoint x: 38, endPoint y: 317, distance: 80.5
click at [38, 317] on td "Hafslund [PERSON_NAME]" at bounding box center [103, 319] width 155 height 31
drag, startPoint x: 116, startPoint y: 351, endPoint x: 32, endPoint y: 351, distance: 84.5
click at [32, 351] on td "Carbon To Stone" at bounding box center [103, 350] width 155 height 31
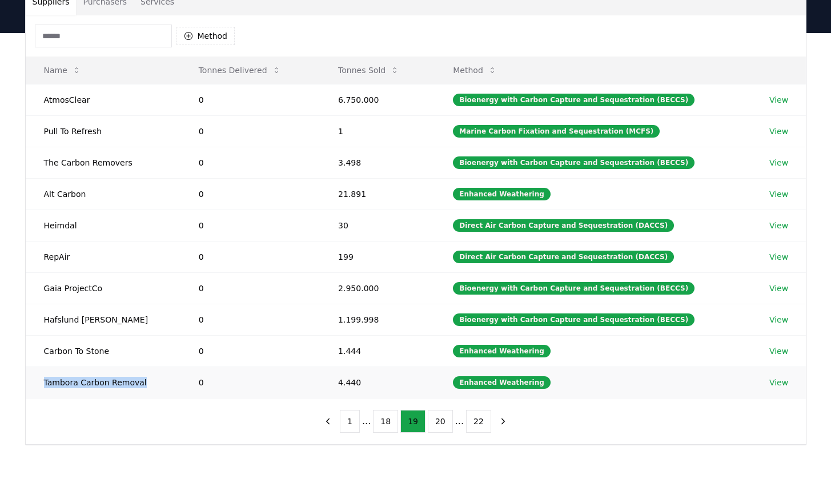
drag, startPoint x: 149, startPoint y: 380, endPoint x: 39, endPoint y: 378, distance: 109.6
click at [39, 379] on td "Tambora Carbon Removal" at bounding box center [103, 382] width 155 height 31
click at [444, 425] on button "20" at bounding box center [440, 421] width 25 height 23
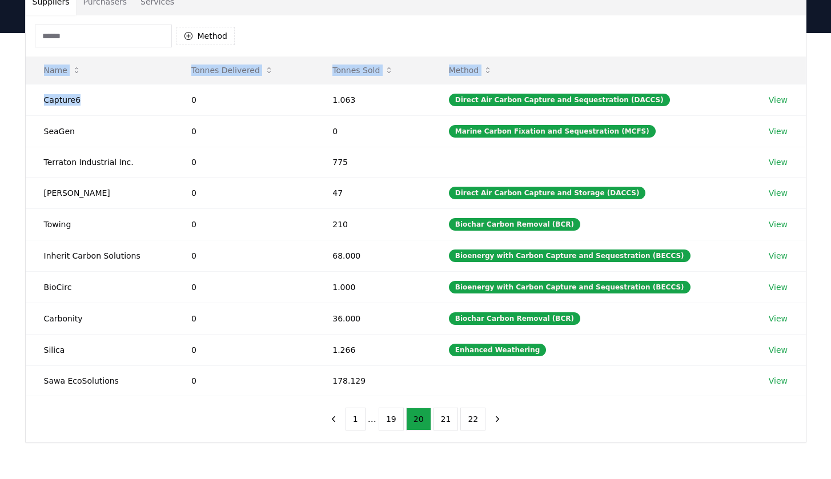
drag, startPoint x: 118, startPoint y: 104, endPoint x: 22, endPoint y: 104, distance: 95.4
click at [22, 104] on div "Suppliers Purchasers Services Method Name Tonnes Delivered Tonnes Sold Method C…" at bounding box center [415, 214] width 799 height 455
click at [90, 106] on td "Capture6" at bounding box center [99, 99] width 147 height 31
drag, startPoint x: 83, startPoint y: 95, endPoint x: 29, endPoint y: 95, distance: 54.2
click at [29, 95] on td "Capture6" at bounding box center [99, 99] width 147 height 31
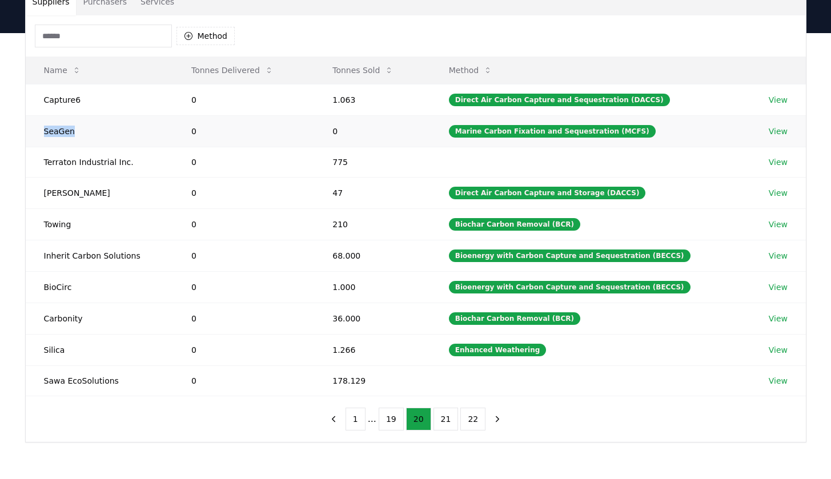
drag, startPoint x: 90, startPoint y: 132, endPoint x: 31, endPoint y: 131, distance: 58.8
click at [31, 131] on td "SeaGen" at bounding box center [99, 130] width 147 height 31
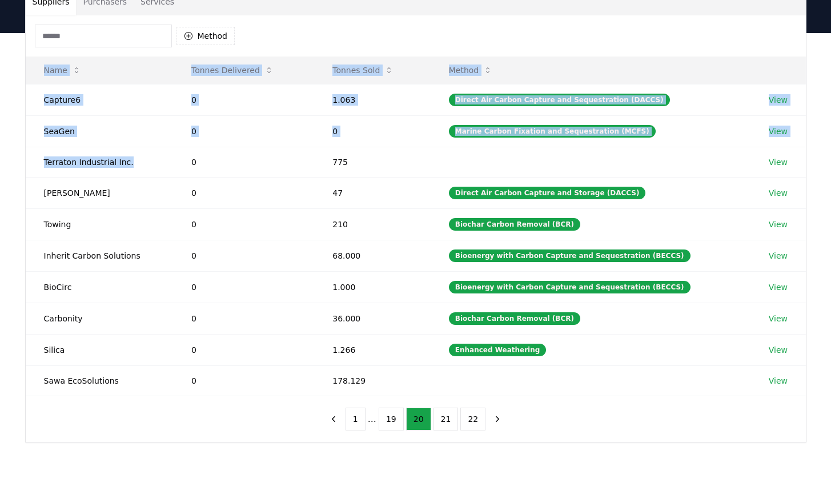
drag, startPoint x: 131, startPoint y: 164, endPoint x: 19, endPoint y: 160, distance: 111.4
click at [19, 160] on div "Suppliers Purchasers Services Method Name Tonnes Delivered Tonnes Sold Method C…" at bounding box center [415, 214] width 799 height 455
click at [137, 162] on td "Terraton Industrial Inc." at bounding box center [99, 162] width 147 height 30
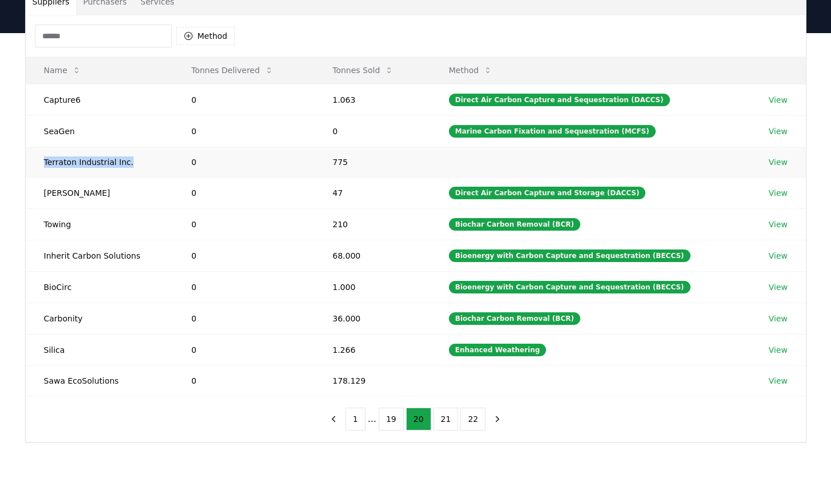
drag, startPoint x: 135, startPoint y: 164, endPoint x: 45, endPoint y: 160, distance: 90.3
click at [45, 160] on td "Terraton Industrial Inc." at bounding box center [99, 162] width 147 height 30
drag, startPoint x: 75, startPoint y: 192, endPoint x: 45, endPoint y: 192, distance: 30.3
click at [45, 192] on td "[PERSON_NAME]" at bounding box center [99, 192] width 147 height 31
drag, startPoint x: 85, startPoint y: 227, endPoint x: 38, endPoint y: 225, distance: 47.4
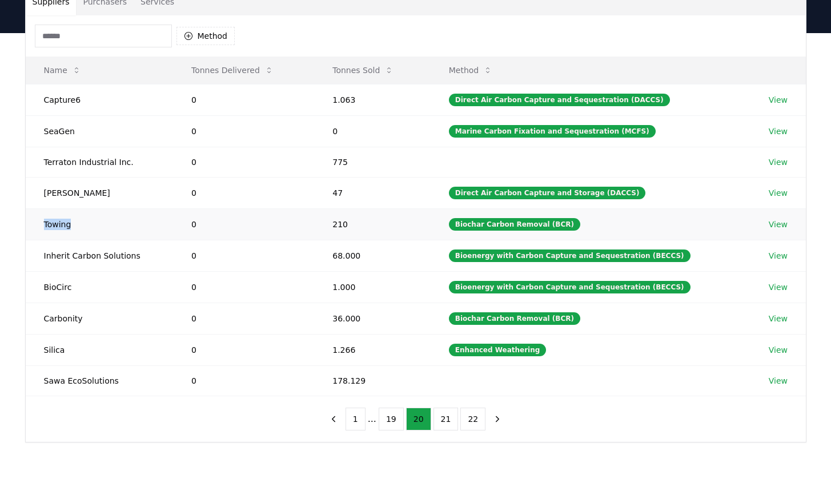
click at [38, 224] on td "Towing" at bounding box center [99, 223] width 147 height 31
drag, startPoint x: 137, startPoint y: 256, endPoint x: 42, endPoint y: 258, distance: 94.8
click at [42, 258] on td "Inherit Carbon Solutions" at bounding box center [99, 255] width 147 height 31
drag, startPoint x: 78, startPoint y: 289, endPoint x: 45, endPoint y: 288, distance: 33.2
click at [45, 288] on td "BioCirc" at bounding box center [99, 286] width 147 height 31
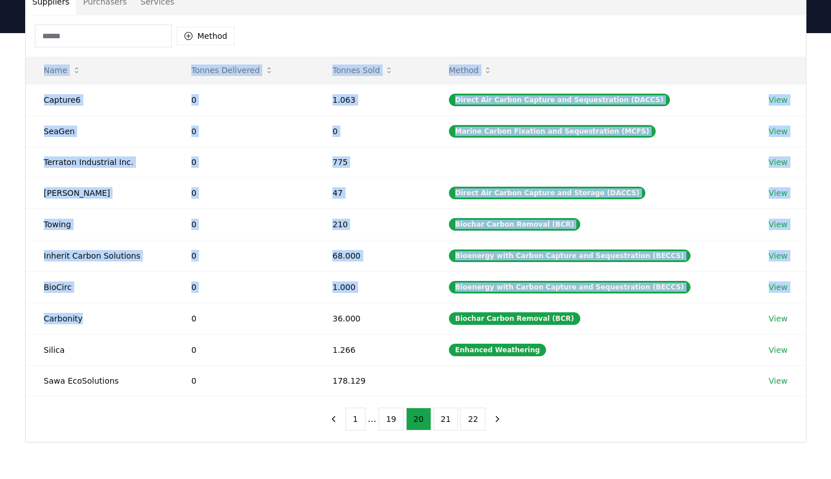
drag, startPoint x: 86, startPoint y: 317, endPoint x: 19, endPoint y: 317, distance: 66.2
click at [19, 317] on div "Suppliers Purchasers Services Method Name Tonnes Delivered Tonnes Sold Method C…" at bounding box center [415, 214] width 799 height 455
click at [100, 327] on td "Carbonity" at bounding box center [99, 318] width 147 height 31
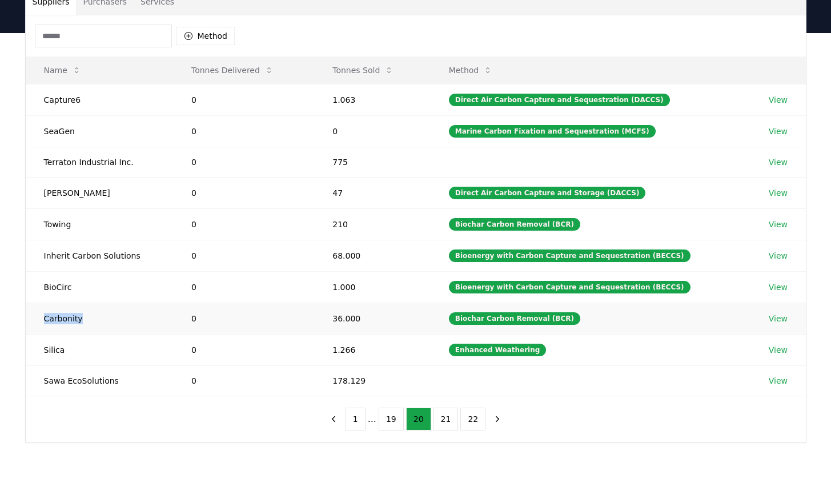
drag, startPoint x: 87, startPoint y: 324, endPoint x: 38, endPoint y: 317, distance: 49.6
click at [38, 317] on td "Carbonity" at bounding box center [99, 318] width 147 height 31
drag, startPoint x: 70, startPoint y: 353, endPoint x: 43, endPoint y: 352, distance: 26.8
click at [43, 352] on td "Silica" at bounding box center [99, 349] width 147 height 31
drag, startPoint x: 123, startPoint y: 382, endPoint x: 26, endPoint y: 380, distance: 96.5
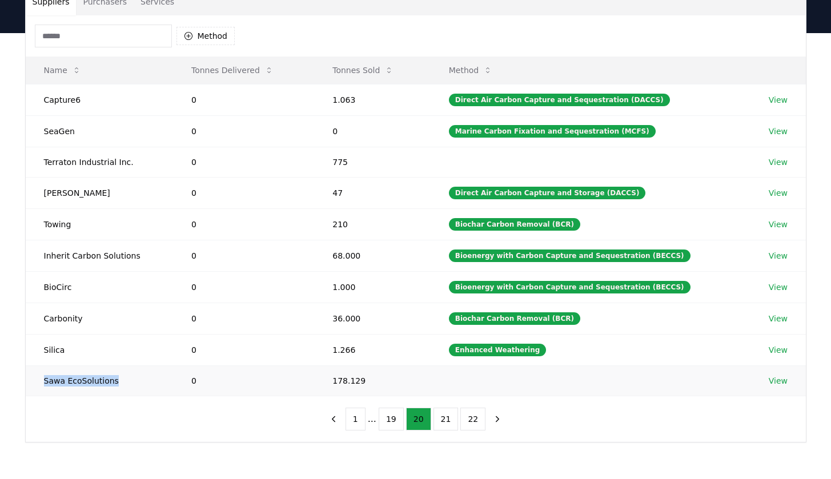
click at [26, 380] on td "Sawa EcoSolutions" at bounding box center [99, 380] width 147 height 30
click at [451, 424] on button "21" at bounding box center [445, 419] width 25 height 23
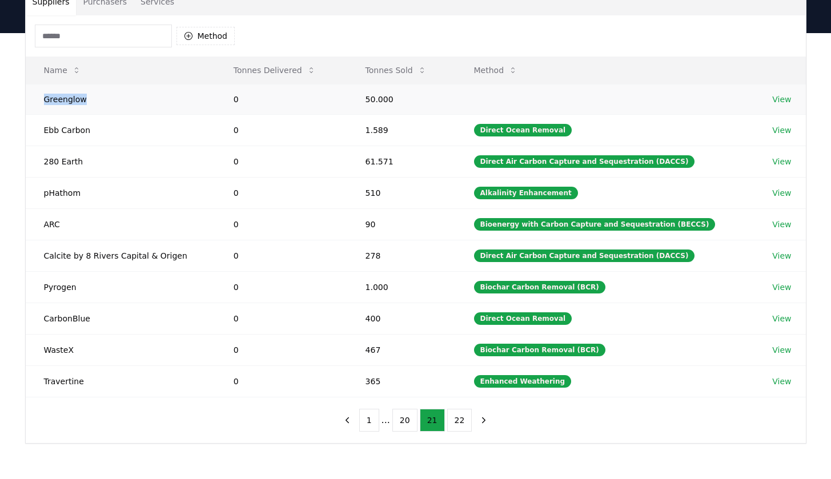
drag, startPoint x: 90, startPoint y: 98, endPoint x: 31, endPoint y: 98, distance: 58.8
click at [31, 98] on td "Greenglow" at bounding box center [121, 99] width 190 height 30
drag, startPoint x: 100, startPoint y: 133, endPoint x: 30, endPoint y: 132, distance: 70.2
click at [30, 132] on td "Ebb Carbon" at bounding box center [121, 129] width 190 height 31
drag, startPoint x: 96, startPoint y: 166, endPoint x: 34, endPoint y: 162, distance: 62.4
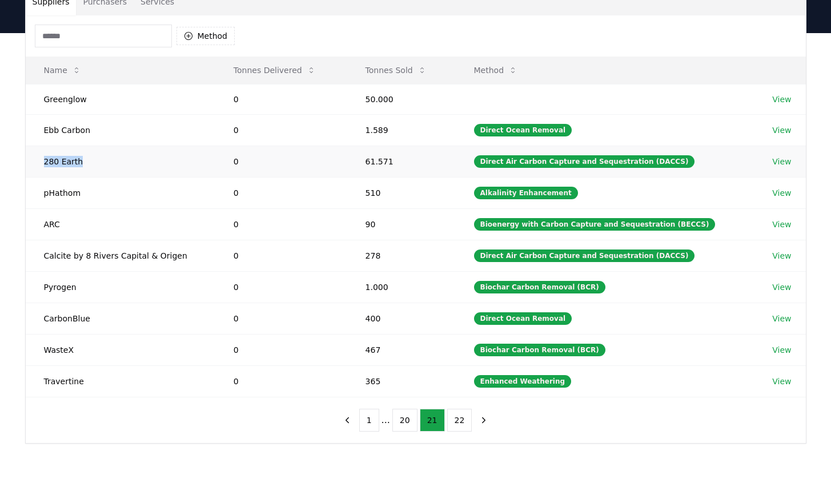
click at [34, 162] on td "280 Earth" at bounding box center [121, 161] width 190 height 31
drag, startPoint x: 76, startPoint y: 192, endPoint x: 39, endPoint y: 192, distance: 36.5
click at [39, 192] on td "pHathom" at bounding box center [121, 192] width 190 height 31
drag, startPoint x: 73, startPoint y: 227, endPoint x: 37, endPoint y: 226, distance: 36.6
click at [37, 226] on td "ARC" at bounding box center [121, 223] width 190 height 31
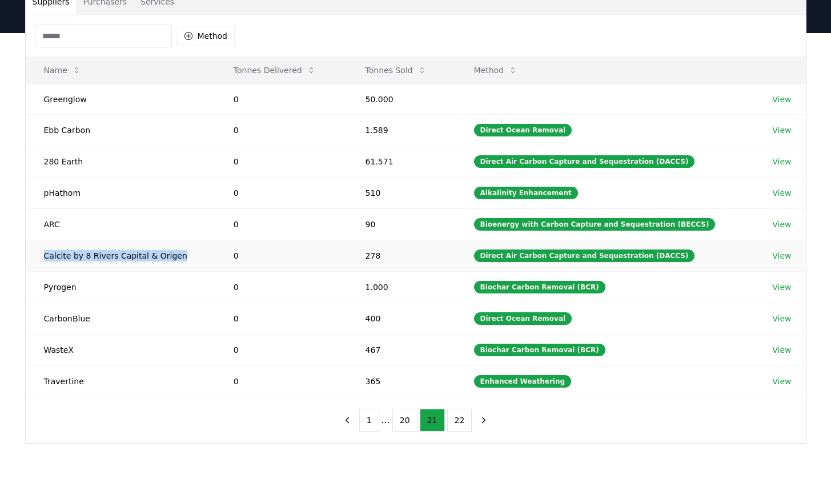
drag, startPoint x: 175, startPoint y: 255, endPoint x: 30, endPoint y: 258, distance: 144.5
click at [30, 258] on td "Calcite by 8 Rivers Capital & Origen" at bounding box center [121, 255] width 190 height 31
drag, startPoint x: 30, startPoint y: 258, endPoint x: 38, endPoint y: 284, distance: 27.5
click at [38, 284] on td "Pyrogen" at bounding box center [121, 286] width 190 height 31
drag, startPoint x: 81, startPoint y: 313, endPoint x: 43, endPoint y: 313, distance: 38.3
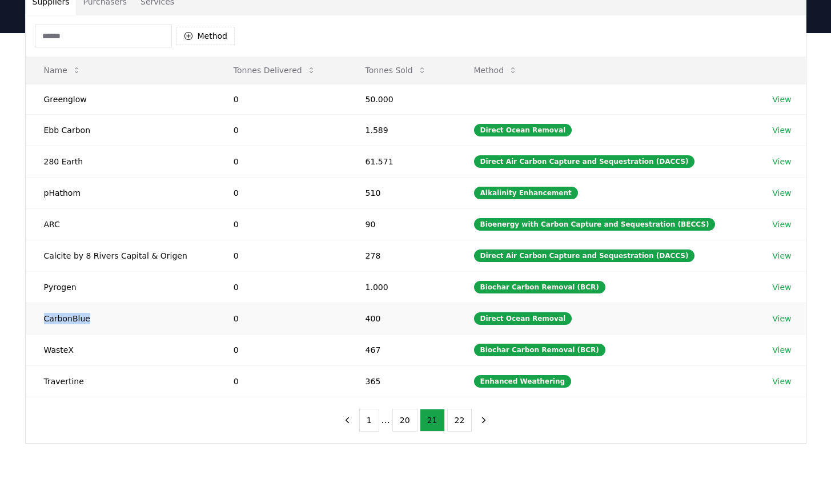
click at [43, 313] on td "CarbonBlue" at bounding box center [121, 318] width 190 height 31
drag, startPoint x: 71, startPoint y: 345, endPoint x: 47, endPoint y: 345, distance: 24.6
click at [47, 345] on td "WasteX" at bounding box center [121, 349] width 190 height 31
drag, startPoint x: 84, startPoint y: 380, endPoint x: 37, endPoint y: 380, distance: 46.8
click at [37, 380] on td "Travertine" at bounding box center [121, 380] width 190 height 31
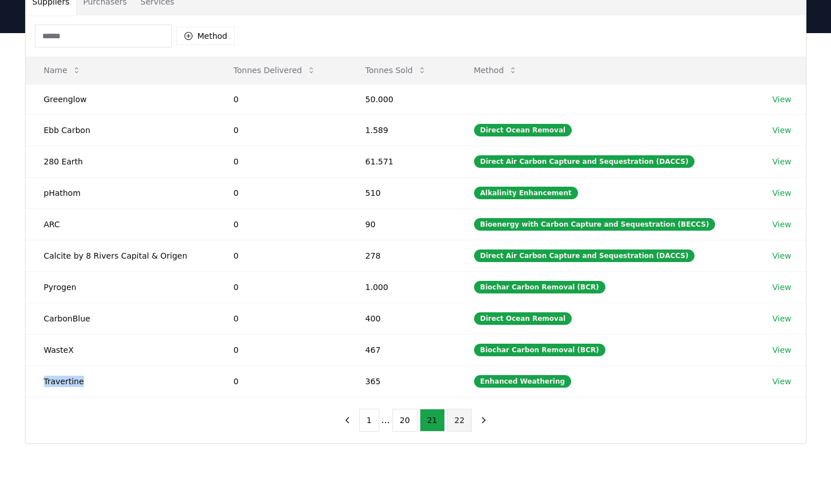
click at [449, 422] on button "22" at bounding box center [459, 420] width 25 height 23
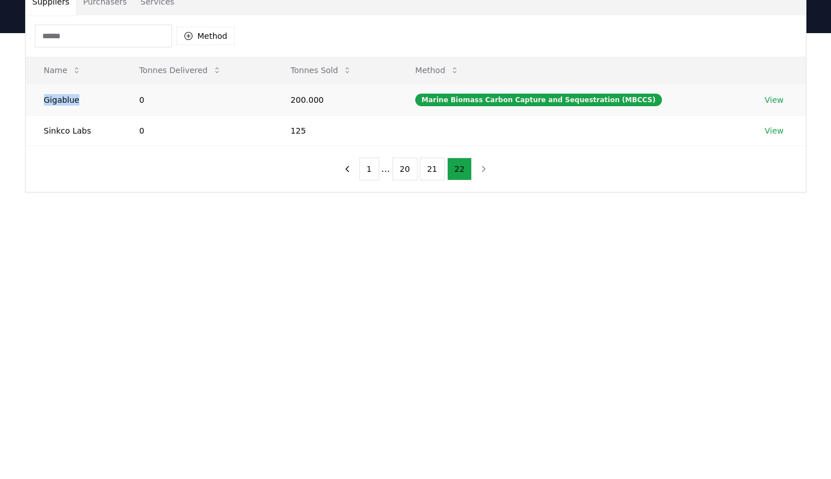
drag, startPoint x: 85, startPoint y: 102, endPoint x: 35, endPoint y: 101, distance: 50.2
click at [35, 101] on td "Gigablue" at bounding box center [73, 99] width 95 height 31
drag, startPoint x: 90, startPoint y: 130, endPoint x: 39, endPoint y: 131, distance: 50.8
click at [39, 131] on td "Sinkco Labs" at bounding box center [73, 130] width 95 height 30
click at [369, 178] on button "1" at bounding box center [369, 169] width 20 height 23
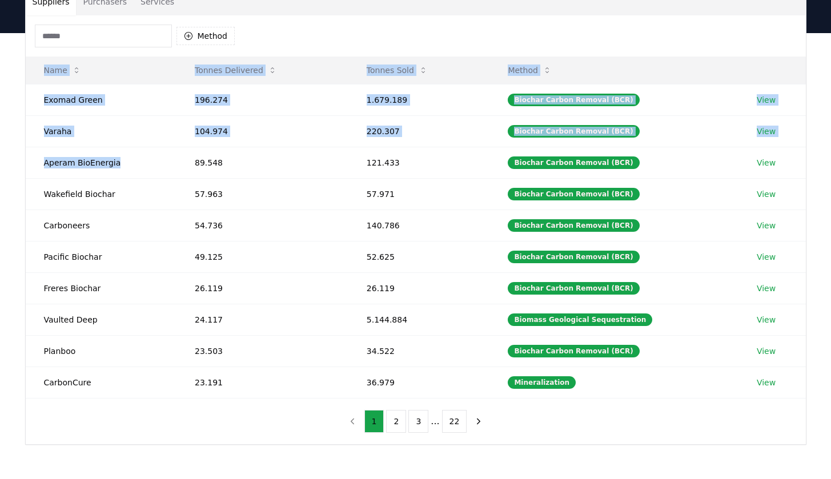
drag, startPoint x: 122, startPoint y: 163, endPoint x: 25, endPoint y: 162, distance: 97.6
click at [25, 162] on div "Suppliers Purchasers Services Method Name Tonnes Delivered Tonnes Sold Method E…" at bounding box center [415, 215] width 781 height 457
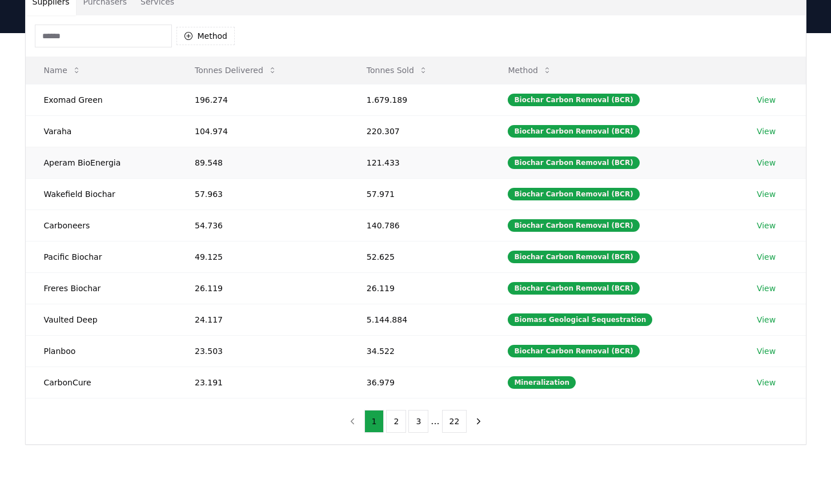
click at [126, 174] on td "Aperam BioEnergia" at bounding box center [101, 162] width 151 height 31
drag, startPoint x: 114, startPoint y: 161, endPoint x: 40, endPoint y: 160, distance: 73.7
click at [40, 160] on td "Aperam BioEnergia" at bounding box center [101, 162] width 151 height 31
click at [111, 194] on td "Wakefield Biochar" at bounding box center [101, 193] width 151 height 31
drag, startPoint x: 111, startPoint y: 193, endPoint x: 36, endPoint y: 195, distance: 74.8
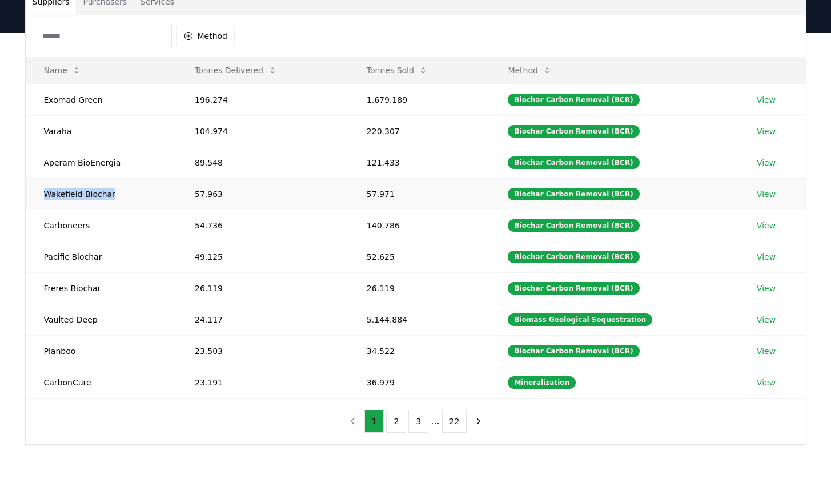
click at [36, 195] on td "Wakefield Biochar" at bounding box center [101, 193] width 151 height 31
